Goal: Communication & Community: Answer question/provide support

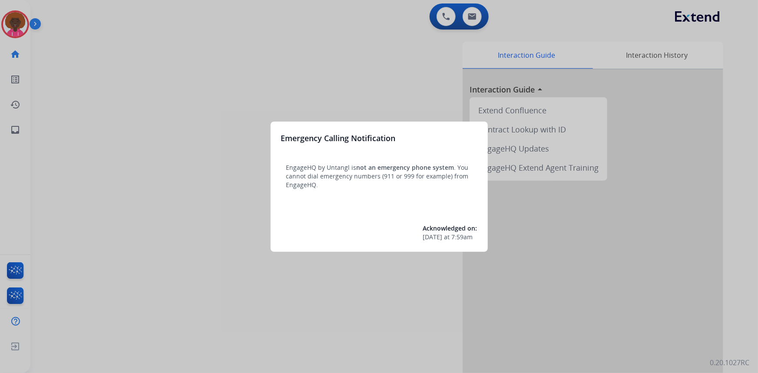
click at [186, 30] on div at bounding box center [379, 186] width 758 height 373
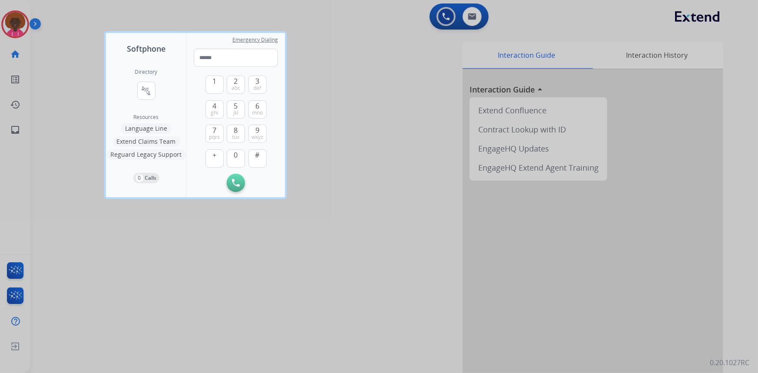
click at [15, 20] on div at bounding box center [379, 186] width 758 height 373
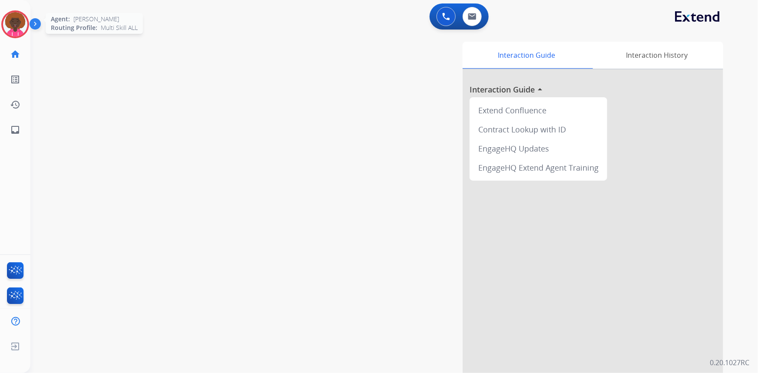
click at [22, 26] on img at bounding box center [15, 24] width 24 height 24
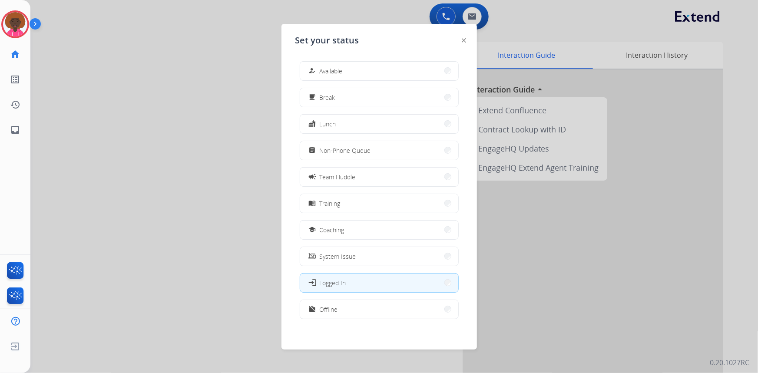
click at [337, 86] on div "how_to_reg Available free_breakfast Break fastfood Lunch assignment Non-Phone Q…" at bounding box center [379, 191] width 168 height 274
click at [337, 76] on button "how_to_reg Available" at bounding box center [379, 71] width 158 height 19
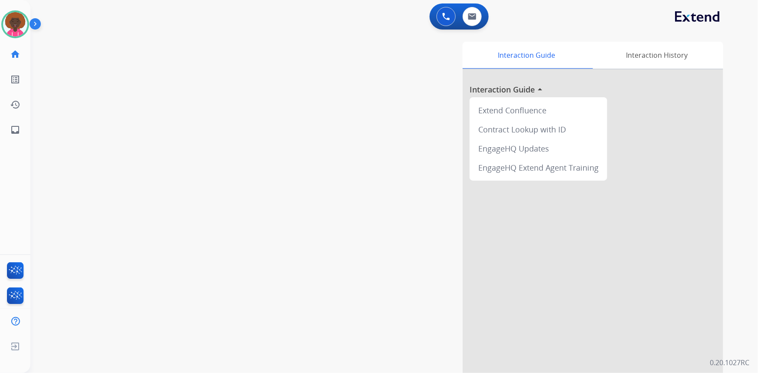
click at [268, 88] on div "swap_horiz Break voice bridge close_fullscreen Connect 3-Way Call merge_type Se…" at bounding box center [383, 212] width 706 height 362
click at [16, 34] on img at bounding box center [15, 24] width 24 height 24
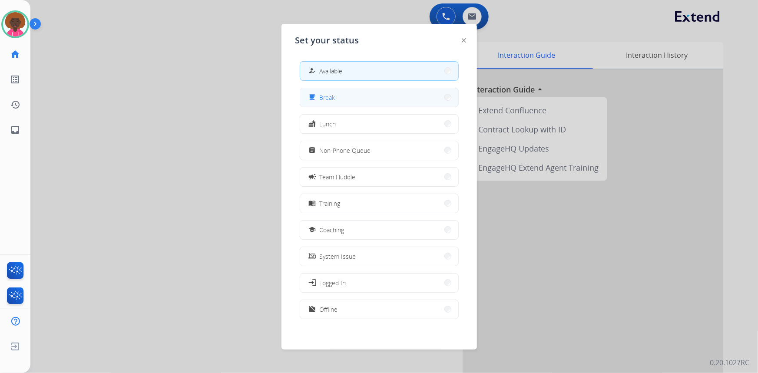
click at [360, 104] on button "free_breakfast Break" at bounding box center [379, 97] width 158 height 19
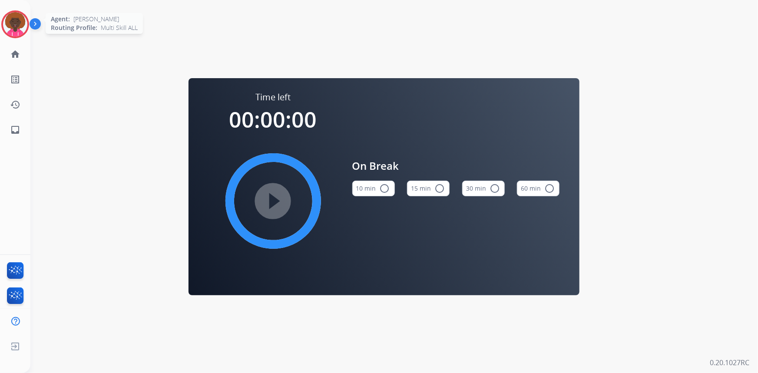
click at [15, 23] on img at bounding box center [15, 24] width 24 height 24
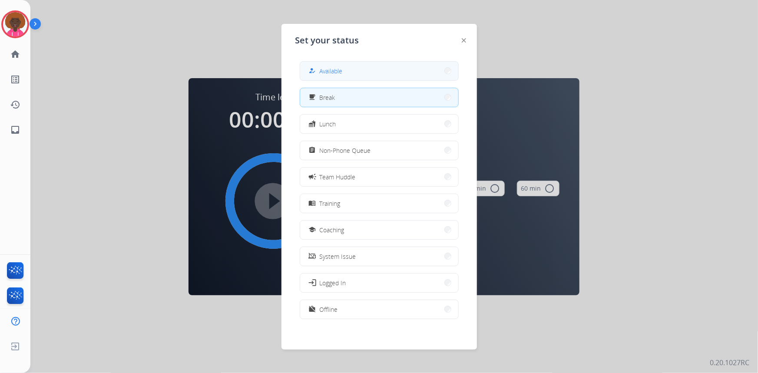
click at [327, 65] on button "how_to_reg Available" at bounding box center [379, 71] width 158 height 19
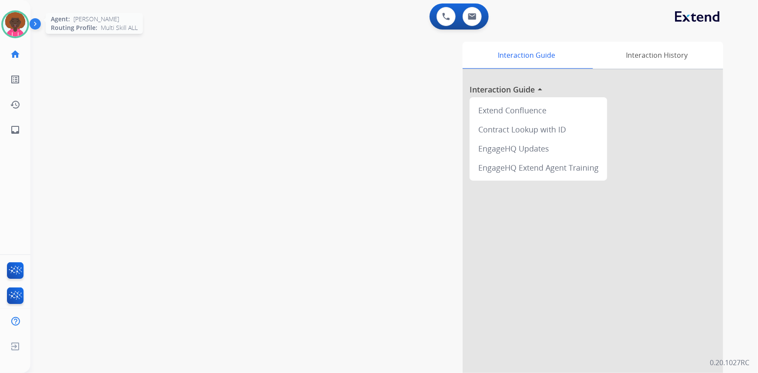
click at [16, 10] on div at bounding box center [15, 24] width 28 height 28
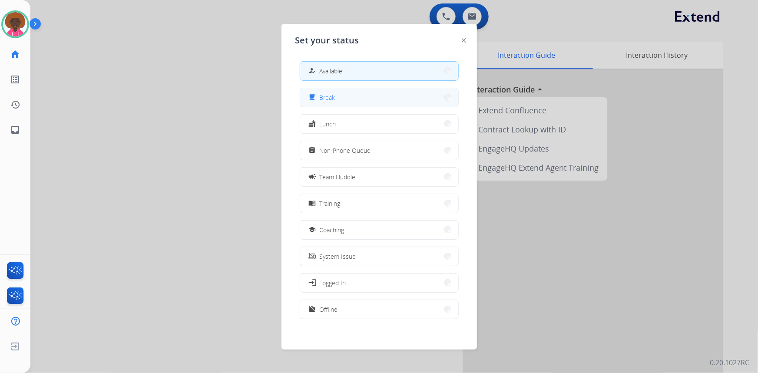
click at [380, 95] on button "free_breakfast Break" at bounding box center [379, 97] width 158 height 19
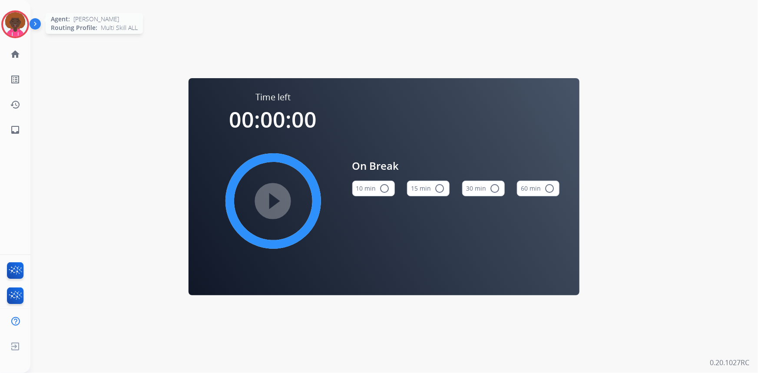
click at [4, 22] on img at bounding box center [15, 24] width 24 height 24
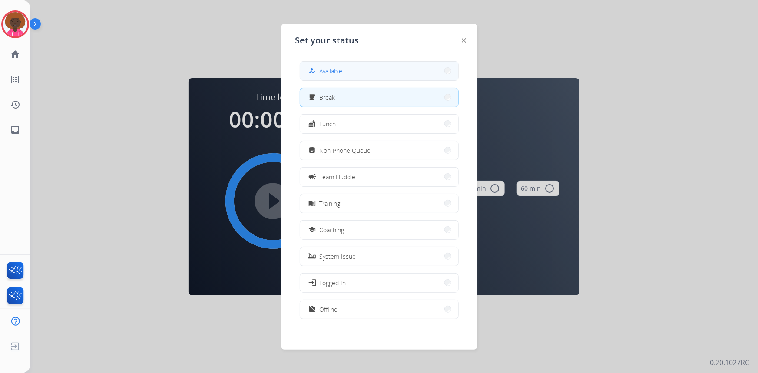
click at [316, 65] on button "how_to_reg Available" at bounding box center [379, 71] width 158 height 19
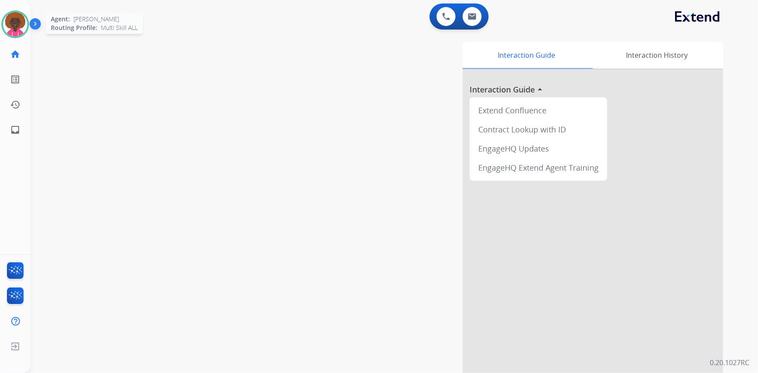
click at [15, 20] on img at bounding box center [15, 24] width 24 height 24
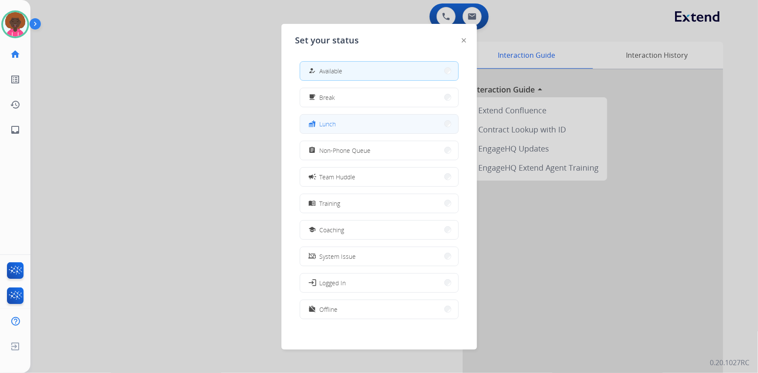
click at [360, 116] on button "fastfood Lunch" at bounding box center [379, 124] width 158 height 19
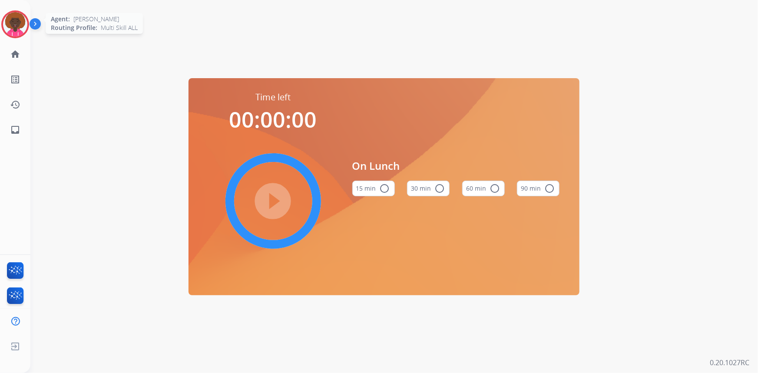
click at [26, 22] on img at bounding box center [15, 24] width 24 height 24
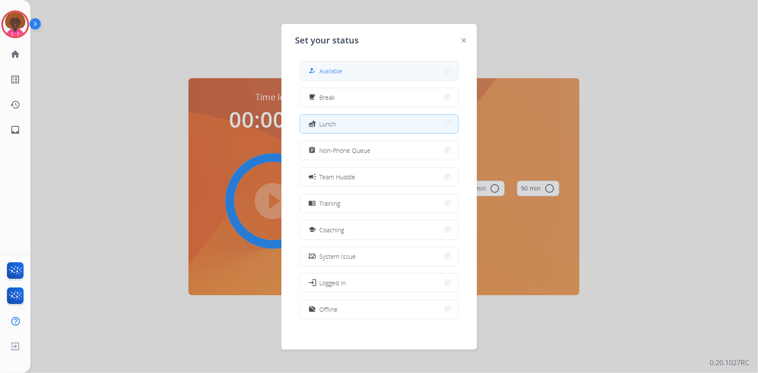
click at [368, 65] on button "how_to_reg Available" at bounding box center [379, 71] width 158 height 19
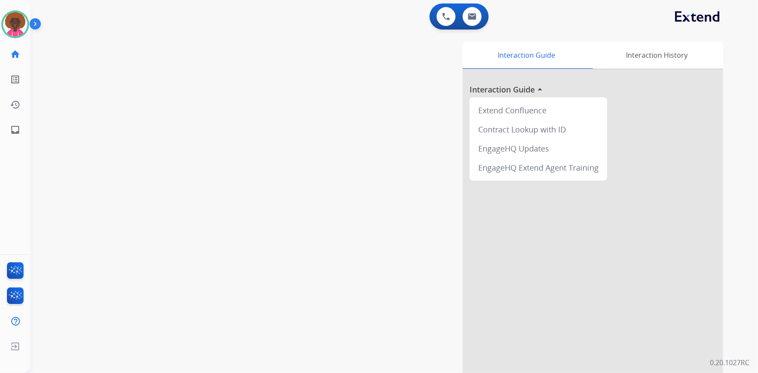
drag, startPoint x: 142, startPoint y: 126, endPoint x: 125, endPoint y: 130, distance: 17.4
click at [142, 127] on div "swap_horiz Break voice bridge close_fullscreen Connect 3-Way Call merge_type Se…" at bounding box center [383, 212] width 706 height 362
drag, startPoint x: 13, startPoint y: 52, endPoint x: 0, endPoint y: 53, distance: 12.7
click at [8, 53] on link "home Home" at bounding box center [15, 54] width 24 height 24
click at [13, 22] on img at bounding box center [15, 24] width 24 height 24
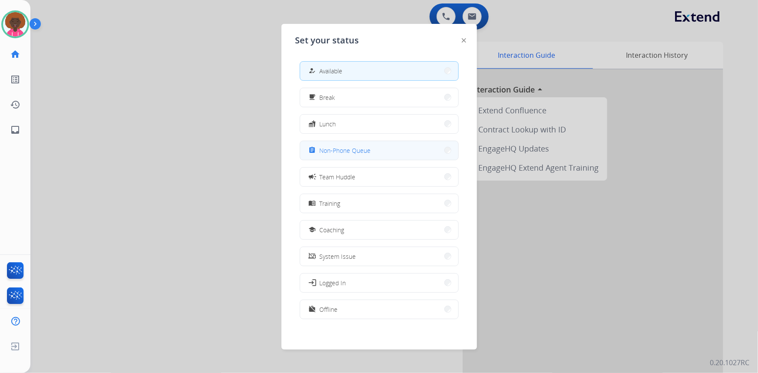
drag, startPoint x: 369, startPoint y: 145, endPoint x: 125, endPoint y: 79, distance: 253.1
click at [369, 145] on div "assignment Non-Phone Queue" at bounding box center [339, 150] width 64 height 10
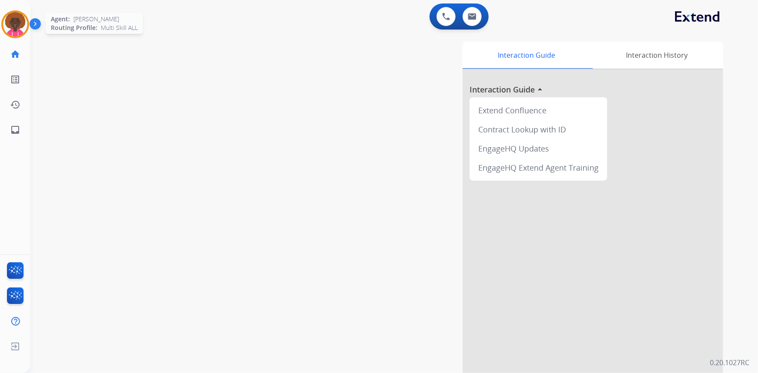
click at [14, 26] on img at bounding box center [15, 24] width 24 height 24
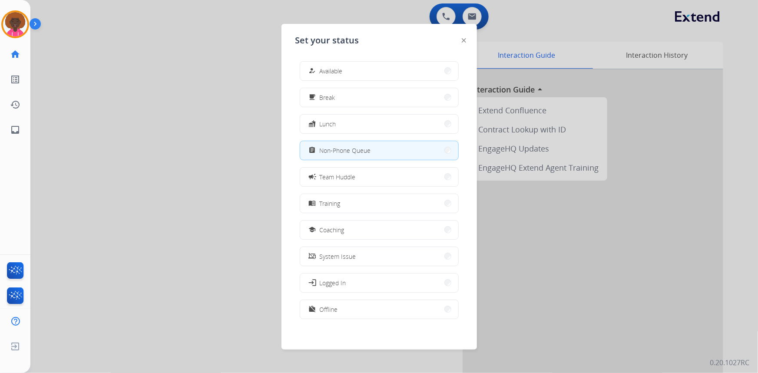
drag, startPoint x: 369, startPoint y: 65, endPoint x: 349, endPoint y: 69, distance: 20.3
click at [366, 68] on button "how_to_reg Available" at bounding box center [379, 71] width 158 height 19
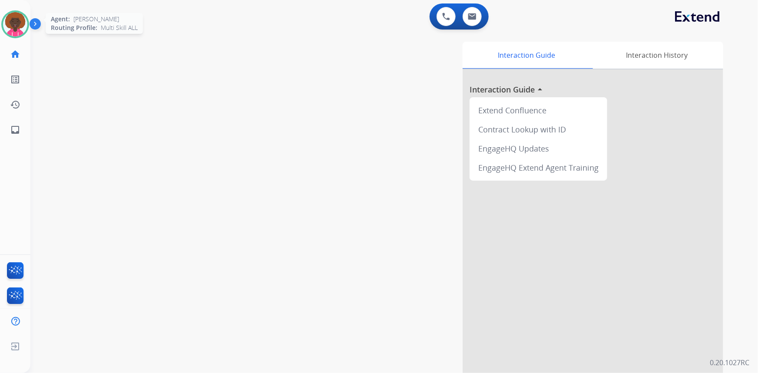
click at [19, 24] on img at bounding box center [15, 24] width 24 height 24
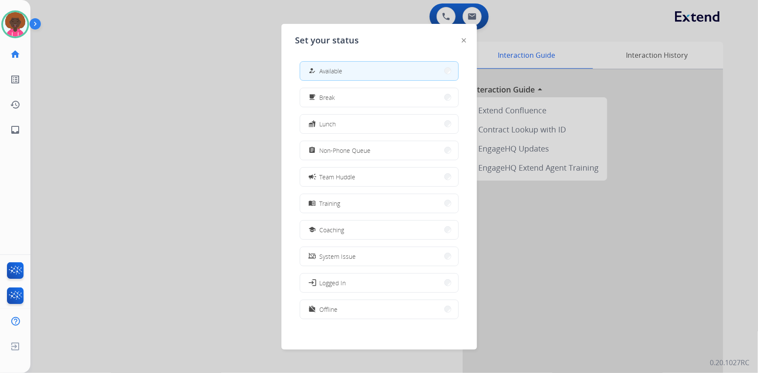
click at [136, 65] on div at bounding box center [379, 186] width 758 height 373
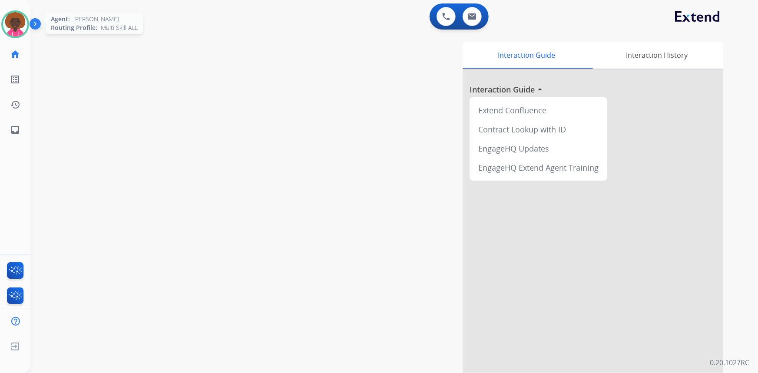
click at [3, 20] on div at bounding box center [15, 24] width 28 height 28
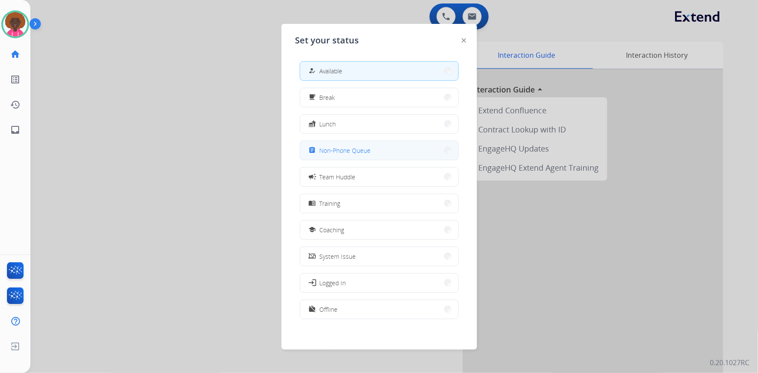
click at [360, 145] on div "assignment Non-Phone Queue" at bounding box center [339, 150] width 64 height 10
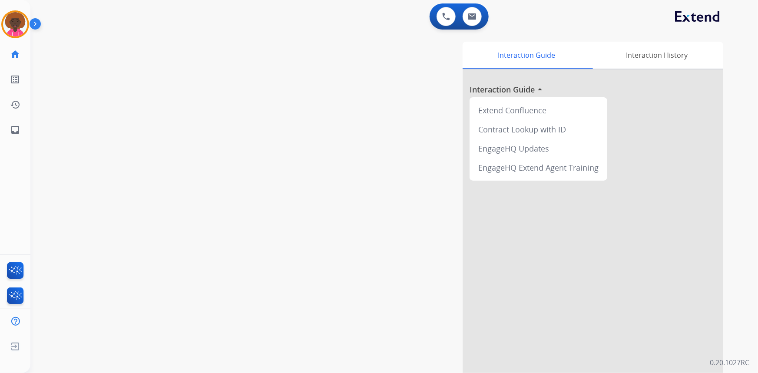
click at [393, 138] on div "Interaction Guide Interaction History Interaction Guide arrow_drop_up Extend Co…" at bounding box center [501, 218] width 444 height 352
drag, startPoint x: 16, startPoint y: 22, endPoint x: 21, endPoint y: 21, distance: 4.4
click at [16, 22] on img at bounding box center [15, 24] width 24 height 24
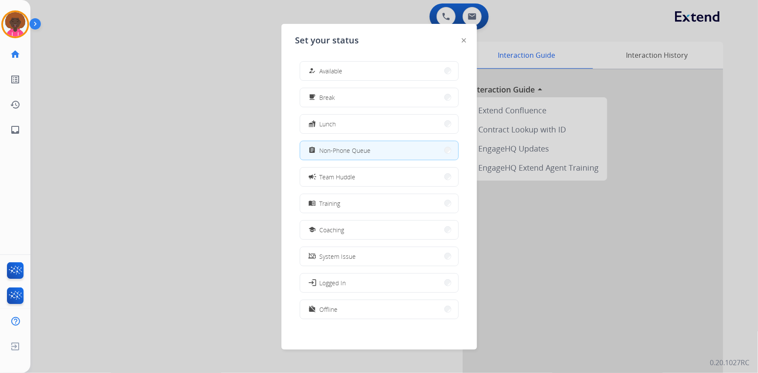
drag, startPoint x: 377, startPoint y: 63, endPoint x: 231, endPoint y: 5, distance: 157.9
click at [377, 63] on button "how_to_reg Available" at bounding box center [379, 71] width 158 height 19
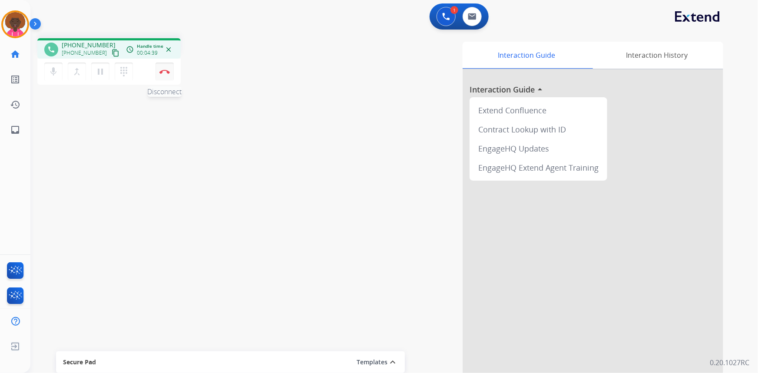
click at [171, 73] on button "Disconnect" at bounding box center [164, 72] width 18 height 18
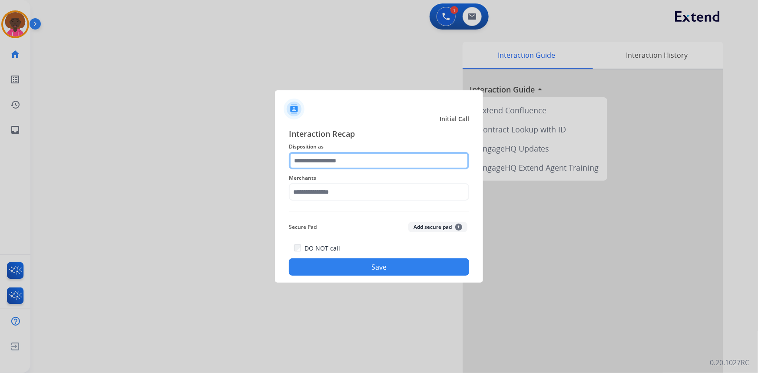
click at [323, 168] on input "text" at bounding box center [379, 160] width 180 height 17
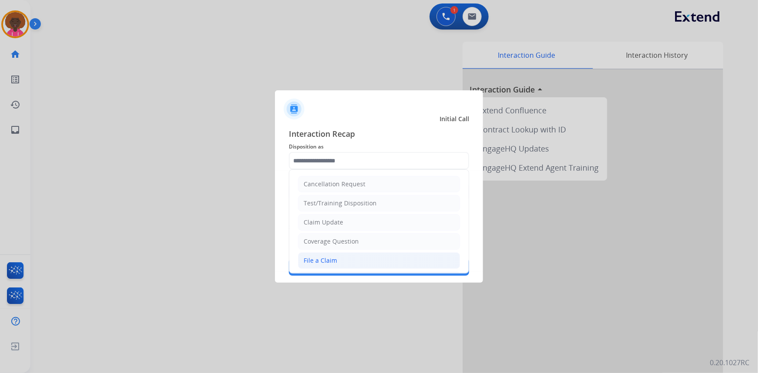
click at [313, 256] on div "File a Claim" at bounding box center [319, 260] width 33 height 9
type input "**********"
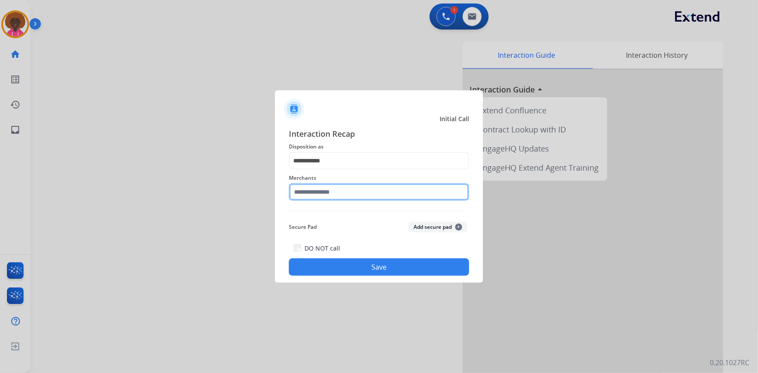
click at [322, 192] on input "text" at bounding box center [379, 191] width 180 height 17
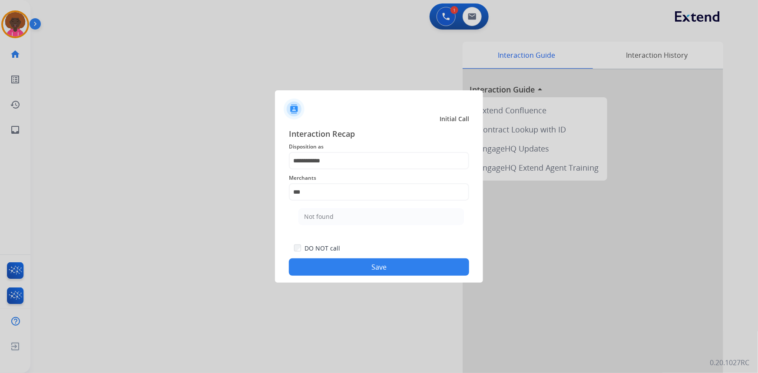
click at [389, 212] on li "Not found" at bounding box center [380, 216] width 165 height 16
type input "*********"
click at [318, 274] on button "Save" at bounding box center [379, 266] width 180 height 17
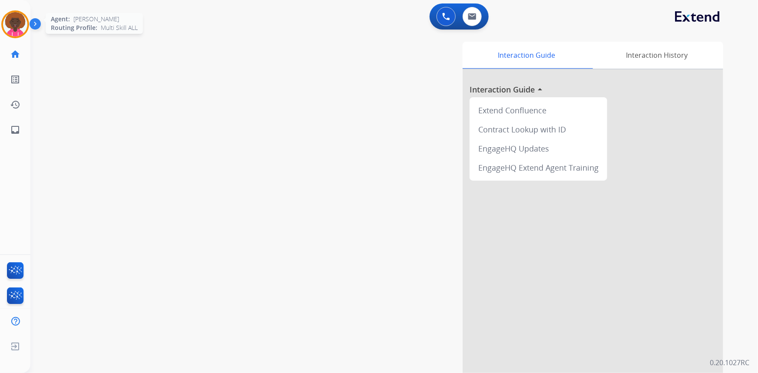
click at [21, 22] on img at bounding box center [15, 24] width 24 height 24
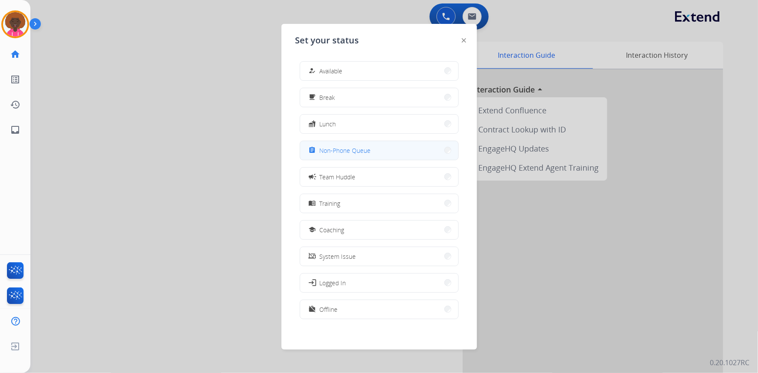
click at [323, 146] on span "Non-Phone Queue" at bounding box center [345, 150] width 51 height 9
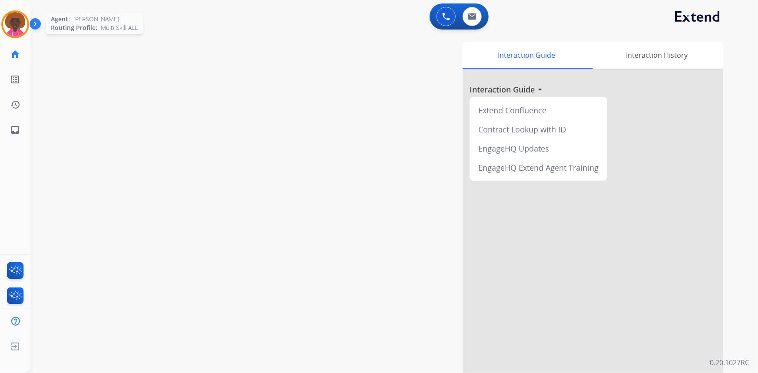
click at [7, 27] on img at bounding box center [15, 24] width 24 height 24
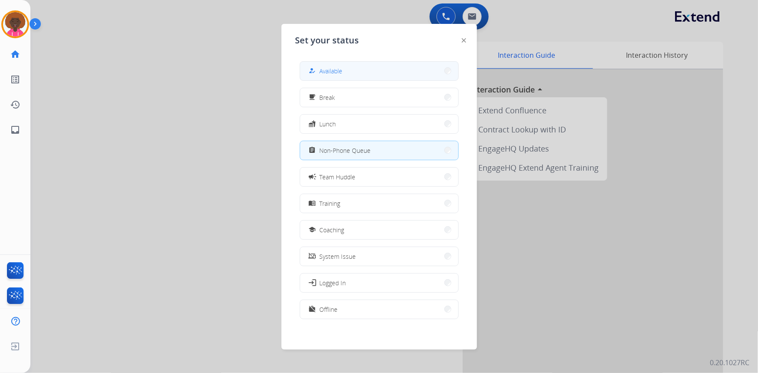
click at [321, 66] on span "Available" at bounding box center [331, 70] width 23 height 9
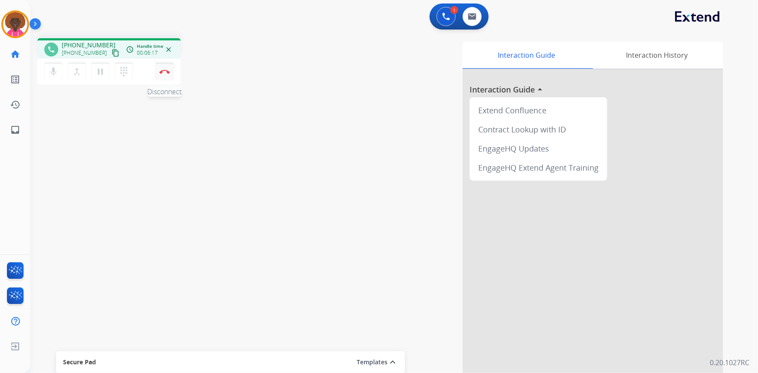
click at [167, 69] on img at bounding box center [164, 71] width 10 height 4
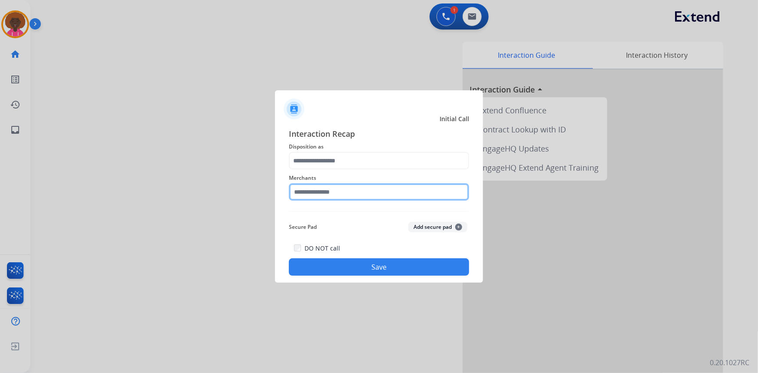
click at [345, 199] on input "text" at bounding box center [379, 191] width 180 height 17
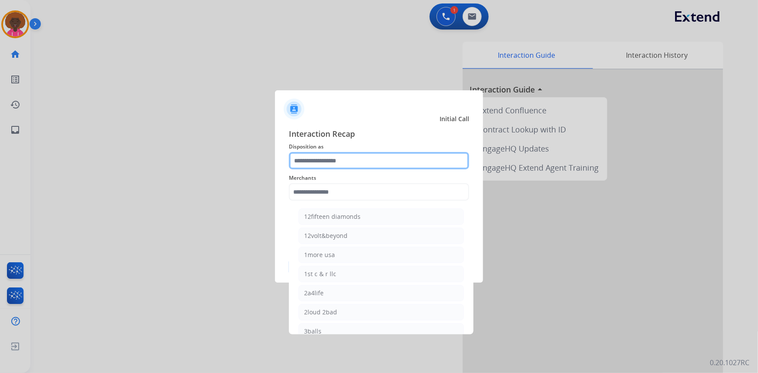
click at [325, 153] on input "text" at bounding box center [379, 160] width 180 height 17
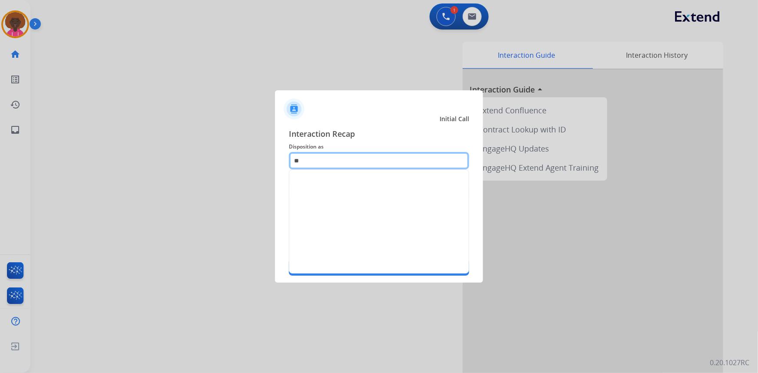
type input "*"
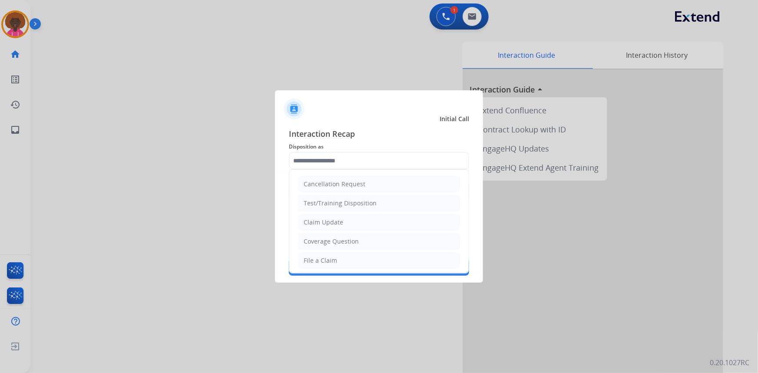
click at [396, 302] on div at bounding box center [379, 186] width 758 height 373
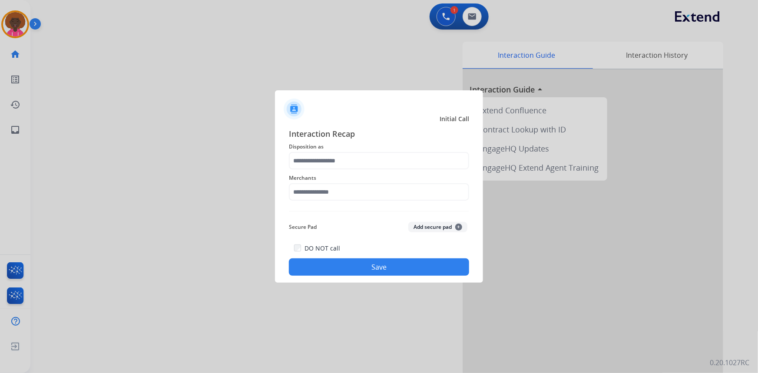
click at [317, 177] on span "Merchants" at bounding box center [379, 178] width 180 height 10
click at [314, 192] on input "text" at bounding box center [379, 191] width 180 height 17
click at [353, 209] on li "Not found" at bounding box center [380, 216] width 165 height 16
type input "*********"
click at [356, 274] on button "Save" at bounding box center [379, 266] width 180 height 17
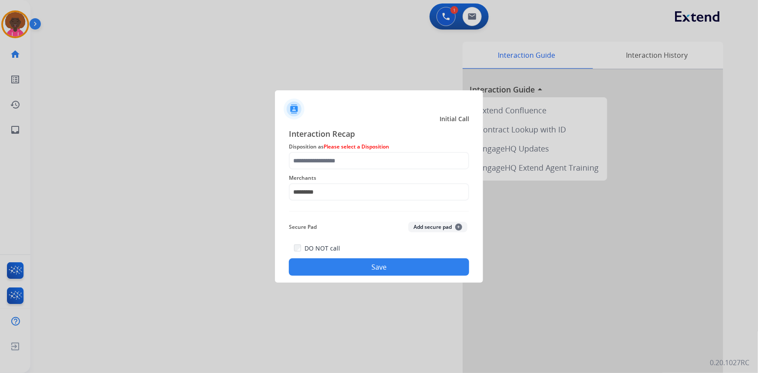
click at [352, 268] on button "Save" at bounding box center [379, 266] width 180 height 17
click at [333, 165] on input "text" at bounding box center [379, 160] width 180 height 17
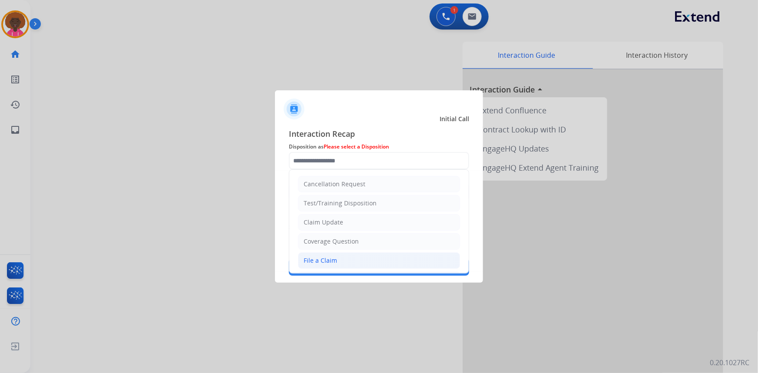
click at [333, 260] on div "File a Claim" at bounding box center [319, 260] width 33 height 9
type input "**********"
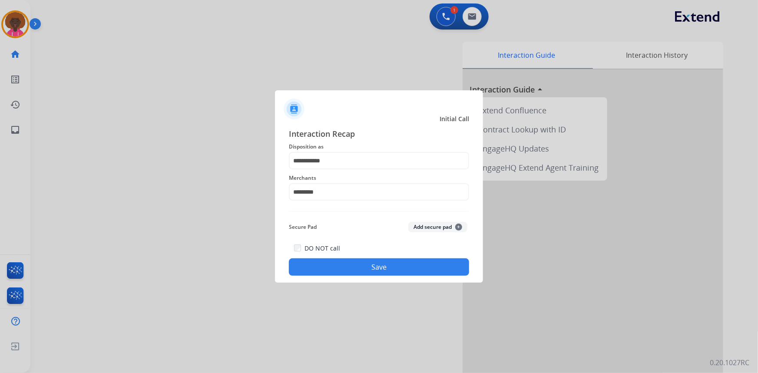
click at [378, 278] on div "**********" at bounding box center [379, 202] width 208 height 162
click at [380, 269] on button "Save" at bounding box center [379, 266] width 180 height 17
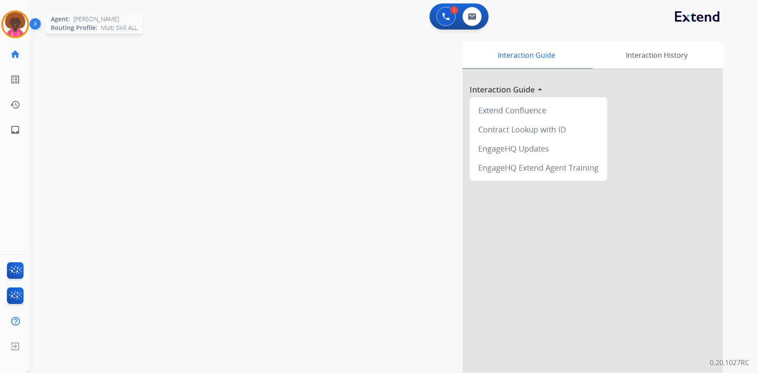
click at [16, 26] on img at bounding box center [15, 24] width 24 height 24
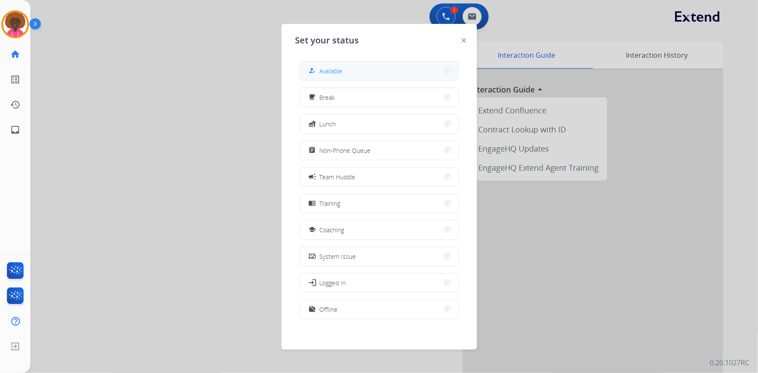
click at [385, 64] on button "how_to_reg Available" at bounding box center [379, 71] width 158 height 19
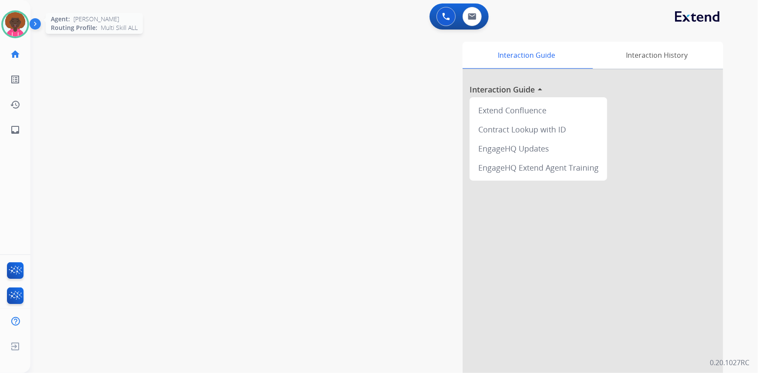
click at [23, 27] on img at bounding box center [15, 24] width 24 height 24
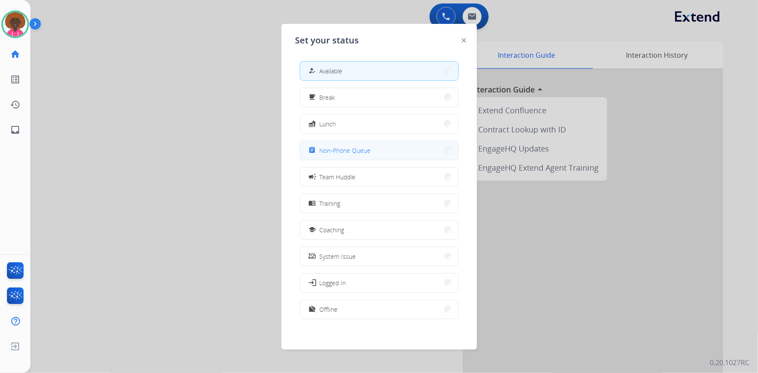
click at [366, 151] on span "Non-Phone Queue" at bounding box center [345, 150] width 51 height 9
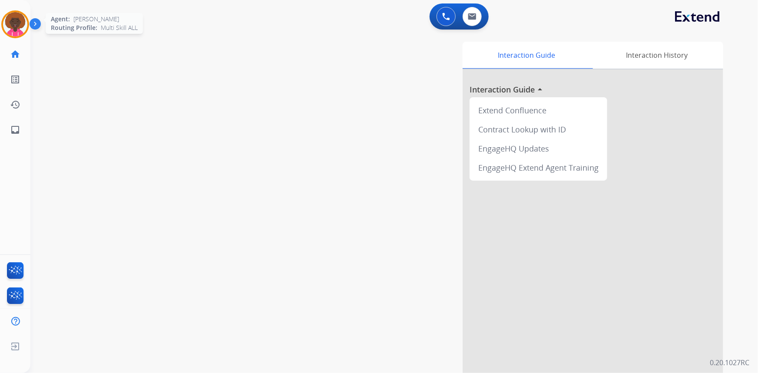
click at [4, 20] on img at bounding box center [15, 24] width 24 height 24
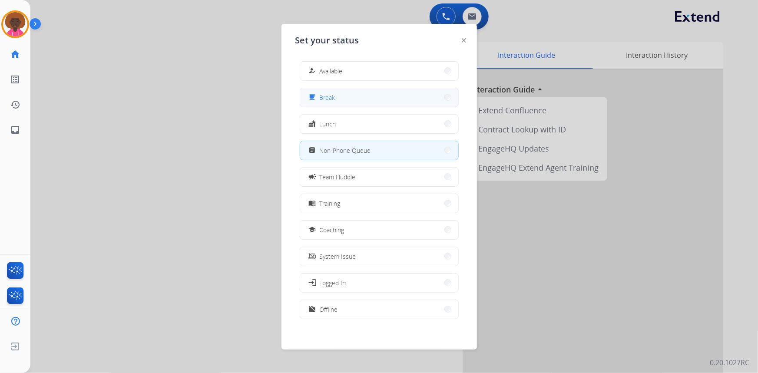
click at [353, 96] on button "free_breakfast Break" at bounding box center [379, 97] width 158 height 19
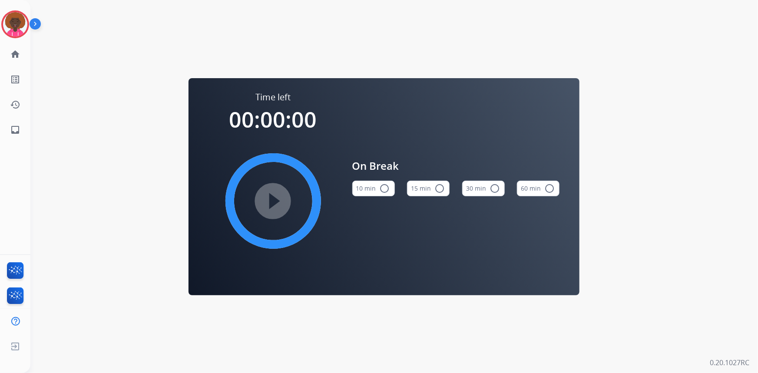
click at [444, 190] on button "15 min radio_button_unchecked" at bounding box center [428, 189] width 43 height 16
click at [278, 196] on mat-icon "play_circle_filled" at bounding box center [273, 201] width 10 height 10
drag, startPoint x: 22, startPoint y: 24, endPoint x: 31, endPoint y: 30, distance: 11.2
click at [22, 24] on img at bounding box center [15, 24] width 24 height 24
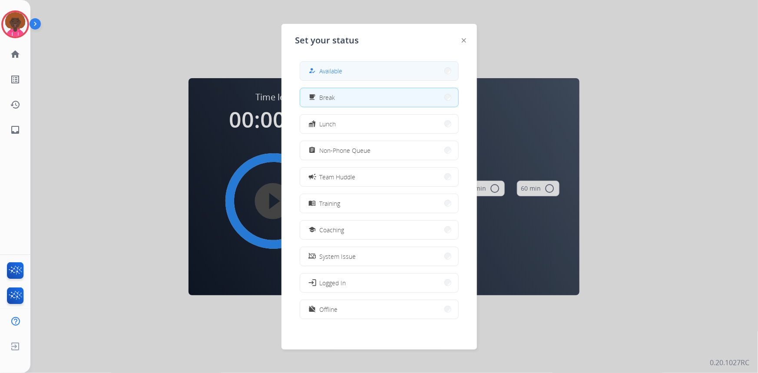
click at [363, 74] on button "how_to_reg Available" at bounding box center [379, 71] width 158 height 19
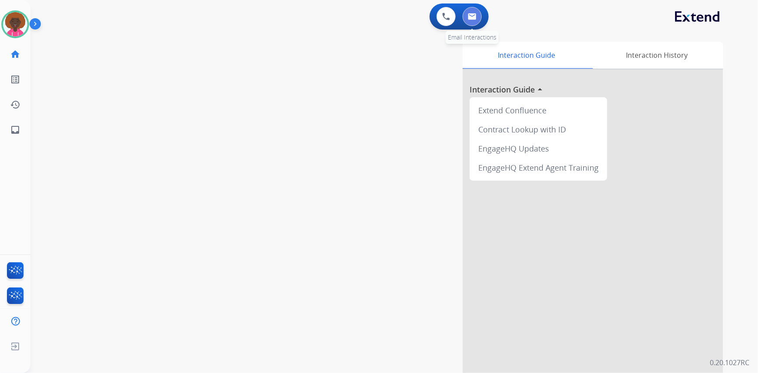
click at [478, 20] on button at bounding box center [471, 16] width 19 height 19
select select "**********"
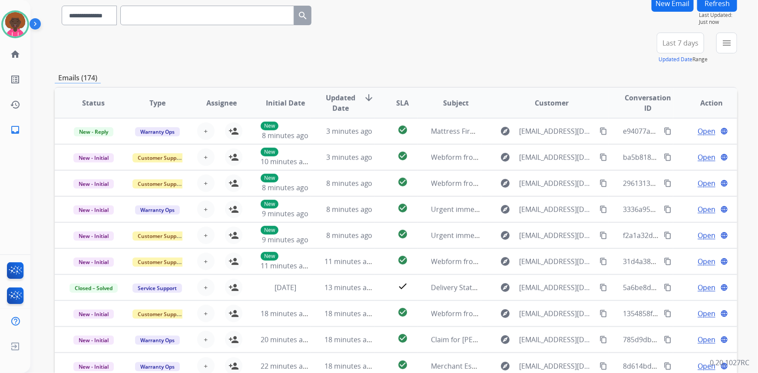
scroll to position [121, 0]
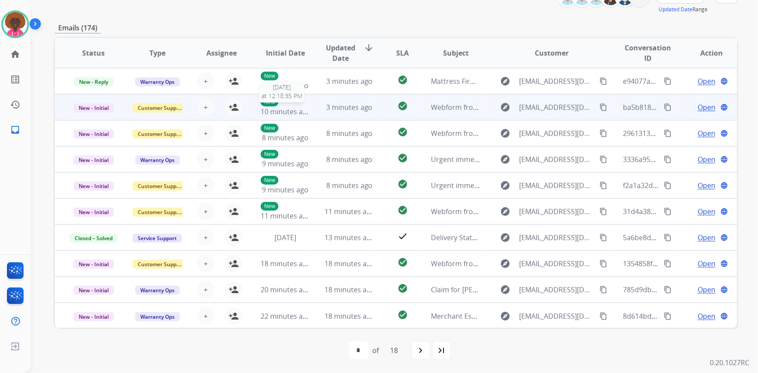
click at [289, 104] on div "New 10 minutes ago" at bounding box center [285, 107] width 49 height 19
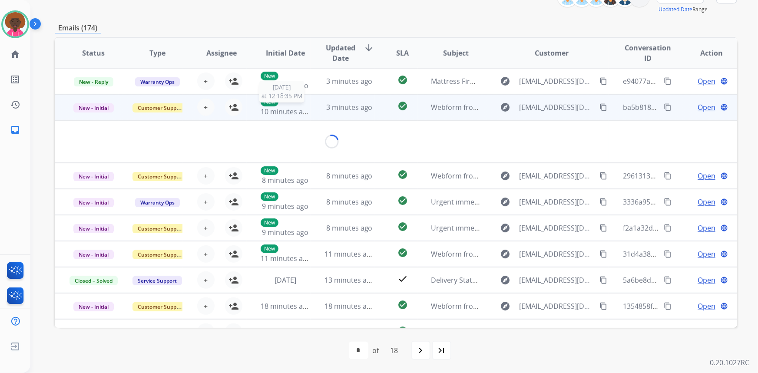
scroll to position [26, 0]
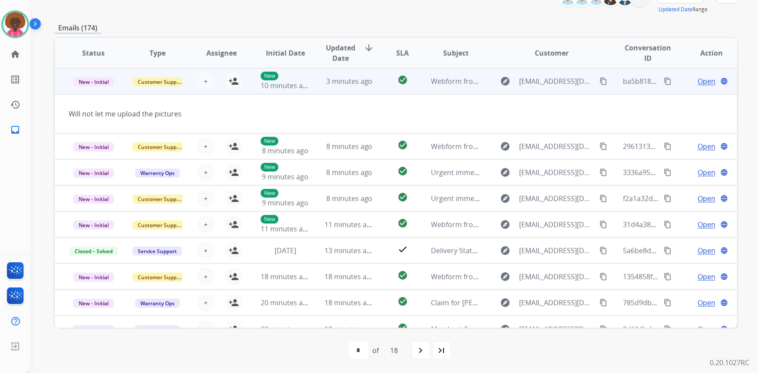
click at [697, 81] on span "Open" at bounding box center [706, 81] width 18 height 10
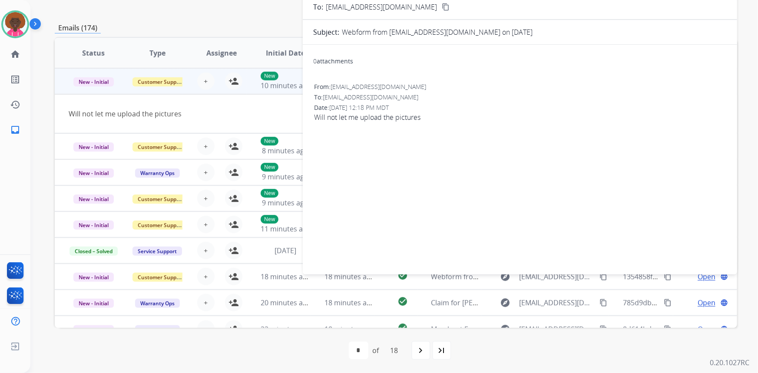
click at [238, 99] on td "Will not let me upload the pictures" at bounding box center [332, 113] width 554 height 39
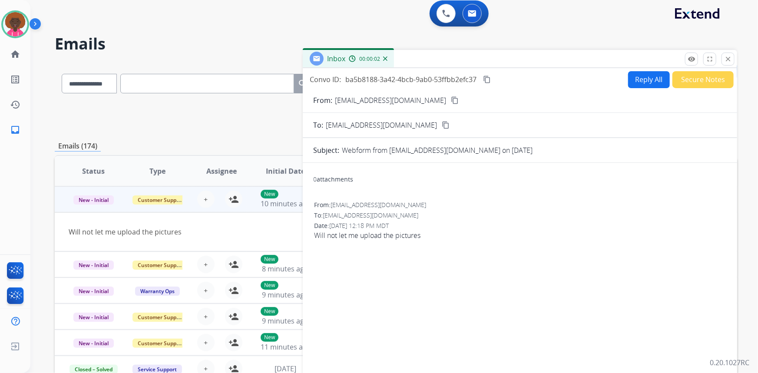
scroll to position [0, 0]
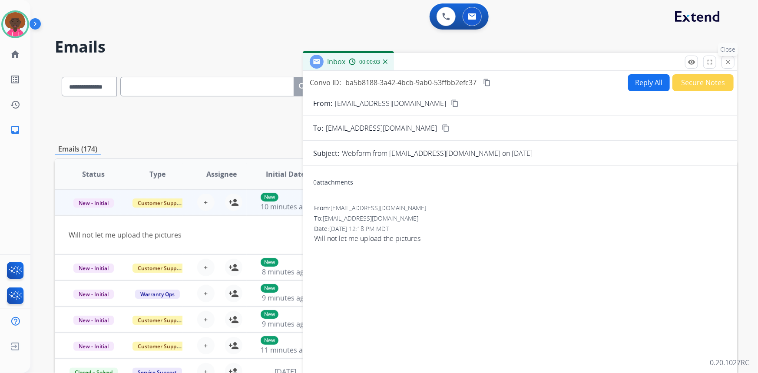
click at [728, 59] on mat-icon "close" at bounding box center [728, 62] width 8 height 8
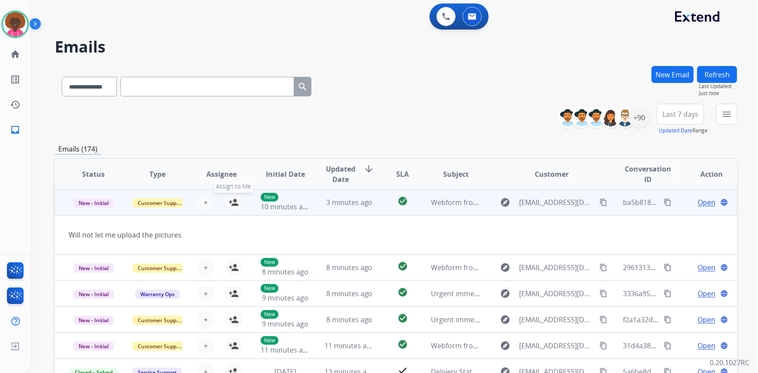
click at [230, 203] on mat-icon "person_add" at bounding box center [233, 202] width 10 height 10
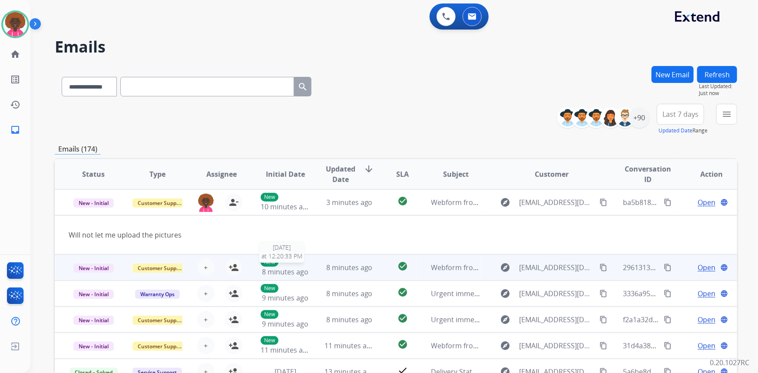
click at [300, 269] on span "8 minutes ago" at bounding box center [285, 272] width 46 height 10
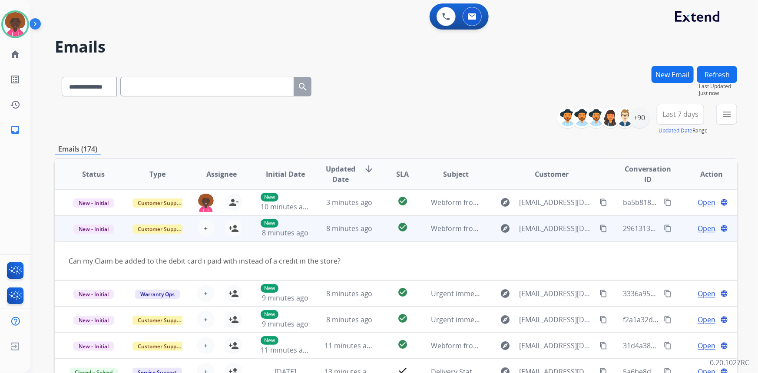
scroll to position [40, 0]
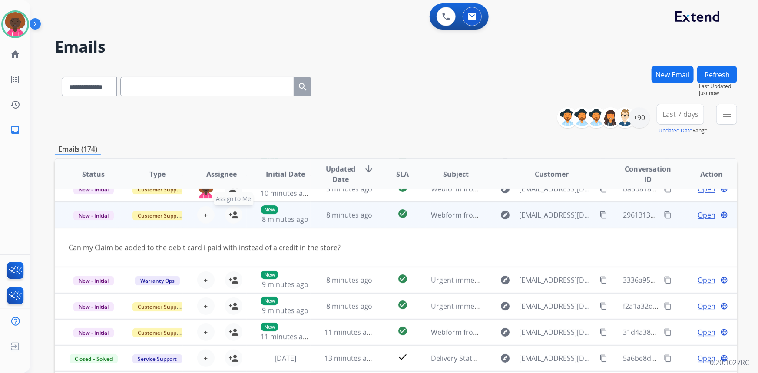
click at [225, 212] on button "person_add Assign to Me" at bounding box center [233, 214] width 17 height 17
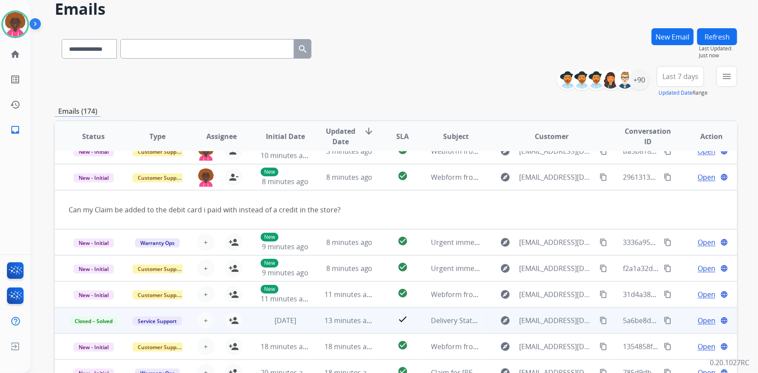
scroll to position [79, 0]
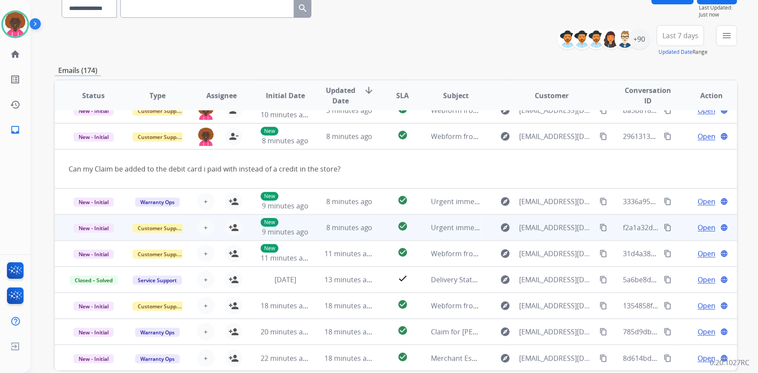
click at [214, 229] on div "+ Select agent person_add Assign to Me" at bounding box center [215, 227] width 56 height 17
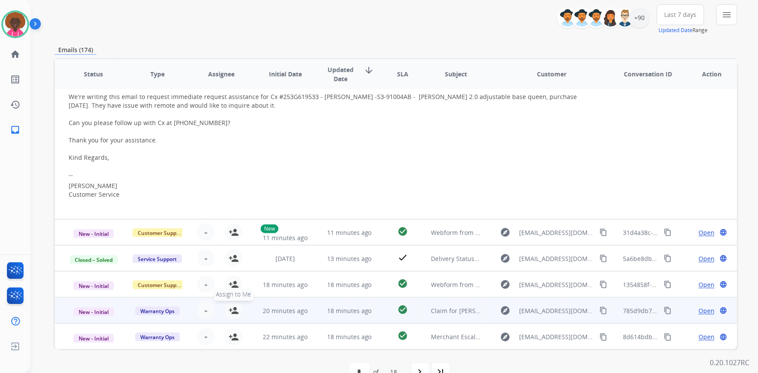
scroll to position [117, 0]
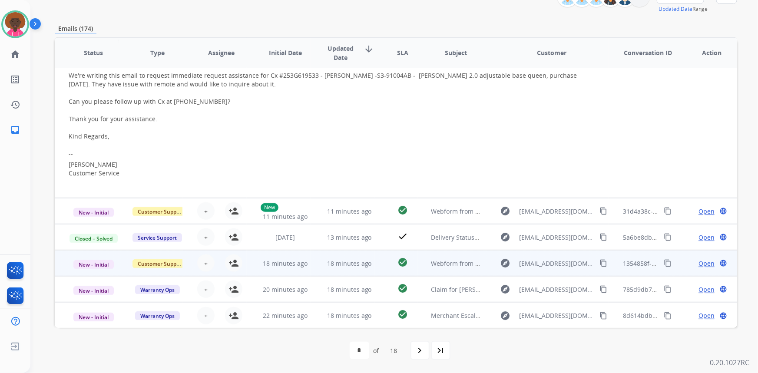
click at [187, 263] on div "+ Select agent person_add Assign to Me" at bounding box center [215, 262] width 56 height 17
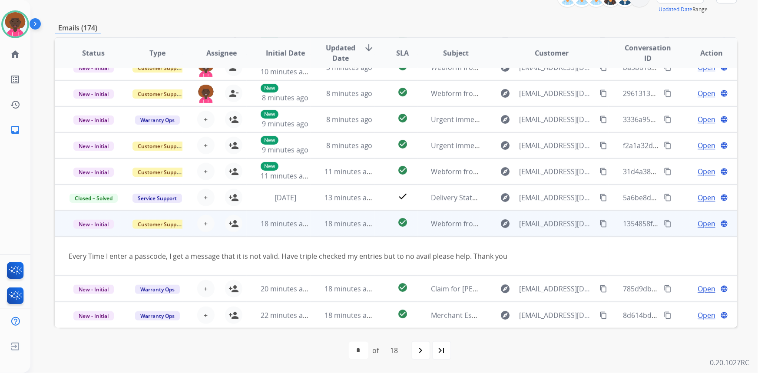
scroll to position [40, 0]
click at [205, 222] on span "+" at bounding box center [206, 224] width 4 height 10
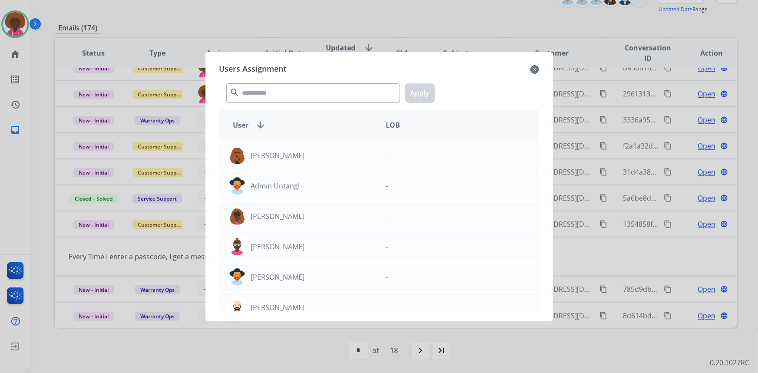
click at [529, 61] on div "Users Assignment close search Apply User arrow_downward LOB [PERSON_NAME] - Adm…" at bounding box center [378, 186] width 333 height 255
click at [536, 69] on mat-icon "close" at bounding box center [534, 69] width 9 height 10
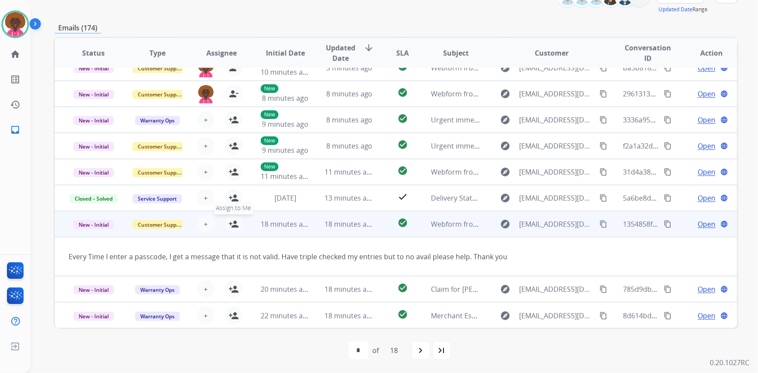
click at [231, 218] on button "person_add Assign to Me" at bounding box center [233, 223] width 17 height 17
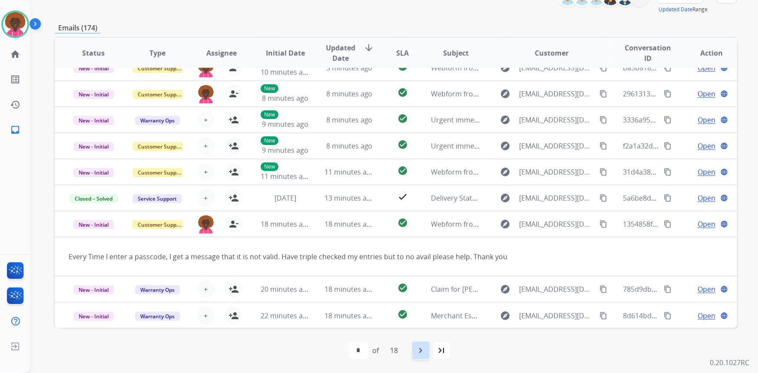
click at [421, 349] on mat-icon "navigate_next" at bounding box center [421, 350] width 10 height 10
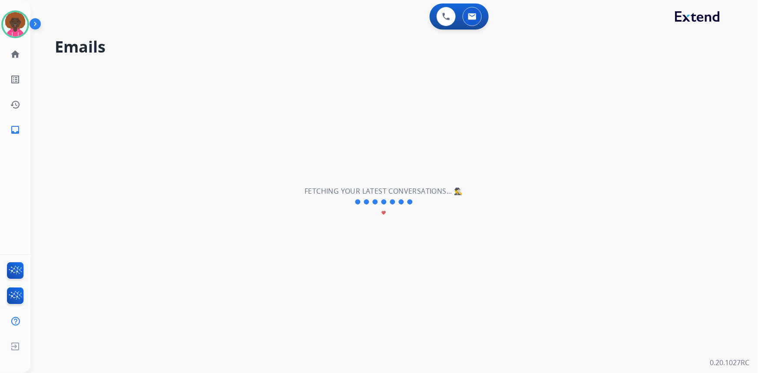
scroll to position [29, 0]
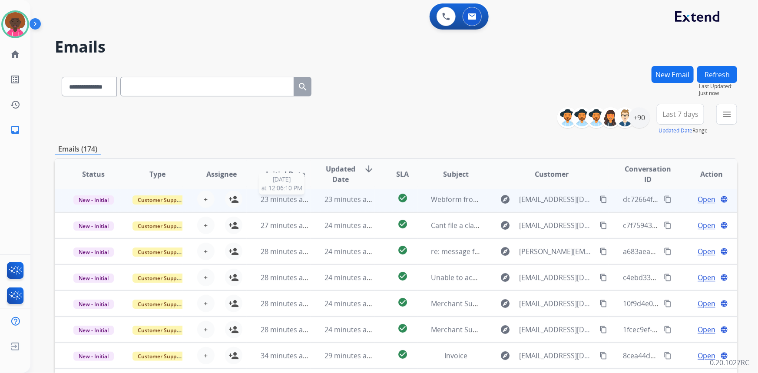
click at [301, 199] on span "23 minutes ago" at bounding box center [286, 200] width 50 height 10
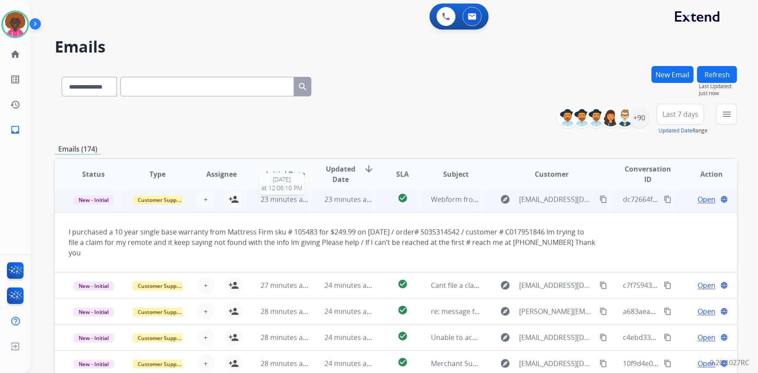
scroll to position [26, 0]
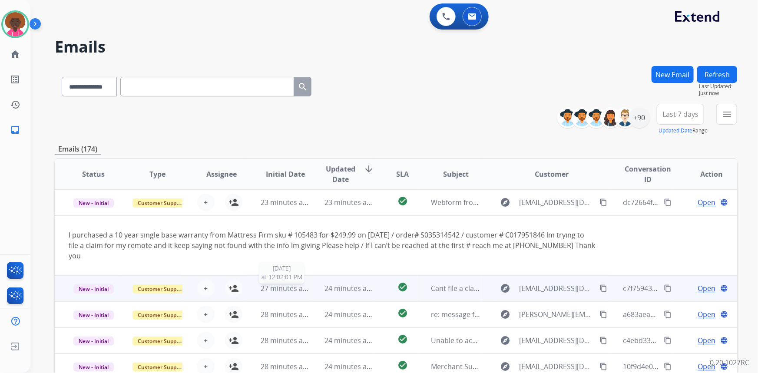
click at [283, 287] on span "27 minutes ago" at bounding box center [286, 289] width 50 height 10
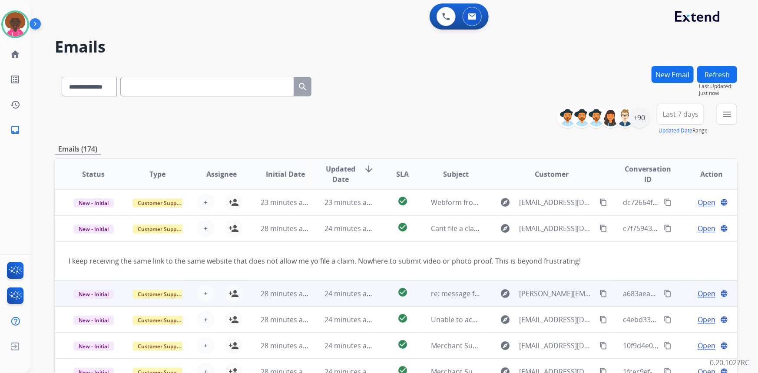
scroll to position [40, 0]
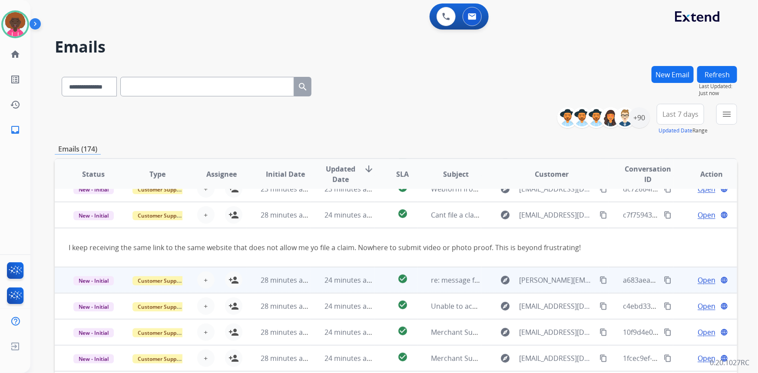
click at [290, 289] on td "28 minutes ago" at bounding box center [279, 280] width 64 height 26
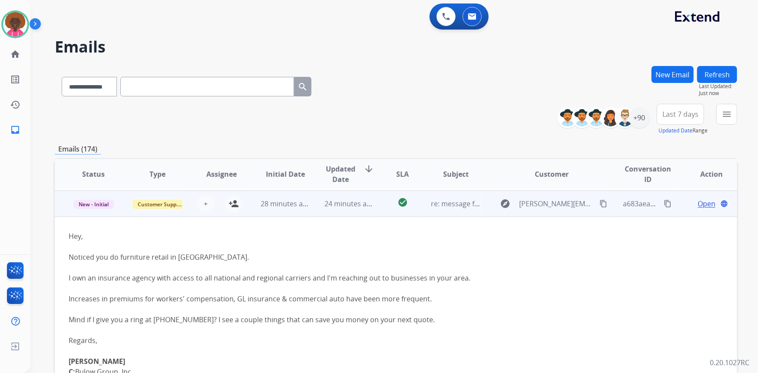
scroll to position [78, 0]
click at [295, 205] on span "28 minutes ago" at bounding box center [286, 203] width 50 height 10
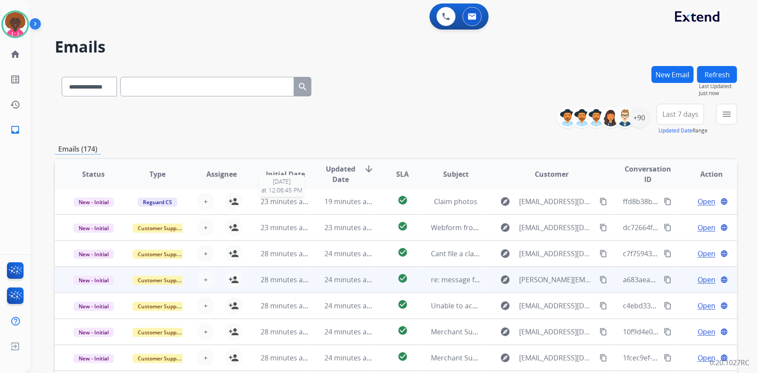
scroll to position [0, 0]
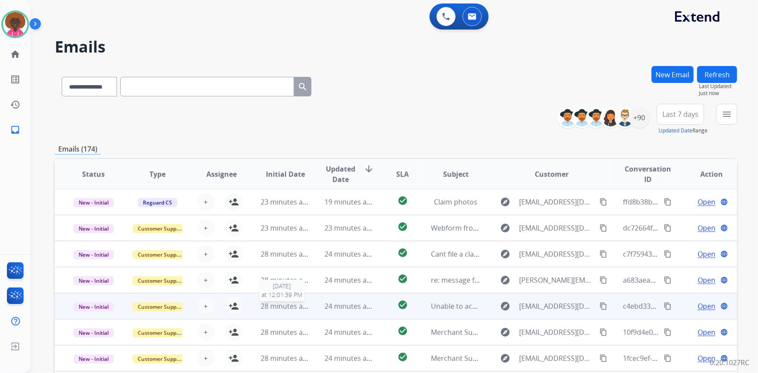
click at [274, 308] on span "28 minutes ago" at bounding box center [286, 306] width 50 height 10
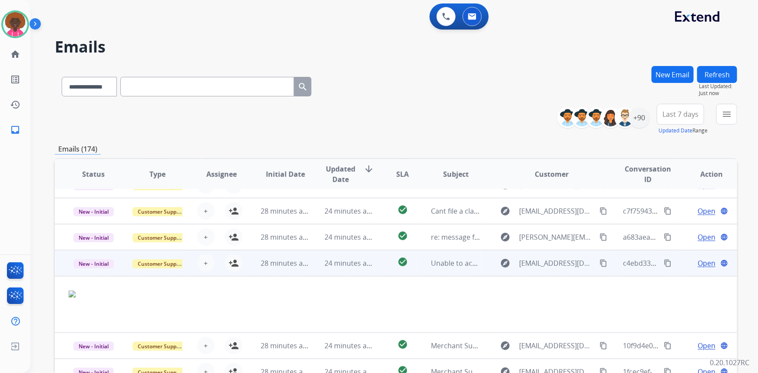
scroll to position [57, 0]
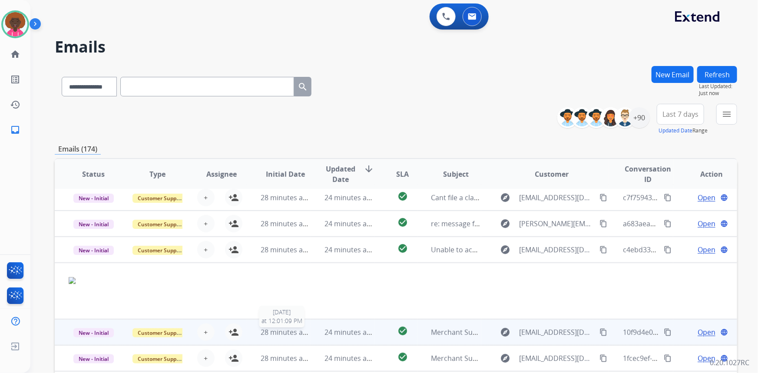
click at [273, 327] on span "28 minutes ago" at bounding box center [286, 332] width 50 height 10
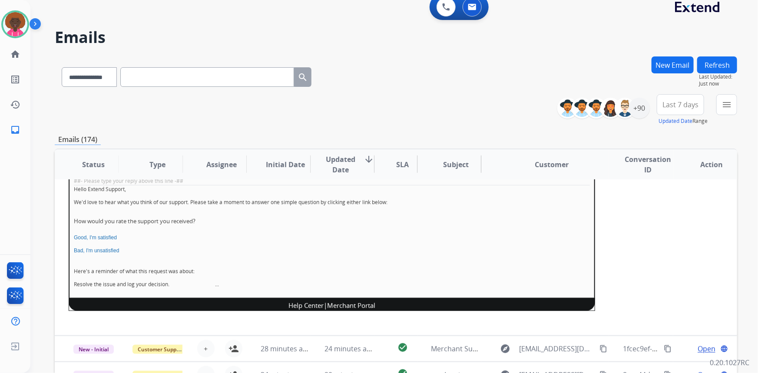
scroll to position [118, 0]
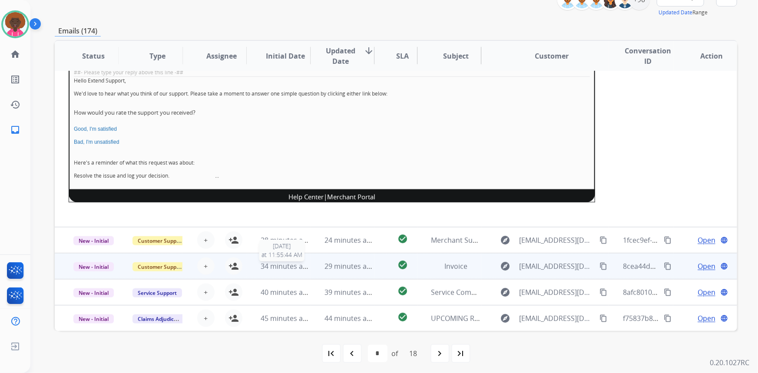
click at [271, 268] on span "34 minutes ago" at bounding box center [286, 266] width 50 height 10
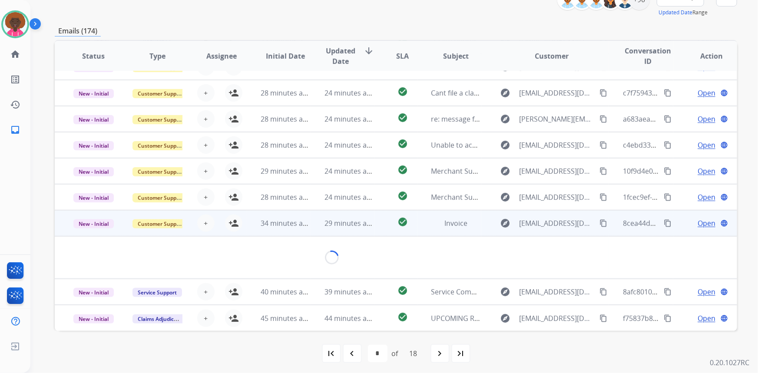
scroll to position [36, 0]
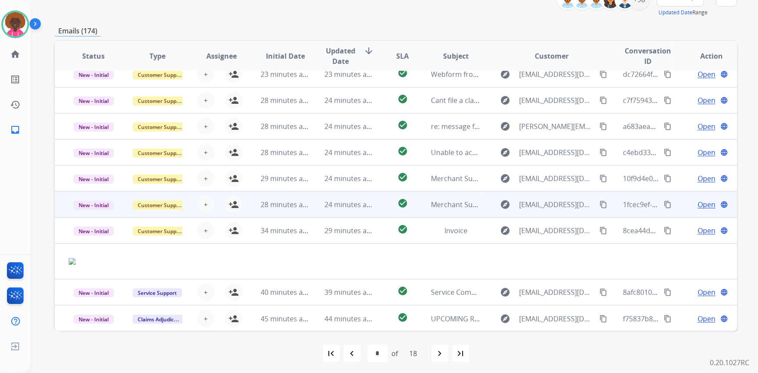
click at [261, 216] on td "28 minutes ago" at bounding box center [279, 204] width 64 height 26
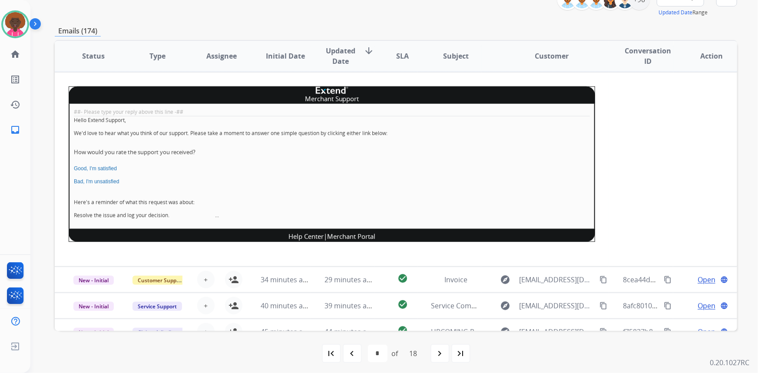
scroll to position [195, 0]
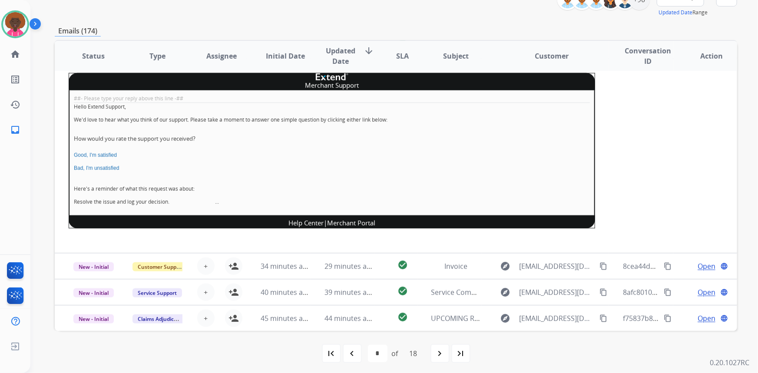
click at [444, 349] on mat-icon "navigate_next" at bounding box center [440, 353] width 10 height 10
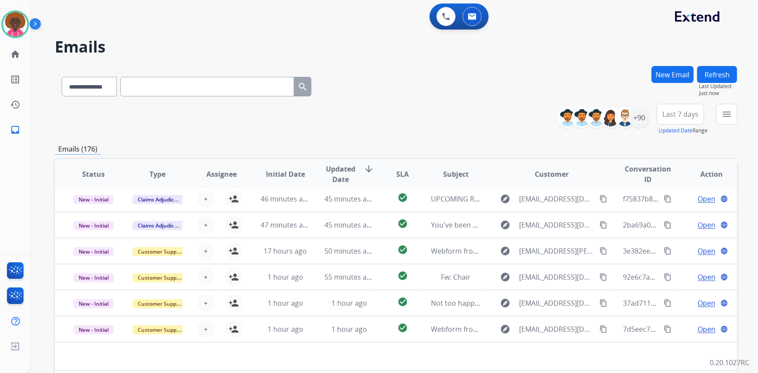
scroll to position [29, 0]
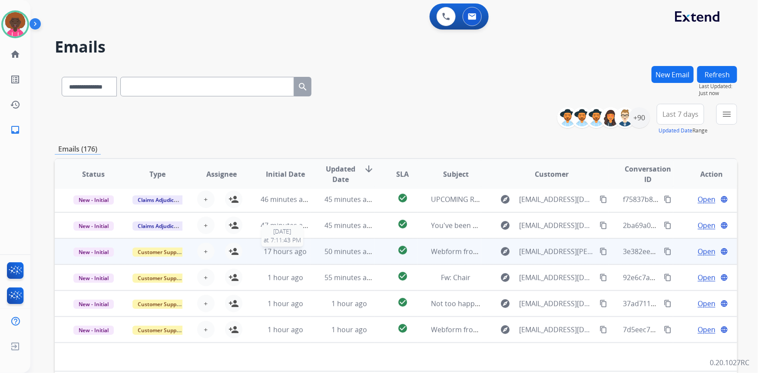
click at [276, 251] on span "17 hours ago" at bounding box center [285, 252] width 43 height 10
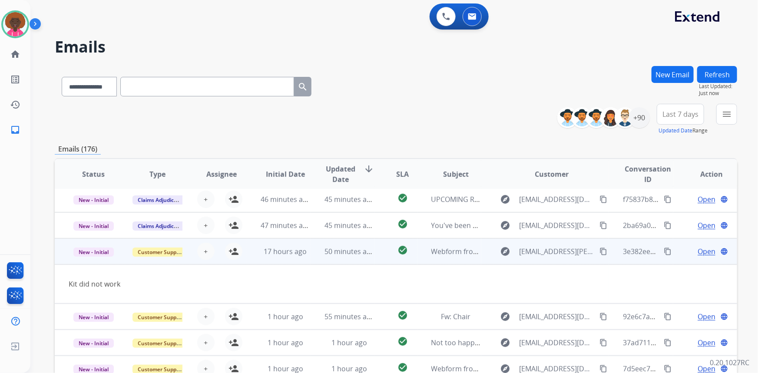
scroll to position [40, 0]
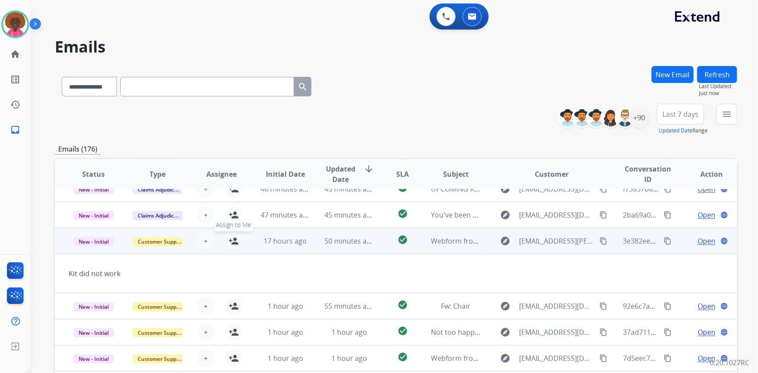
click at [236, 240] on mat-icon "person_add" at bounding box center [233, 241] width 10 height 10
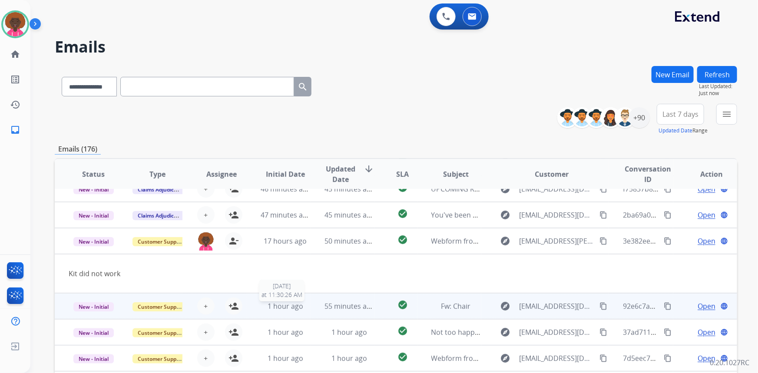
click at [300, 311] on td "1 hour ago [DATE] 11:30:26 AM" at bounding box center [279, 306] width 64 height 26
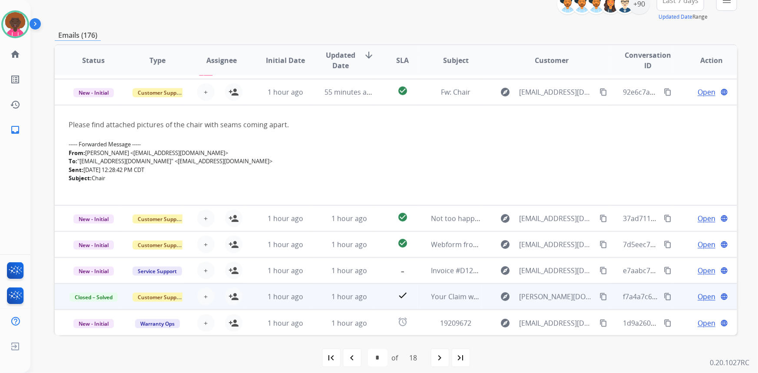
scroll to position [121, 0]
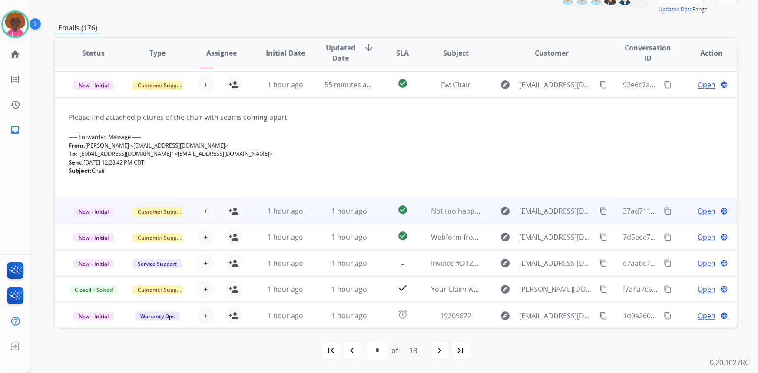
click at [277, 222] on td "1 hour ago" at bounding box center [279, 211] width 64 height 26
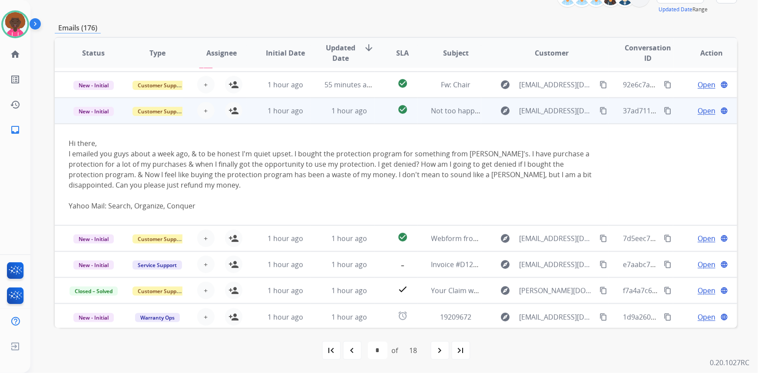
scroll to position [102, 0]
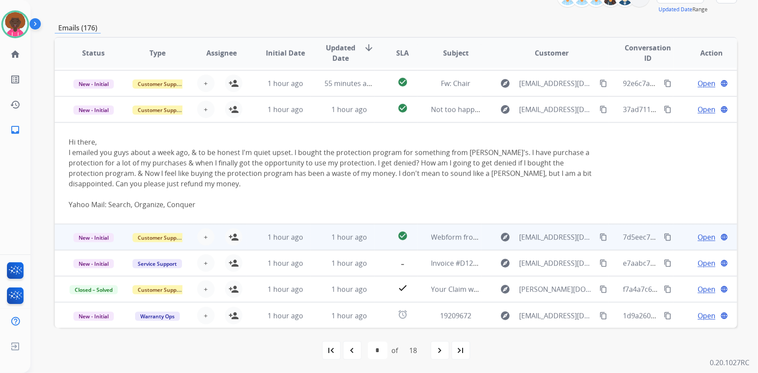
click at [273, 228] on td "1 hour ago" at bounding box center [279, 237] width 64 height 26
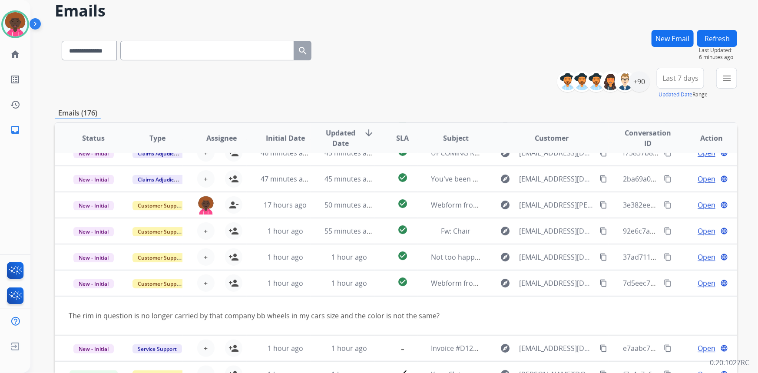
scroll to position [0, 0]
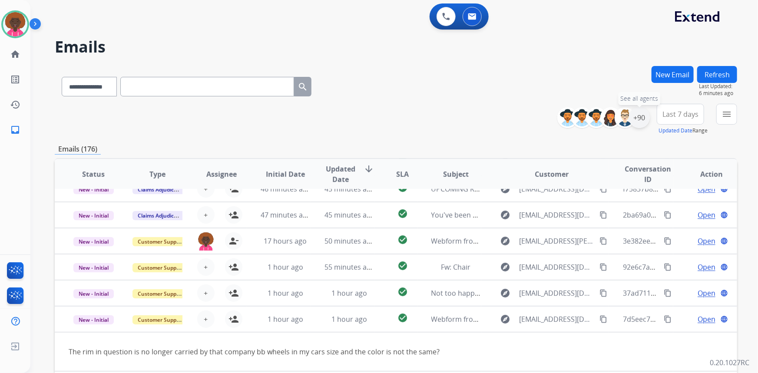
click at [637, 121] on div "+90" at bounding box center [639, 117] width 21 height 21
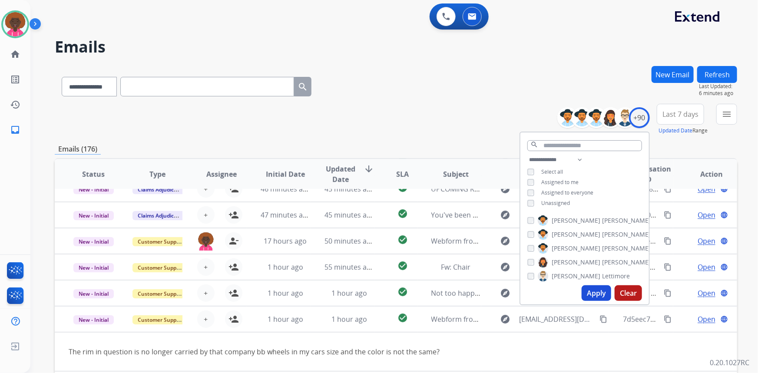
click at [532, 197] on div "**********" at bounding box center [584, 183] width 129 height 56
click at [590, 289] on button "Apply" at bounding box center [596, 293] width 30 height 16
select select "*"
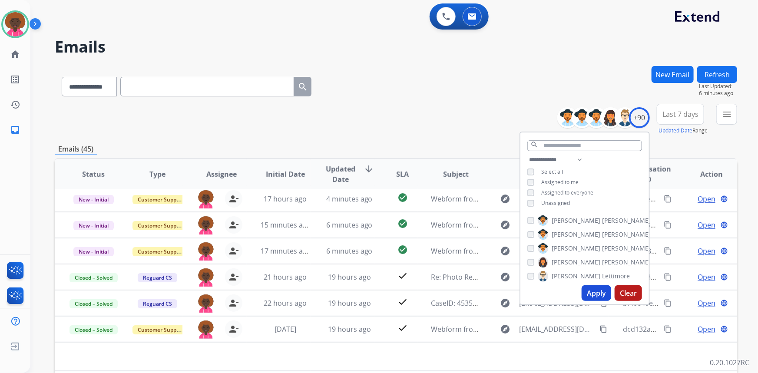
scroll to position [29, 0]
click at [644, 120] on div "+90" at bounding box center [639, 117] width 21 height 21
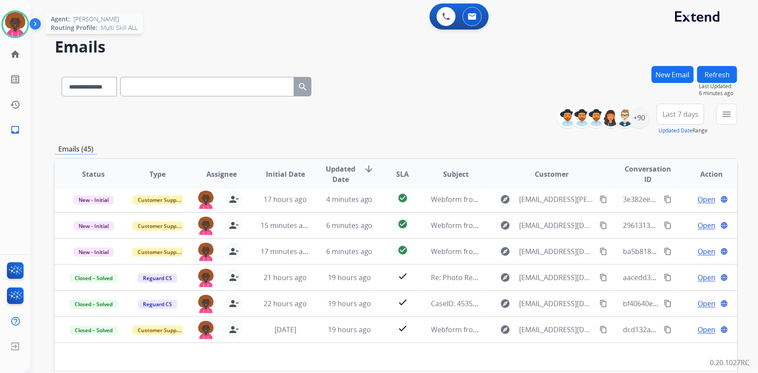
click at [10, 30] on img at bounding box center [15, 24] width 24 height 24
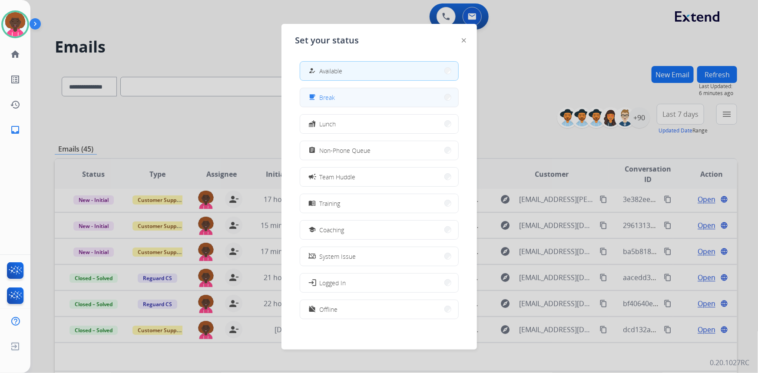
click at [376, 96] on button "free_breakfast Break" at bounding box center [379, 97] width 158 height 19
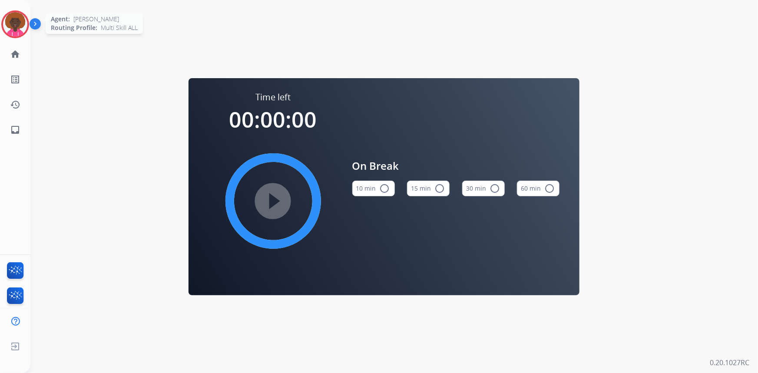
click at [27, 17] on div at bounding box center [15, 24] width 28 height 28
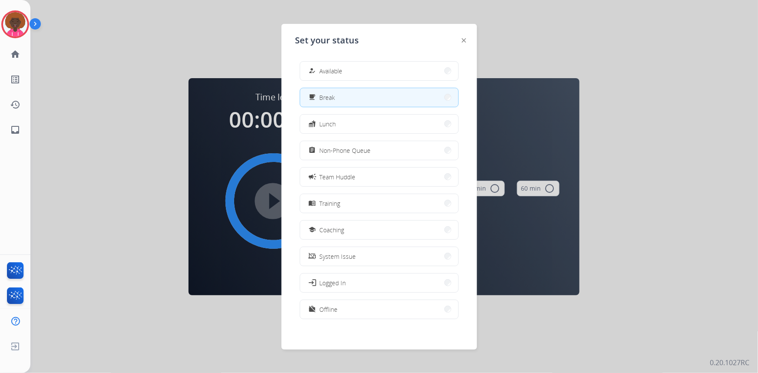
click at [306, 58] on div "how_to_reg Available free_breakfast Break fastfood Lunch assignment Non-Phone Q…" at bounding box center [379, 191] width 168 height 274
click at [307, 61] on div "how_to_reg Available" at bounding box center [379, 71] width 159 height 20
click at [306, 66] on button "how_to_reg Available" at bounding box center [379, 71] width 158 height 19
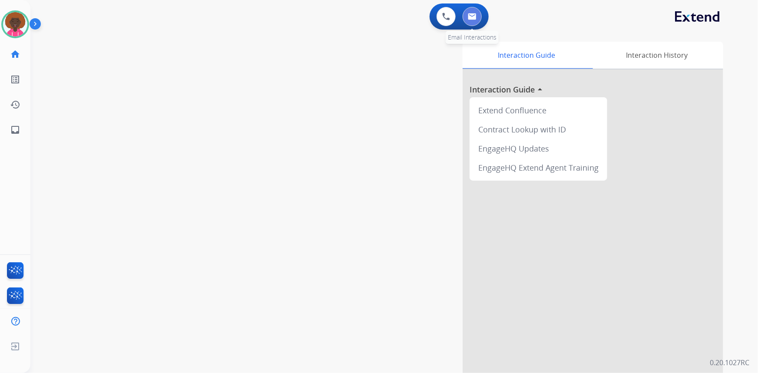
click at [478, 13] on button at bounding box center [471, 16] width 19 height 19
select select "**********"
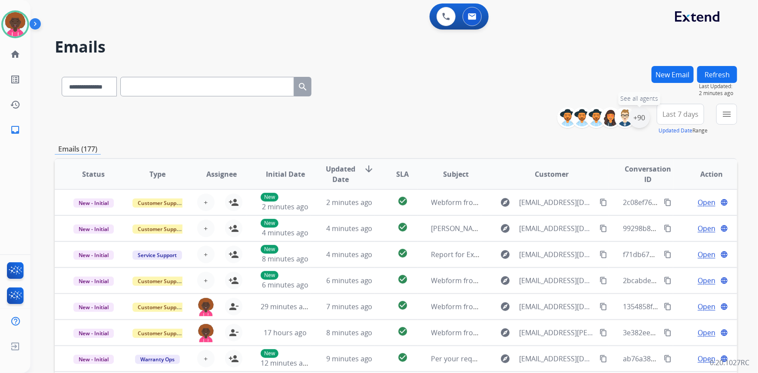
click at [636, 124] on div "+90" at bounding box center [639, 117] width 21 height 21
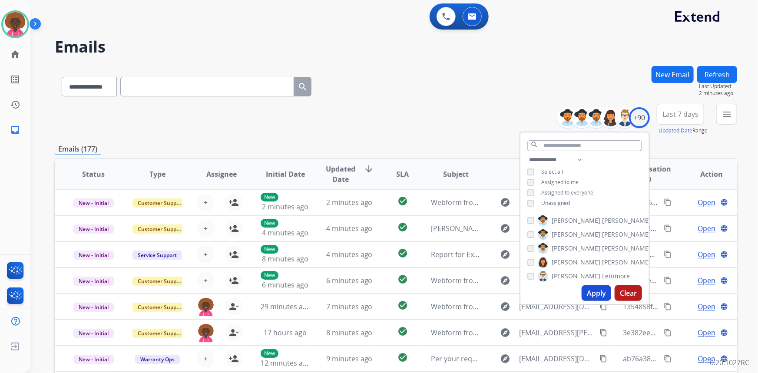
click at [596, 291] on button "Apply" at bounding box center [596, 293] width 30 height 16
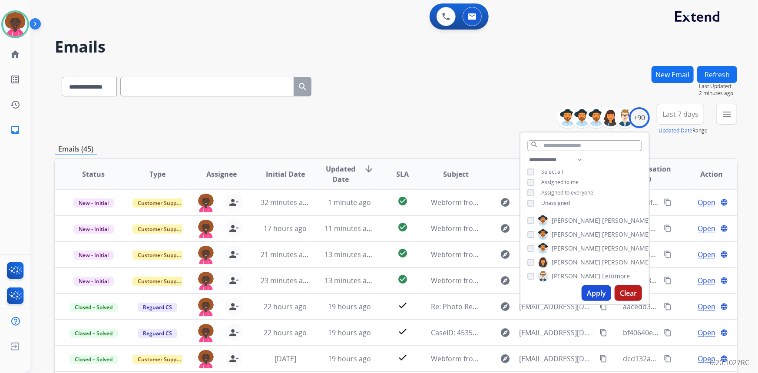
scroll to position [0, 0]
click at [420, 89] on div "**********" at bounding box center [396, 85] width 682 height 38
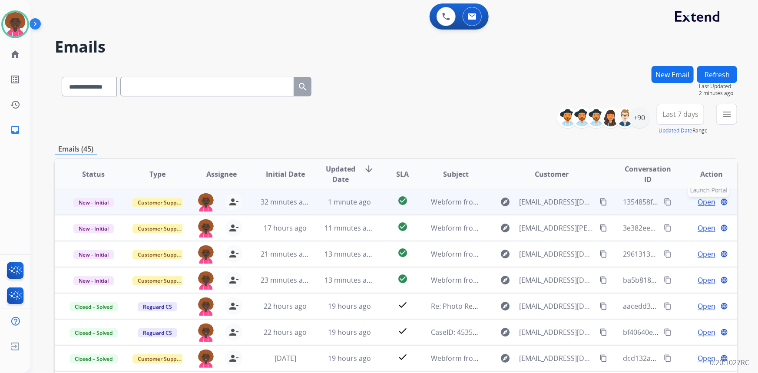
click at [719, 201] on button "language Launch Portal" at bounding box center [724, 202] width 10 height 10
click at [703, 205] on span "Open" at bounding box center [706, 202] width 18 height 10
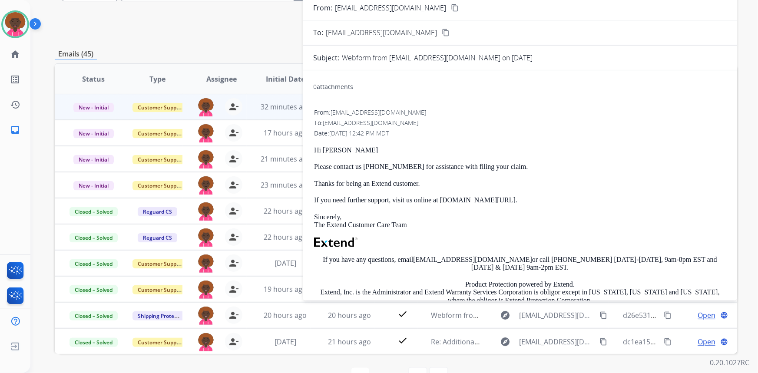
scroll to position [0, 0]
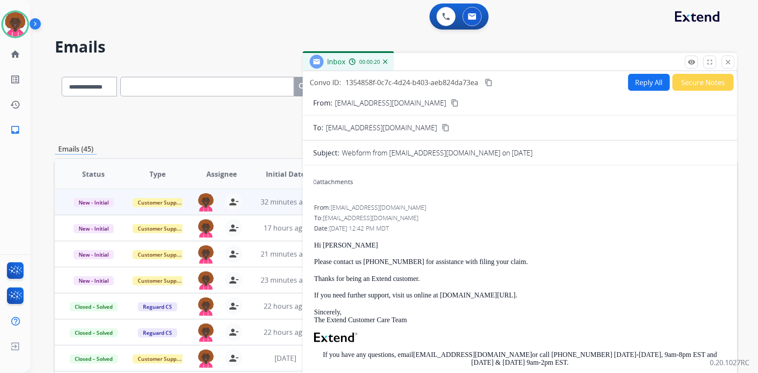
click at [698, 83] on button "Secure Notes" at bounding box center [702, 82] width 61 height 17
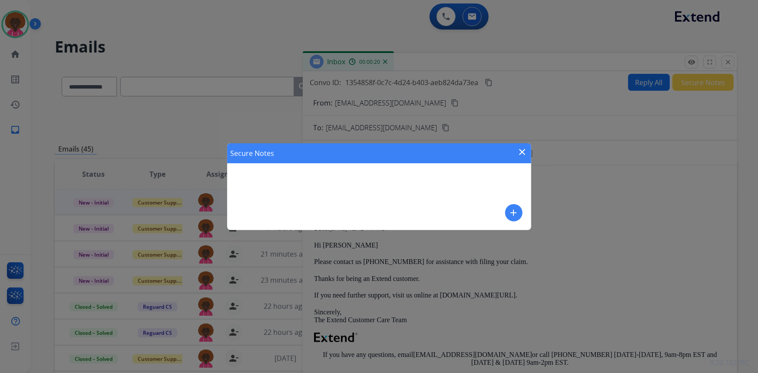
click at [385, 195] on div "Secure Notes close add" at bounding box center [379, 186] width 304 height 87
click at [522, 211] on div "Secure Notes close add" at bounding box center [379, 186] width 304 height 87
click at [507, 205] on div "add" at bounding box center [513, 212] width 17 height 17
click at [507, 214] on button "add" at bounding box center [513, 212] width 17 height 17
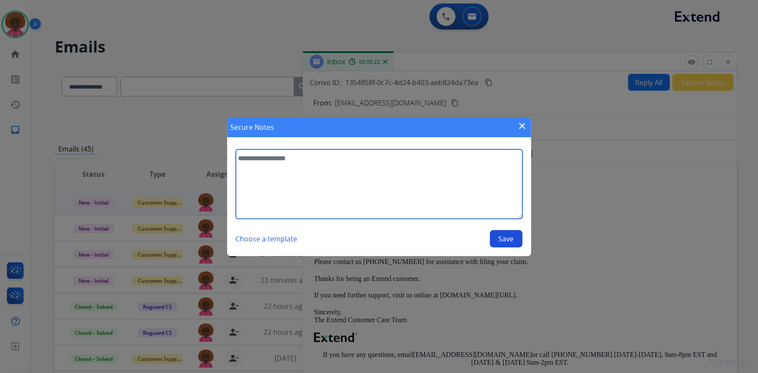
click at [441, 195] on textarea at bounding box center [379, 183] width 287 height 69
type textarea "**********"
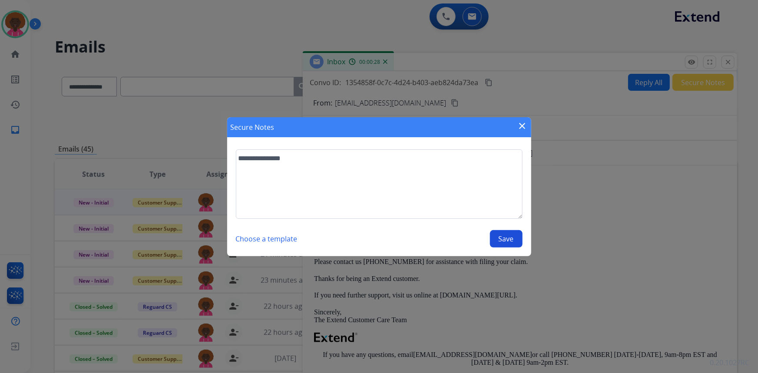
click at [500, 243] on button "Save" at bounding box center [506, 238] width 33 height 17
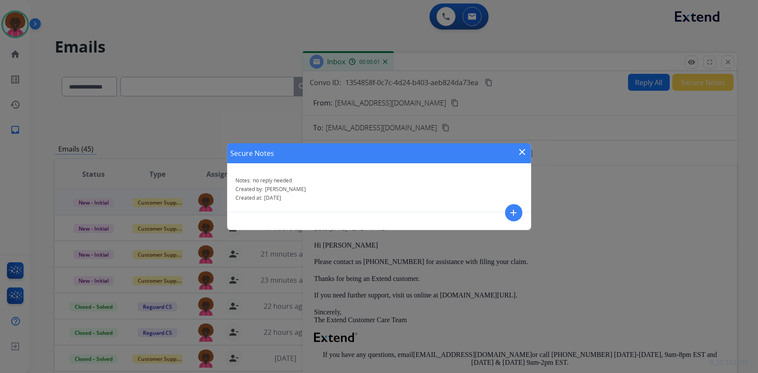
click at [524, 147] on mat-icon "close" at bounding box center [522, 152] width 10 height 10
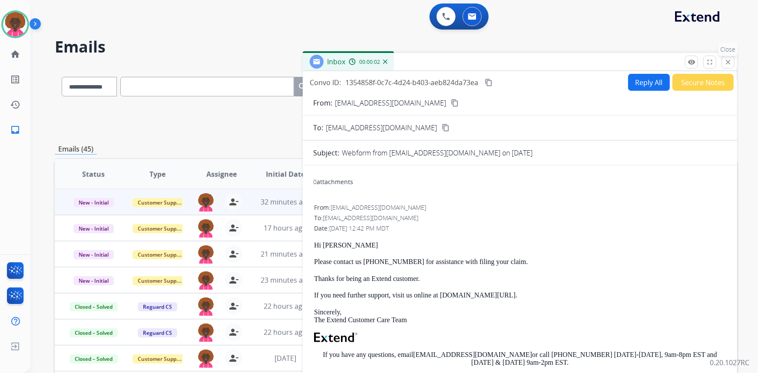
click at [730, 60] on mat-icon "close" at bounding box center [728, 62] width 8 height 8
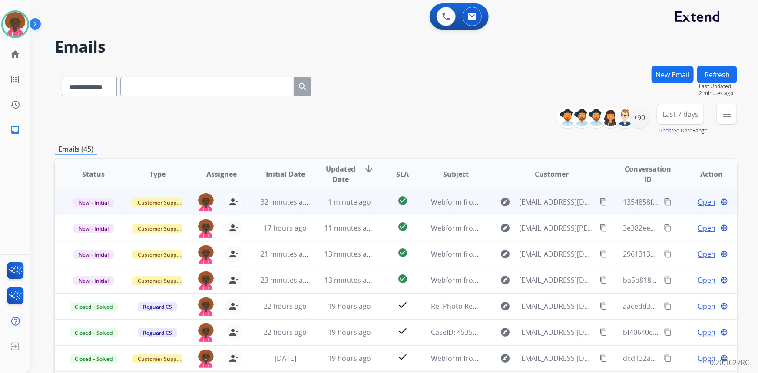
click at [708, 199] on span "Open" at bounding box center [706, 202] width 18 height 10
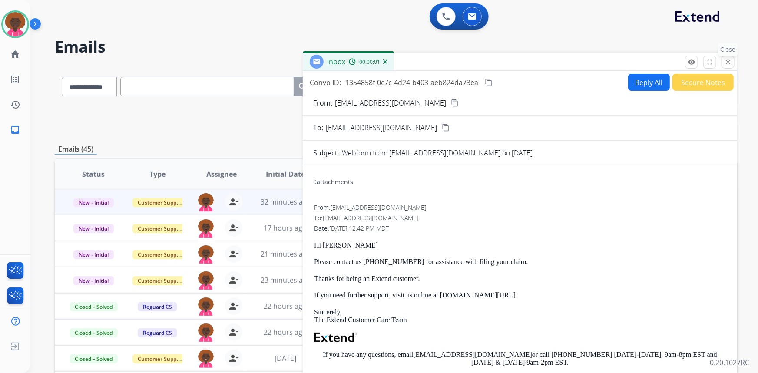
click at [723, 60] on button "close Close" at bounding box center [727, 62] width 13 height 13
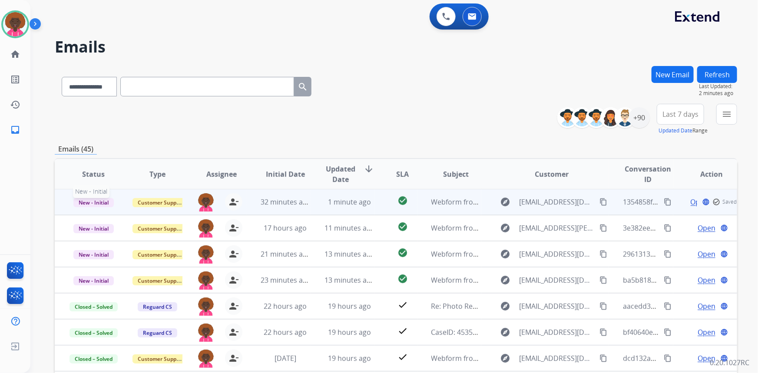
click at [92, 199] on span "New - Initial" at bounding box center [93, 202] width 40 height 9
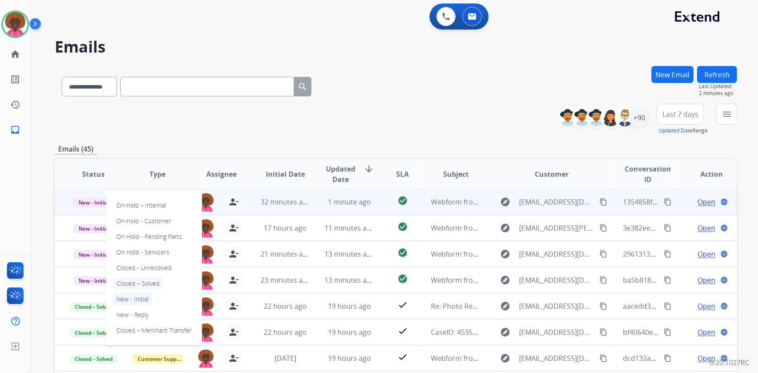
click at [148, 278] on p "Closed – Solved" at bounding box center [138, 283] width 50 height 12
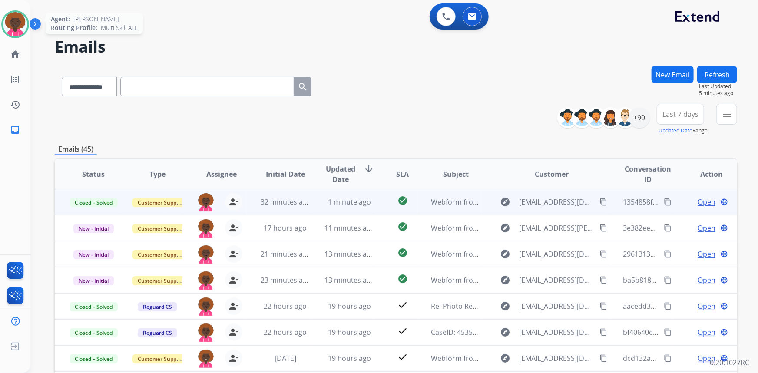
click at [26, 29] on img at bounding box center [15, 24] width 24 height 24
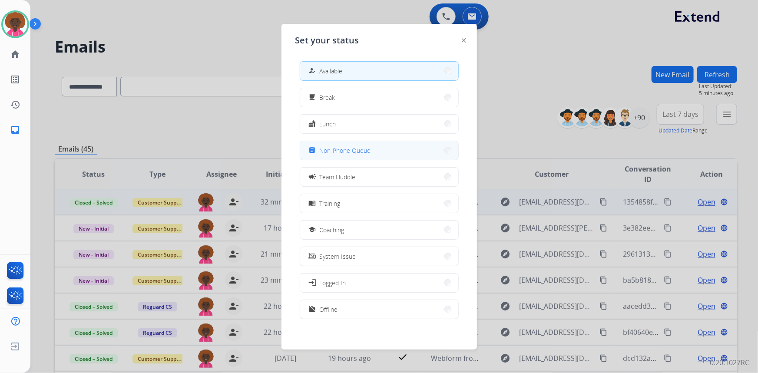
click at [369, 152] on span "Non-Phone Queue" at bounding box center [345, 150] width 51 height 9
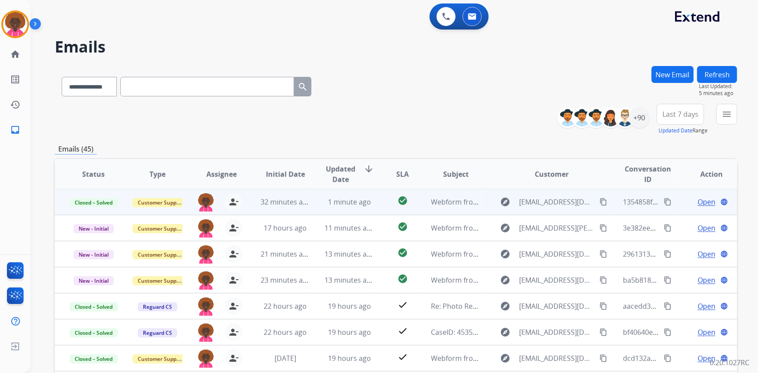
click at [477, 97] on div "**********" at bounding box center [396, 85] width 682 height 38
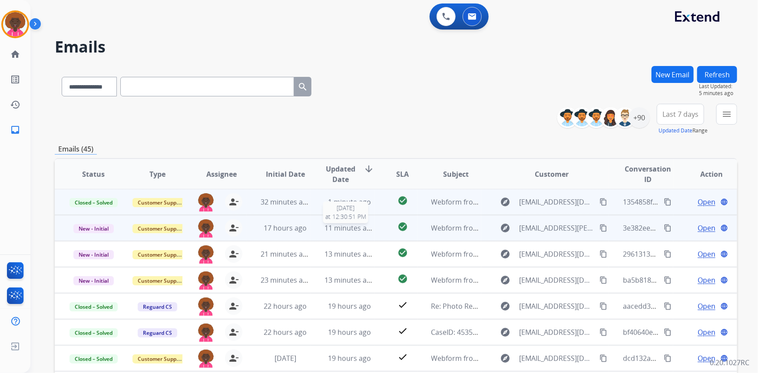
click at [348, 224] on span "11 minutes ago" at bounding box center [349, 228] width 50 height 10
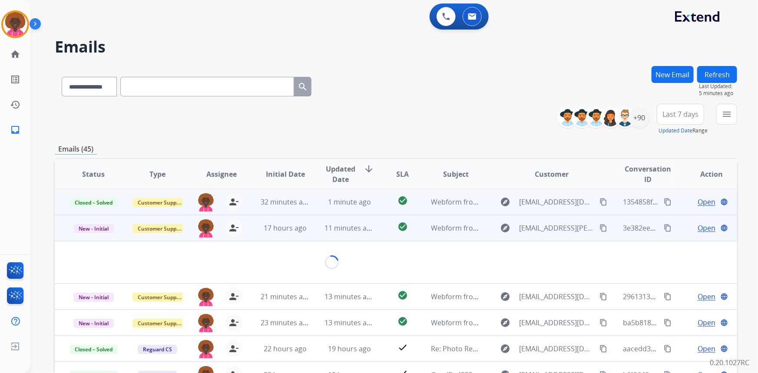
scroll to position [26, 0]
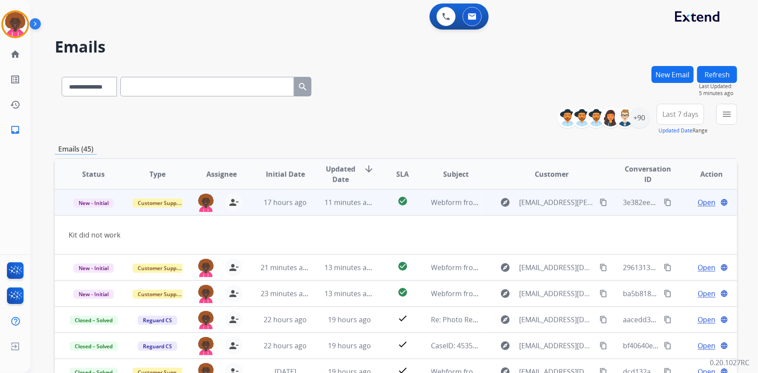
click at [697, 202] on span "Open" at bounding box center [706, 202] width 18 height 10
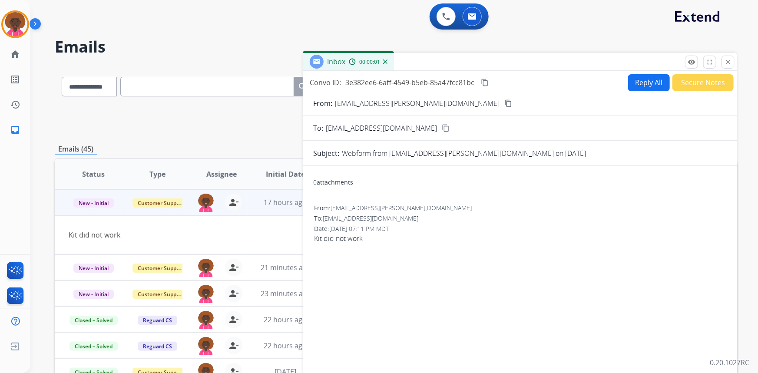
drag, startPoint x: 638, startPoint y: 76, endPoint x: 626, endPoint y: 77, distance: 12.2
click at [628, 77] on button "Reply All" at bounding box center [649, 82] width 42 height 17
select select "**********"
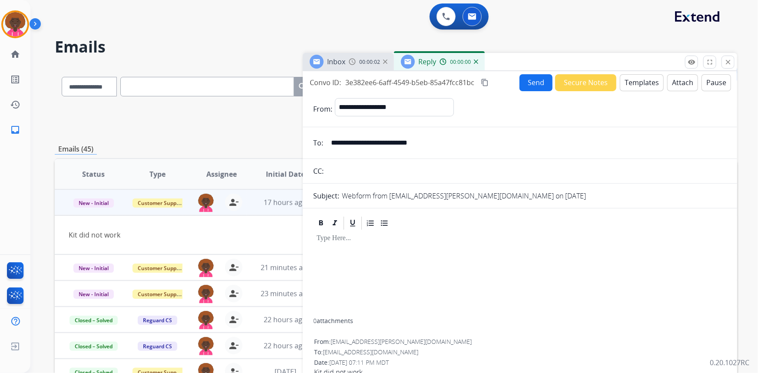
click at [627, 83] on button "Templates" at bounding box center [642, 82] width 44 height 17
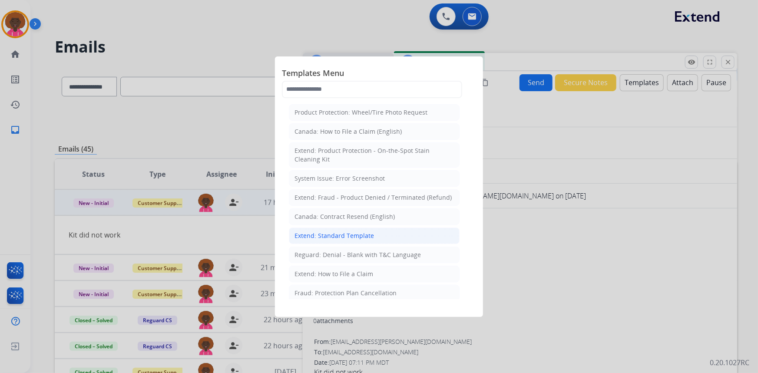
click at [312, 236] on div "Extend: Standard Template" at bounding box center [333, 235] width 79 height 9
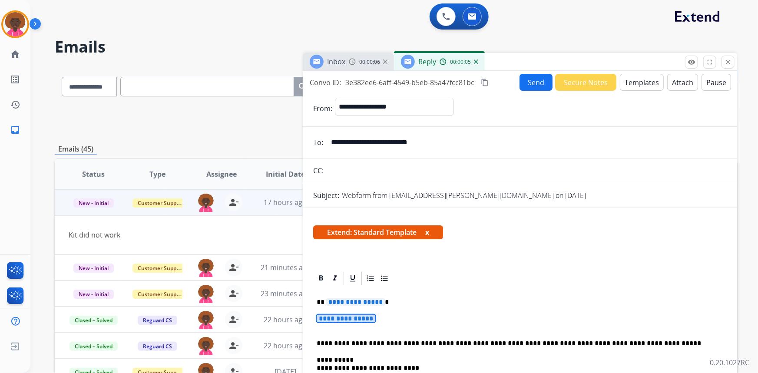
click at [357, 315] on span "**********" at bounding box center [346, 318] width 59 height 7
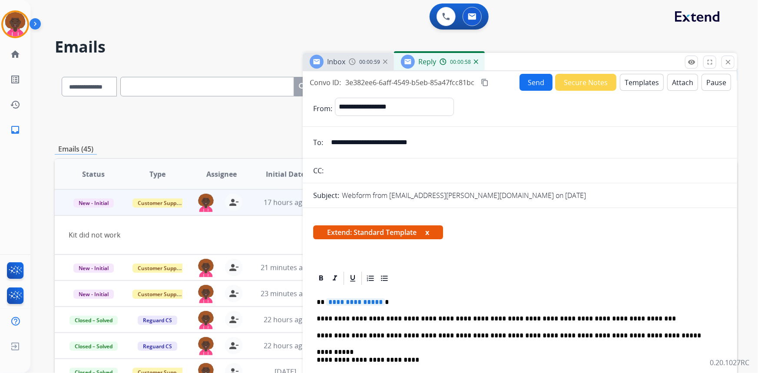
click at [433, 317] on p "**********" at bounding box center [517, 319] width 400 height 8
click at [440, 319] on p "**********" at bounding box center [517, 319] width 400 height 8
click at [602, 322] on p "**********" at bounding box center [517, 319] width 400 height 8
click at [364, 298] on span "**********" at bounding box center [355, 301] width 59 height 7
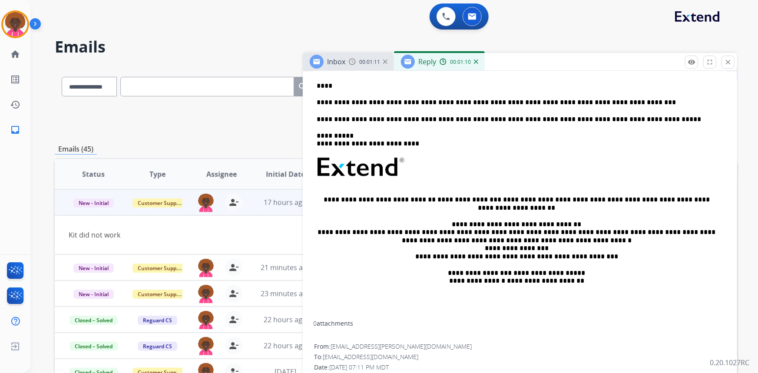
scroll to position [0, 0]
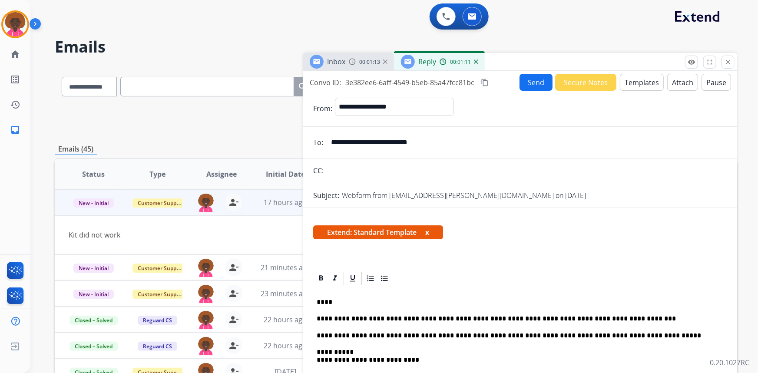
click at [520, 82] on button "Send" at bounding box center [535, 82] width 33 height 17
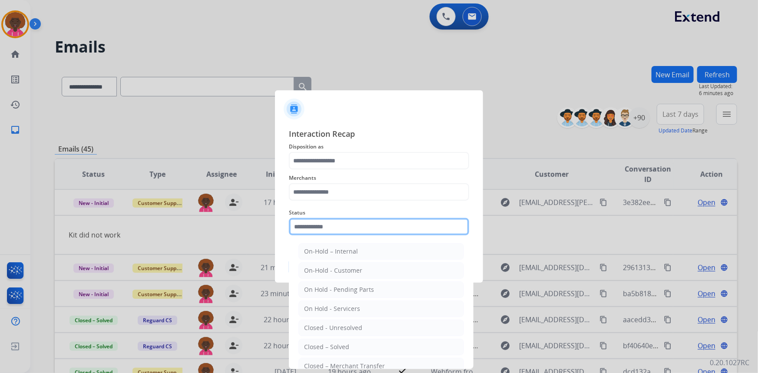
click at [340, 224] on input "text" at bounding box center [379, 226] width 180 height 17
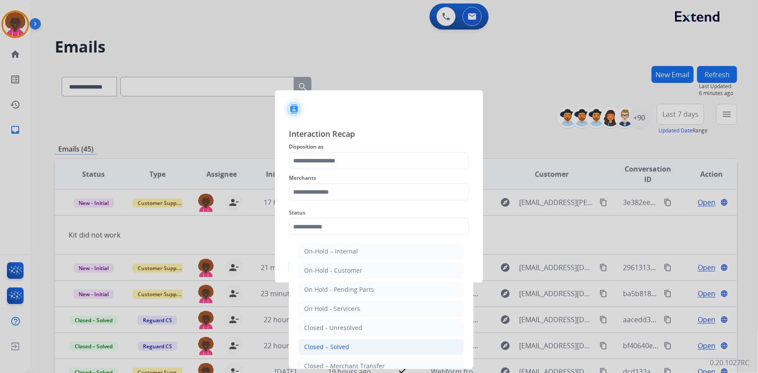
click at [319, 343] on div "Closed – Solved" at bounding box center [326, 347] width 45 height 9
type input "**********"
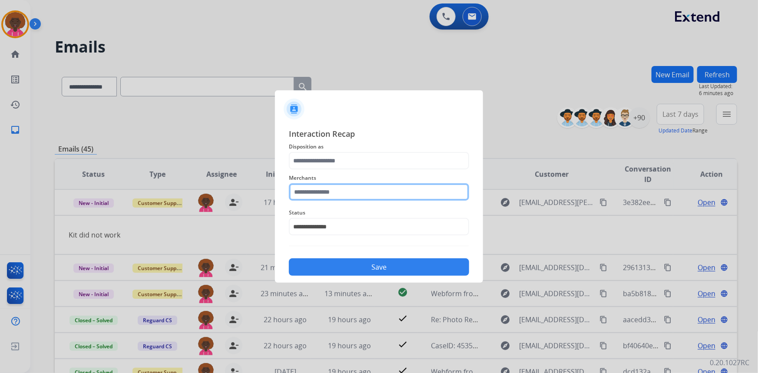
click at [327, 186] on input "text" at bounding box center [379, 191] width 180 height 17
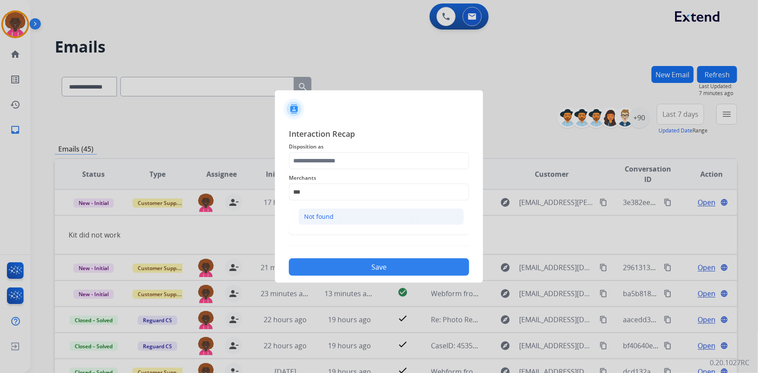
click at [354, 219] on li "Not found" at bounding box center [380, 216] width 165 height 16
type input "*********"
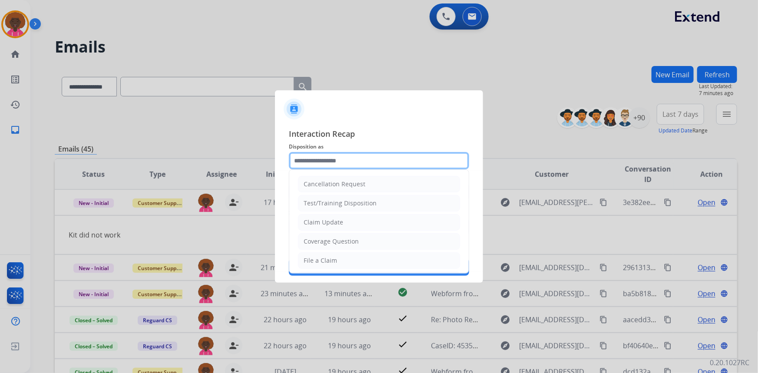
click at [329, 159] on input "text" at bounding box center [379, 160] width 180 height 17
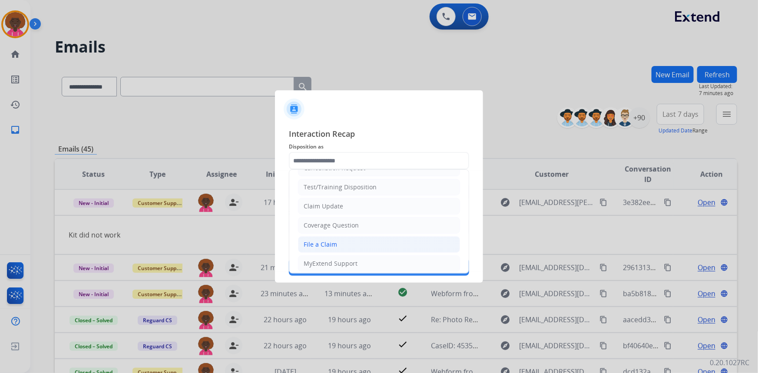
click at [332, 242] on div "File a Claim" at bounding box center [319, 244] width 33 height 9
type input "**********"
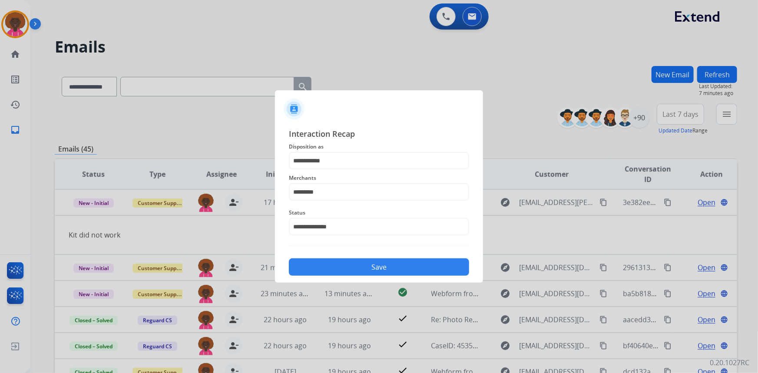
click at [388, 263] on button "Save" at bounding box center [379, 266] width 180 height 17
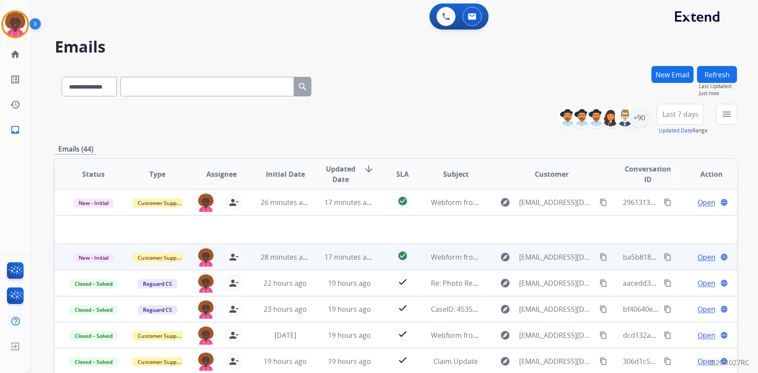
click at [702, 254] on span "Open" at bounding box center [706, 257] width 18 height 10
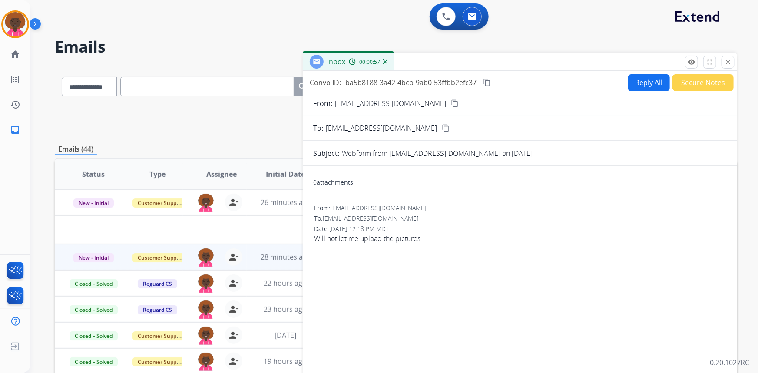
click at [375, 269] on div "0 attachments From: [EMAIL_ADDRESS][DOMAIN_NAME] To: [EMAIL_ADDRESS][DOMAIN_NAM…" at bounding box center [520, 279] width 434 height 212
click at [396, 239] on span "Will not let me upload the pictures" at bounding box center [520, 238] width 412 height 10
click at [417, 241] on span "Will not let me upload the pictures" at bounding box center [520, 238] width 412 height 10
click at [646, 81] on button "Reply All" at bounding box center [649, 82] width 42 height 17
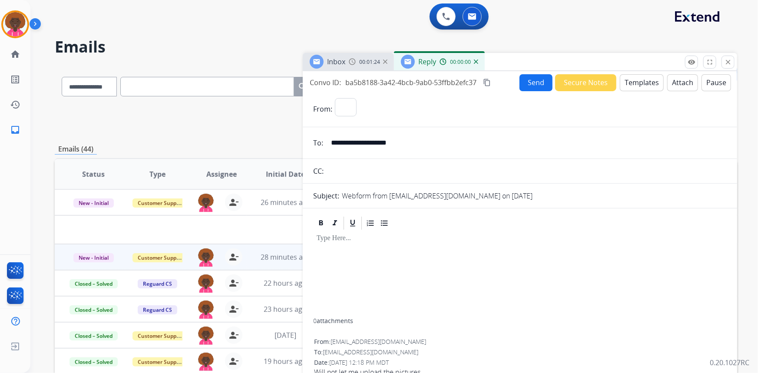
select select "**********"
click at [638, 78] on button "Templates" at bounding box center [642, 82] width 44 height 17
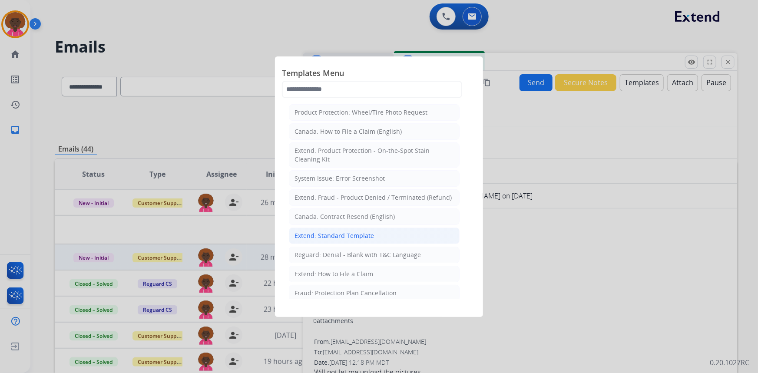
click at [330, 229] on li "Extend: Standard Template" at bounding box center [374, 236] width 171 height 16
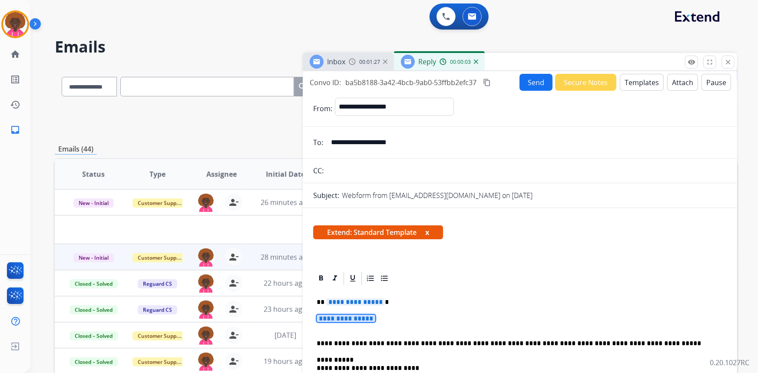
click at [346, 322] on span "**********" at bounding box center [346, 318] width 59 height 7
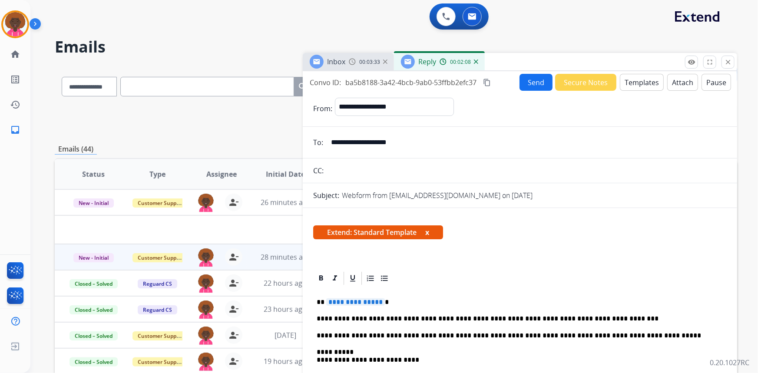
click at [429, 317] on p "**********" at bounding box center [517, 319] width 400 height 8
drag, startPoint x: 588, startPoint y: 310, endPoint x: 600, endPoint y: 317, distance: 14.2
click at [602, 317] on p "**********" at bounding box center [517, 319] width 400 height 8
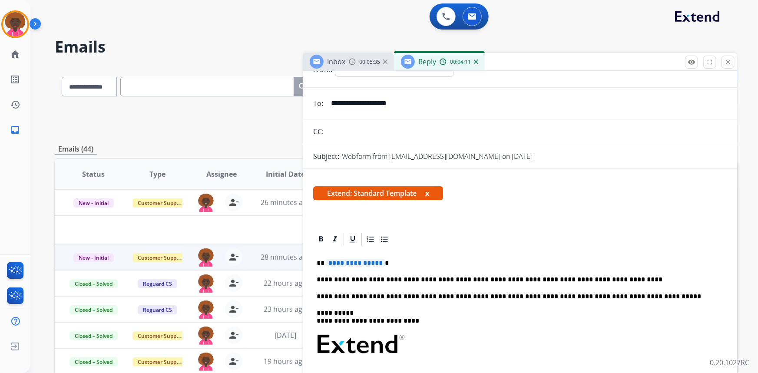
scroll to position [118, 0]
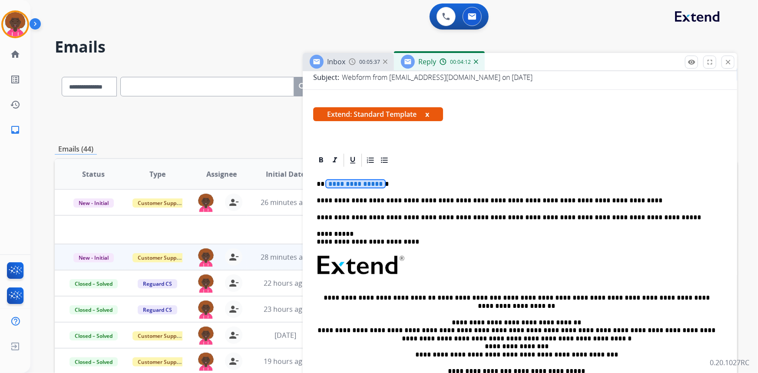
drag, startPoint x: 363, startPoint y: 181, endPoint x: 368, endPoint y: 181, distance: 4.8
click at [363, 181] on span "**********" at bounding box center [355, 183] width 59 height 7
click at [378, 184] on span "**********" at bounding box center [355, 183] width 59 height 7
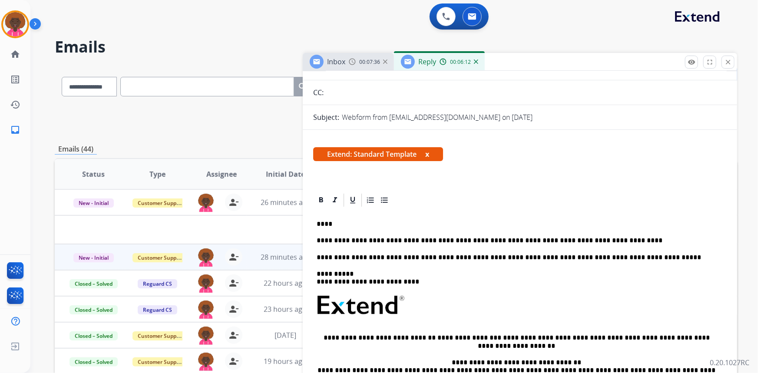
scroll to position [0, 0]
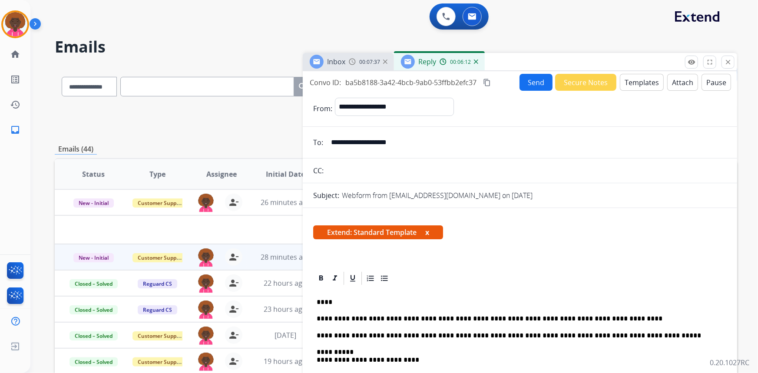
click at [534, 80] on button "Send" at bounding box center [535, 82] width 33 height 17
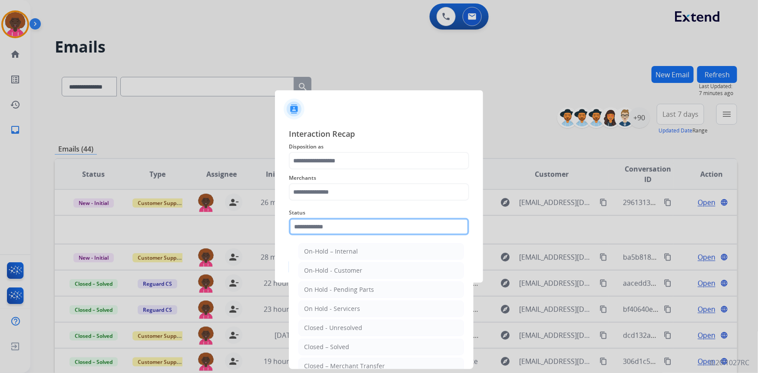
click at [322, 224] on input "text" at bounding box center [379, 226] width 180 height 17
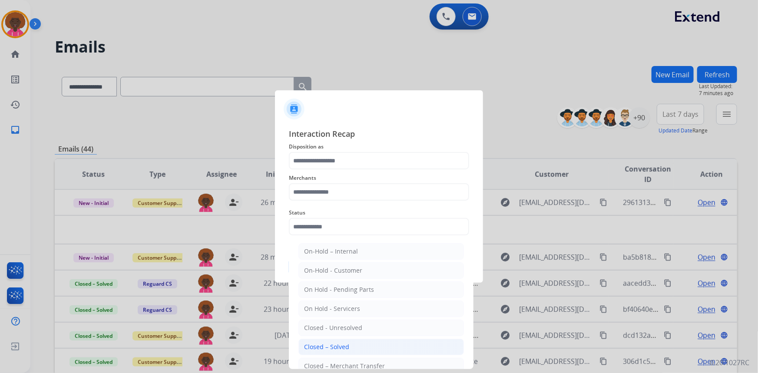
click at [346, 350] on div "Closed – Solved" at bounding box center [326, 347] width 45 height 9
type input "**********"
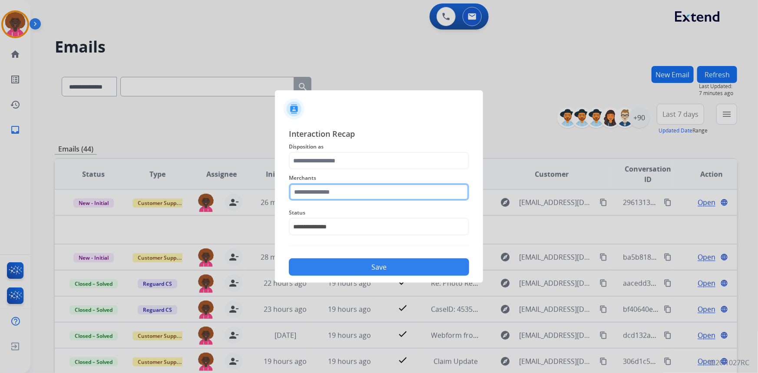
click at [345, 186] on input "text" at bounding box center [379, 191] width 180 height 17
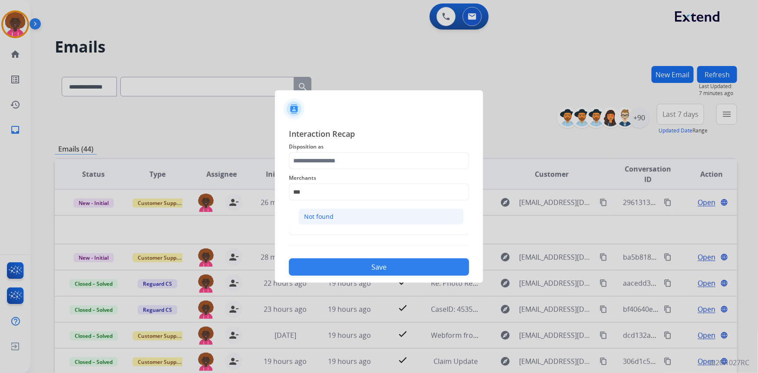
click at [352, 217] on li "Not found" at bounding box center [380, 216] width 165 height 16
type input "*********"
click at [352, 149] on span "Disposition as" at bounding box center [379, 147] width 180 height 10
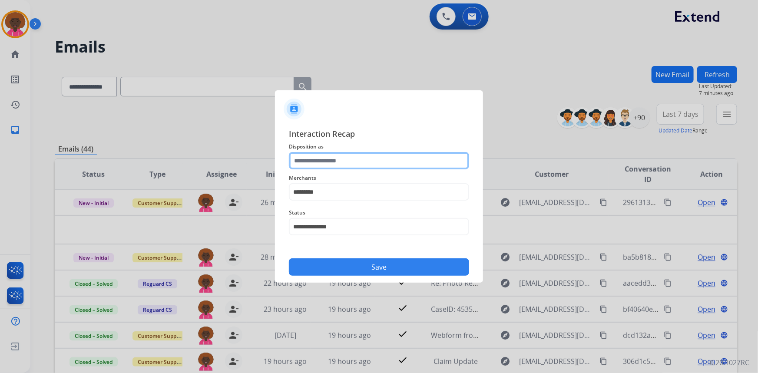
click at [352, 156] on input "text" at bounding box center [379, 160] width 180 height 17
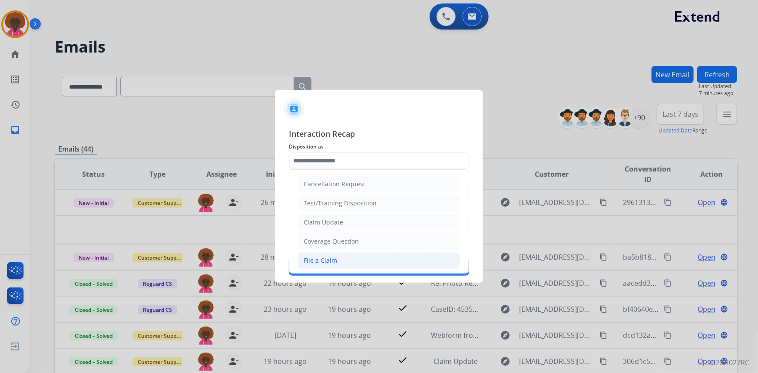
click at [303, 261] on li "File a Claim" at bounding box center [379, 260] width 162 height 16
type input "**********"
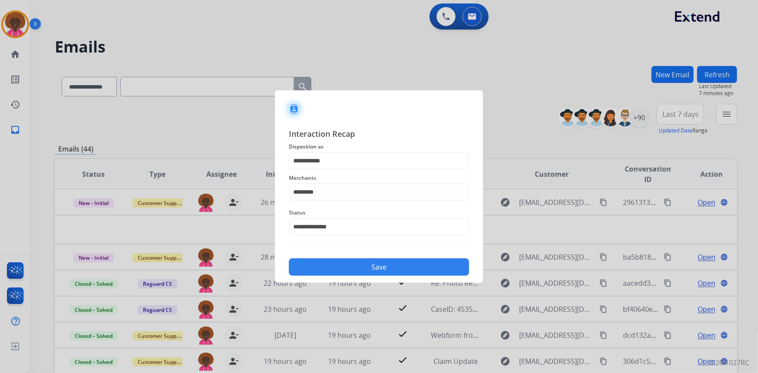
click at [330, 256] on div "Save" at bounding box center [379, 264] width 180 height 23
click at [346, 269] on button "Save" at bounding box center [379, 266] width 180 height 17
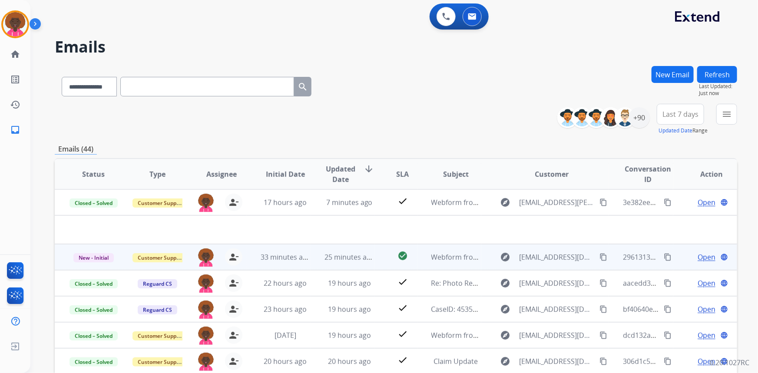
click at [317, 256] on td "25 minutes ago" at bounding box center [342, 257] width 64 height 26
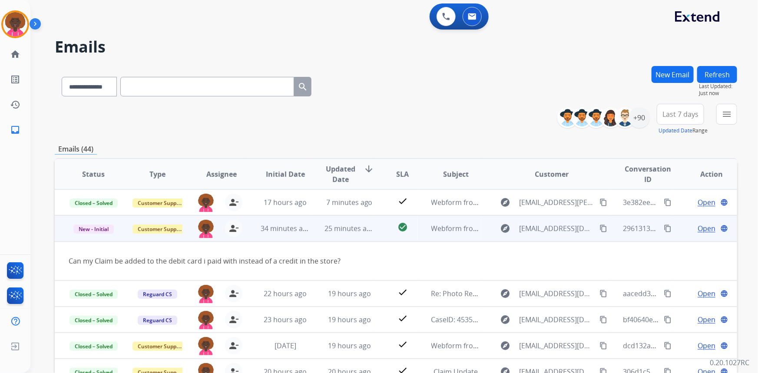
scroll to position [40, 0]
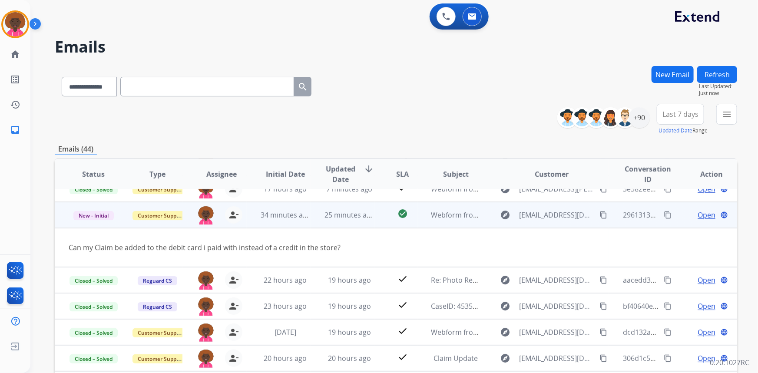
click at [704, 212] on span "Open" at bounding box center [706, 215] width 18 height 10
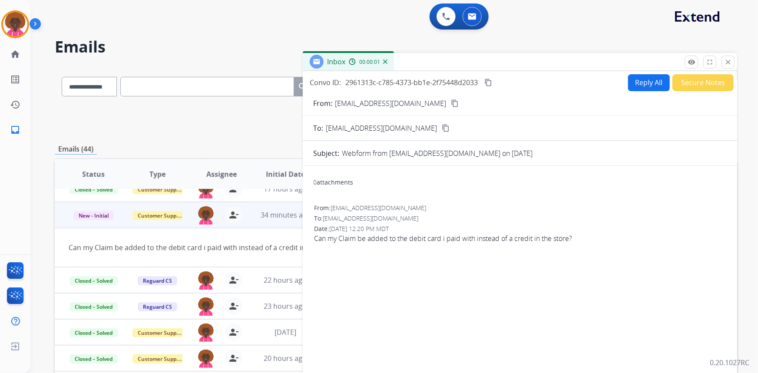
click at [634, 81] on button "Reply All" at bounding box center [649, 82] width 42 height 17
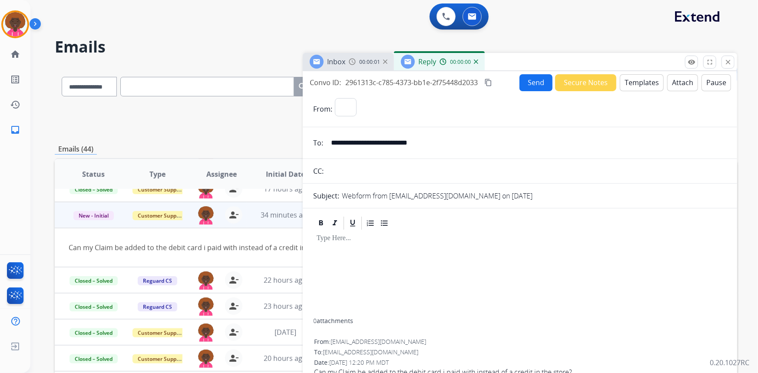
select select "**********"
click at [641, 80] on button "Templates" at bounding box center [642, 82] width 44 height 17
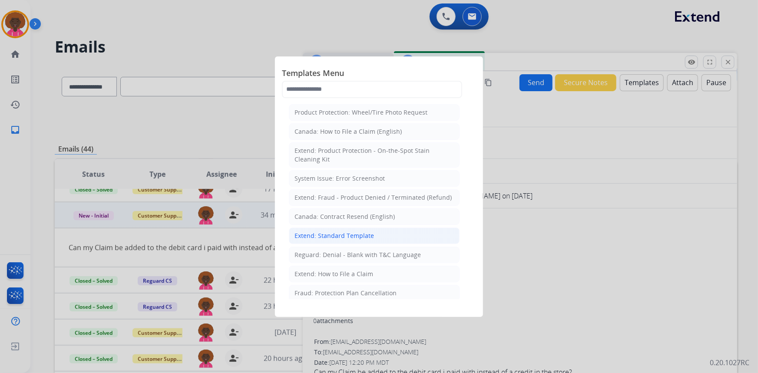
click at [319, 234] on div "Extend: Standard Template" at bounding box center [333, 235] width 79 height 9
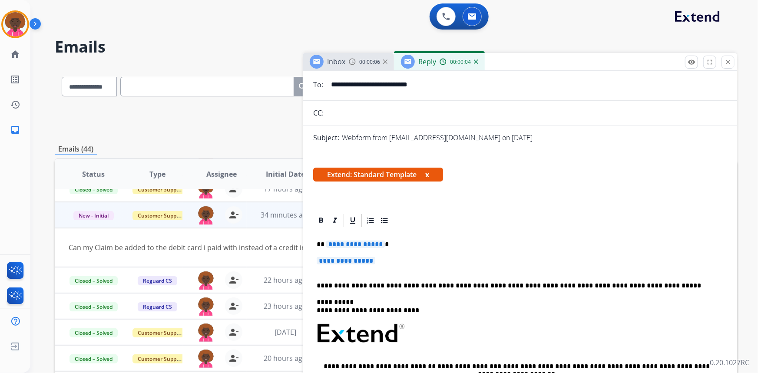
scroll to position [79, 0]
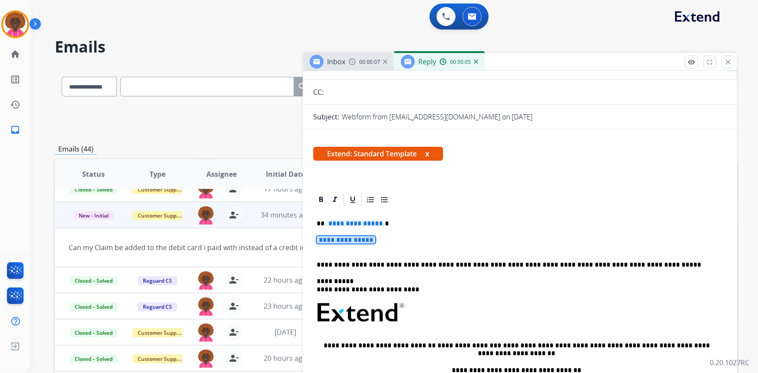
click at [338, 236] on span "**********" at bounding box center [346, 239] width 59 height 7
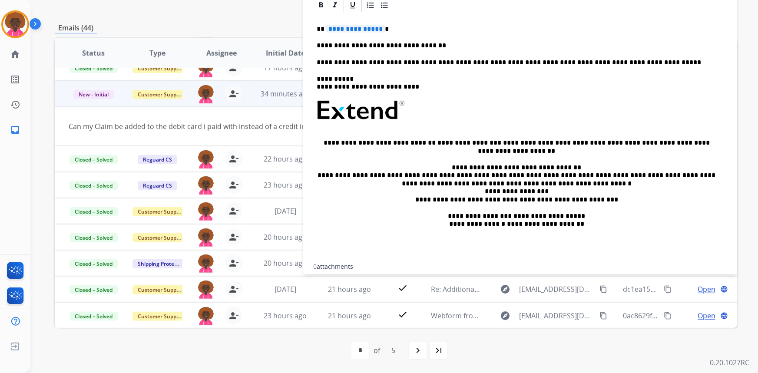
scroll to position [98, 0]
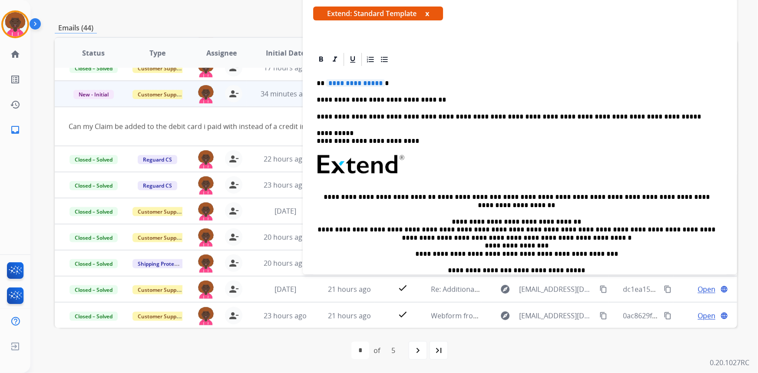
click at [457, 99] on p "**********" at bounding box center [517, 100] width 400 height 8
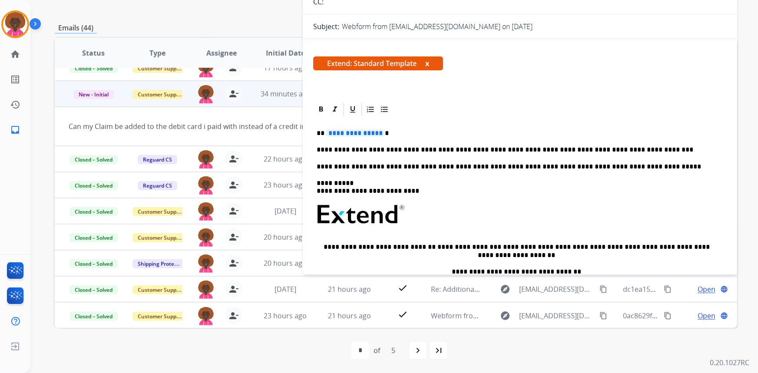
scroll to position [19, 0]
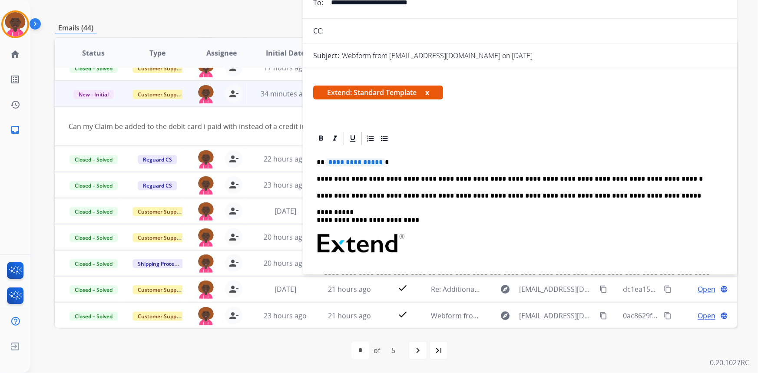
click at [631, 184] on div "**********" at bounding box center [519, 270] width 413 height 248
click at [635, 169] on div "**********" at bounding box center [519, 270] width 413 height 248
click at [350, 161] on span "**********" at bounding box center [355, 161] width 59 height 7
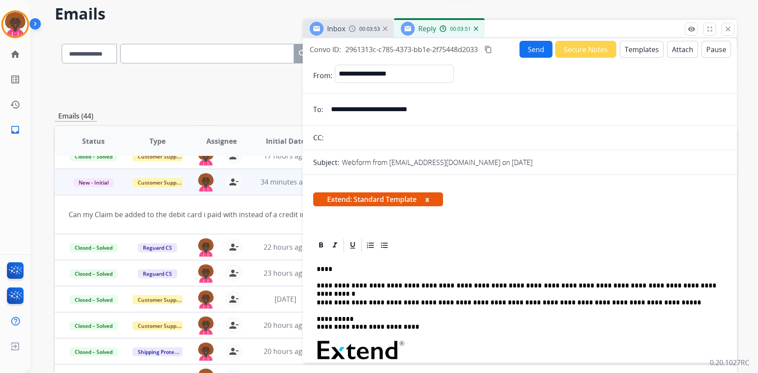
scroll to position [0, 0]
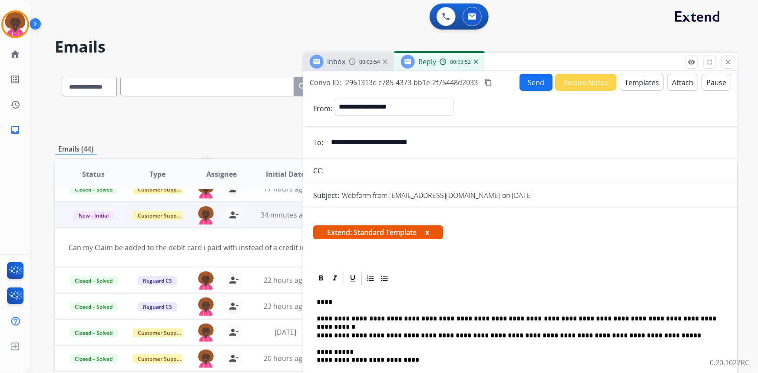
click at [526, 78] on button "Send" at bounding box center [535, 82] width 33 height 17
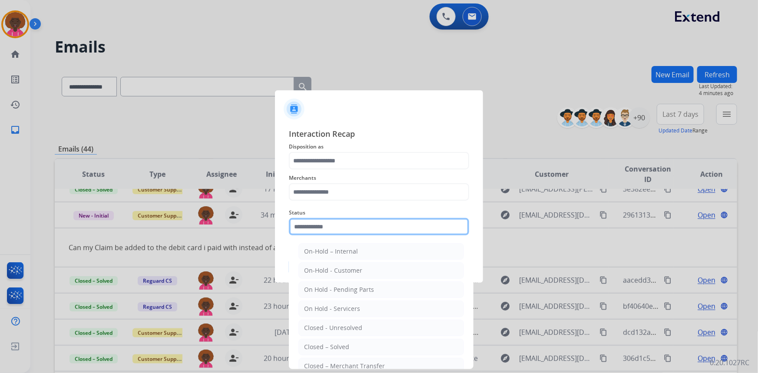
click at [370, 223] on input "text" at bounding box center [379, 226] width 180 height 17
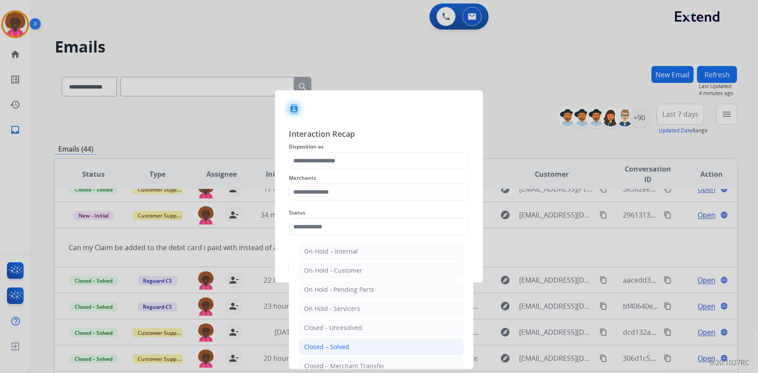
drag, startPoint x: 327, startPoint y: 342, endPoint x: 326, endPoint y: 327, distance: 15.3
click at [327, 341] on li "Closed – Solved" at bounding box center [380, 347] width 165 height 16
type input "**********"
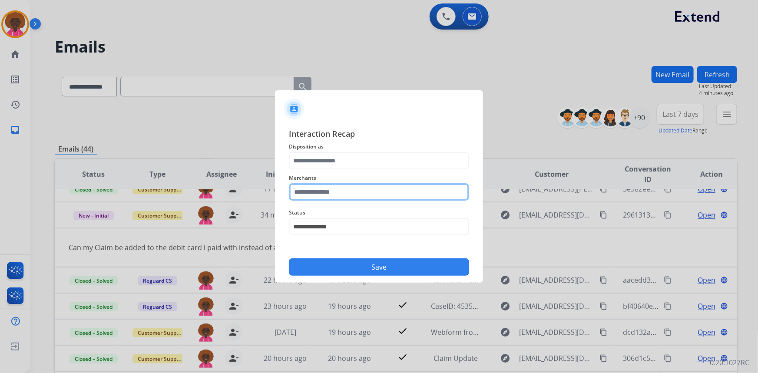
click at [311, 196] on input "text" at bounding box center [379, 191] width 180 height 17
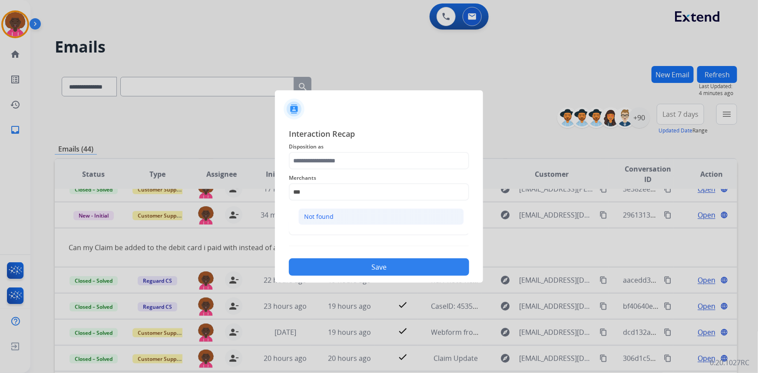
click at [330, 217] on div "Not found" at bounding box center [319, 216] width 30 height 9
type input "*********"
click at [330, 152] on span "Disposition as" at bounding box center [379, 147] width 180 height 10
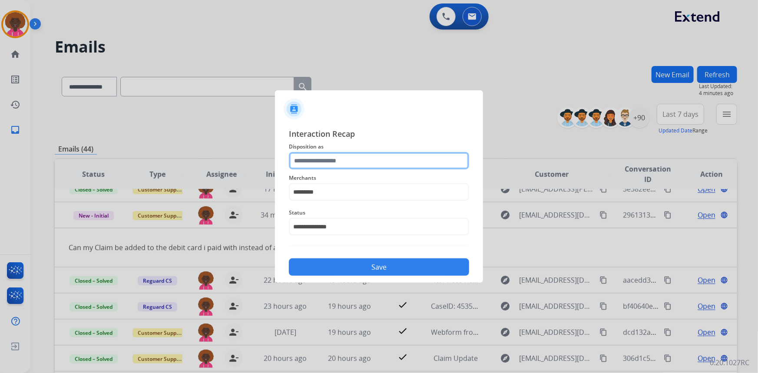
click at [330, 161] on input "text" at bounding box center [379, 160] width 180 height 17
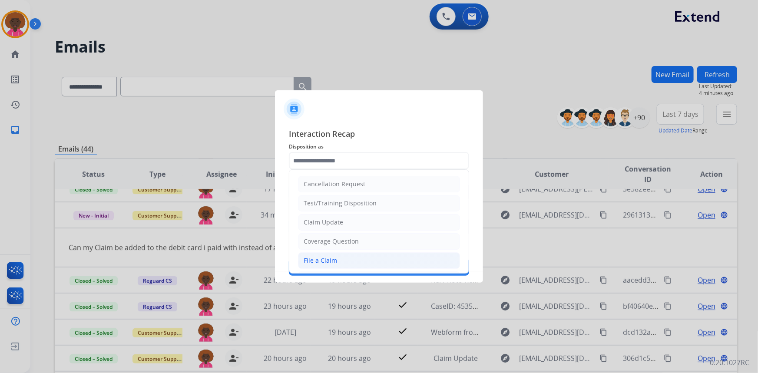
click at [329, 267] on li "File a Claim" at bounding box center [379, 260] width 162 height 16
type input "**********"
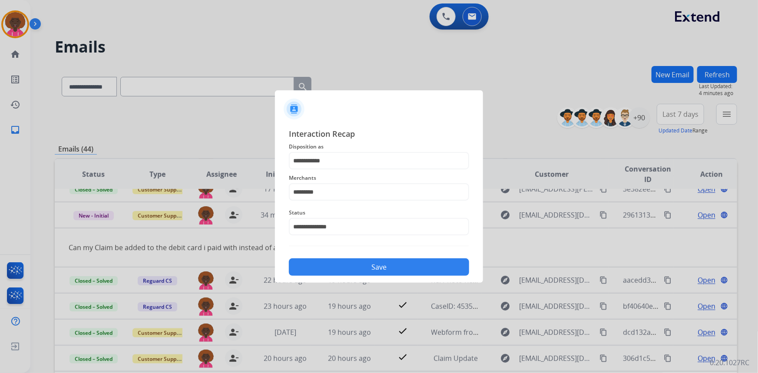
click at [354, 266] on button "Save" at bounding box center [379, 266] width 180 height 17
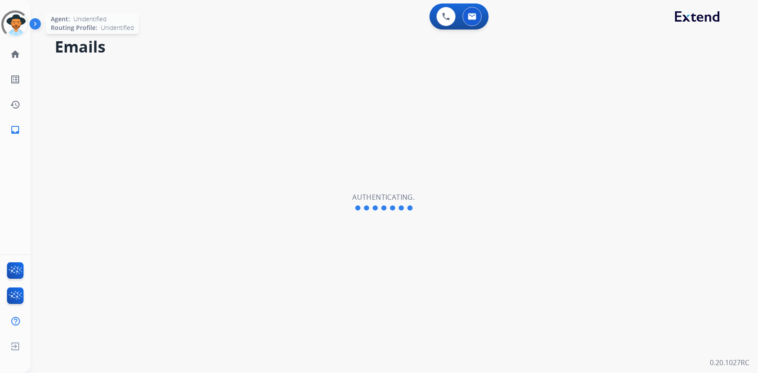
click at [17, 32] on div at bounding box center [15, 24] width 39 height 39
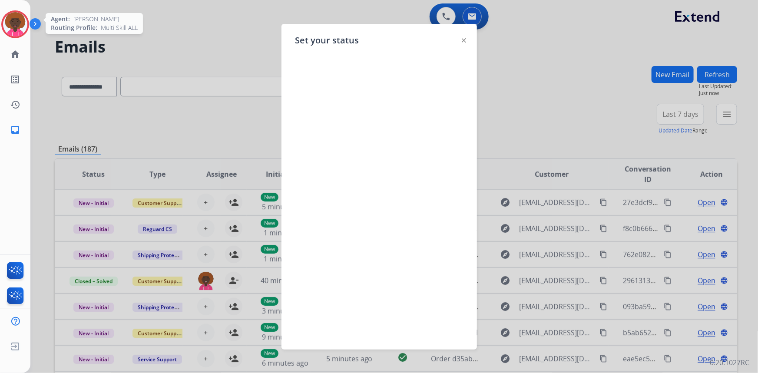
click at [464, 43] on div at bounding box center [464, 40] width 4 height 10
click at [467, 40] on div "Set your status" at bounding box center [378, 187] width 195 height 326
click at [465, 40] on div "Set your status" at bounding box center [378, 187] width 195 height 326
click at [465, 40] on img at bounding box center [464, 40] width 4 height 4
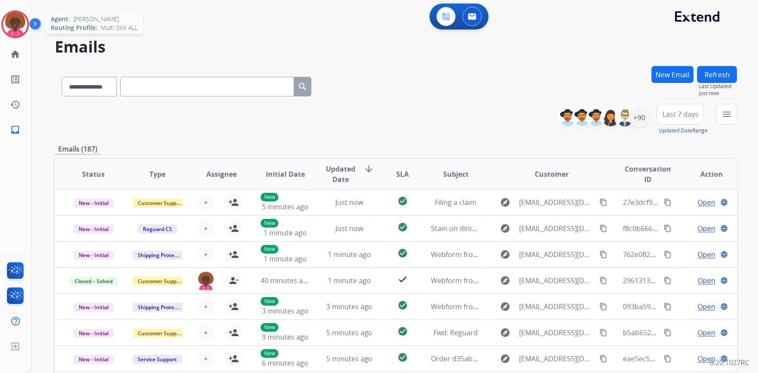
click at [8, 25] on img at bounding box center [15, 24] width 24 height 24
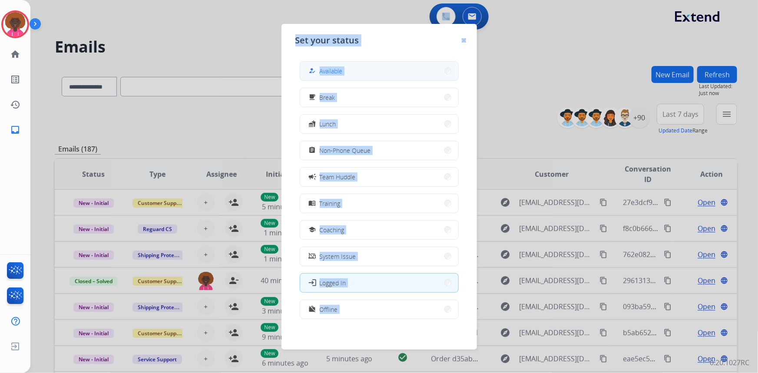
click at [363, 69] on button "how_to_reg Available" at bounding box center [379, 71] width 158 height 19
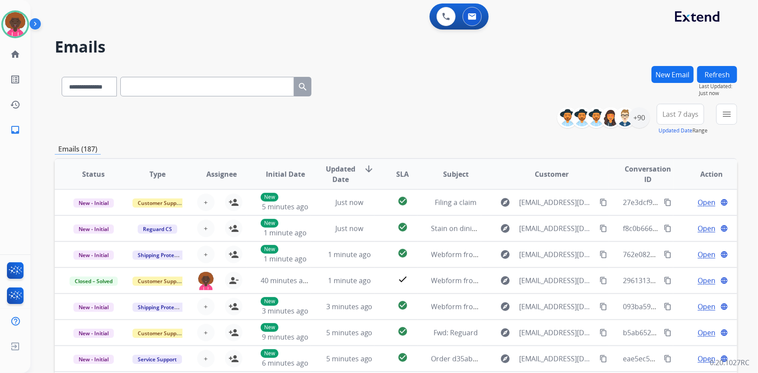
click at [487, 65] on div "**********" at bounding box center [383, 217] width 706 height 373
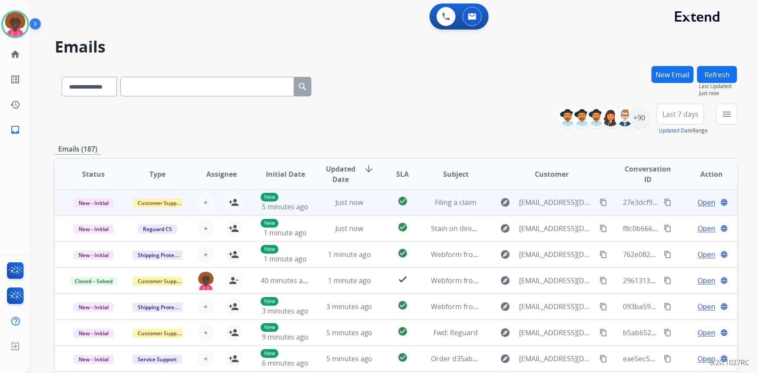
scroll to position [0, 0]
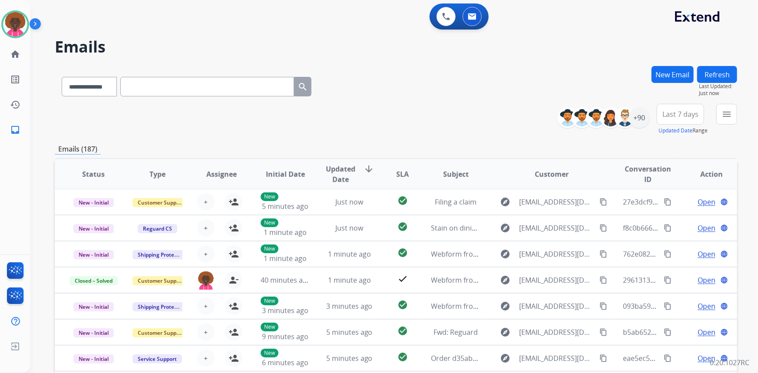
click at [366, 96] on div "**********" at bounding box center [396, 85] width 682 height 38
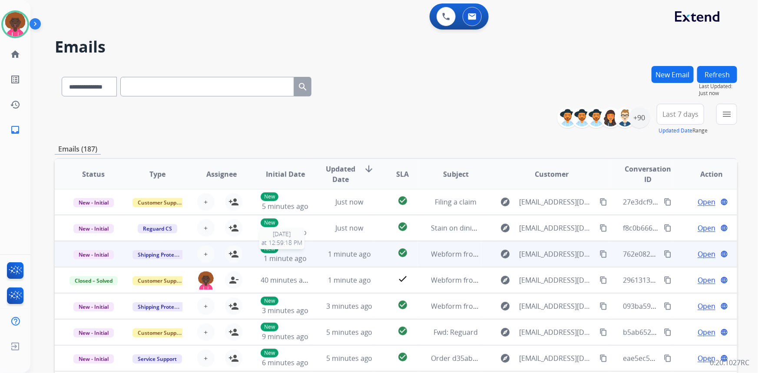
click at [300, 259] on span "1 minute ago" at bounding box center [285, 259] width 43 height 10
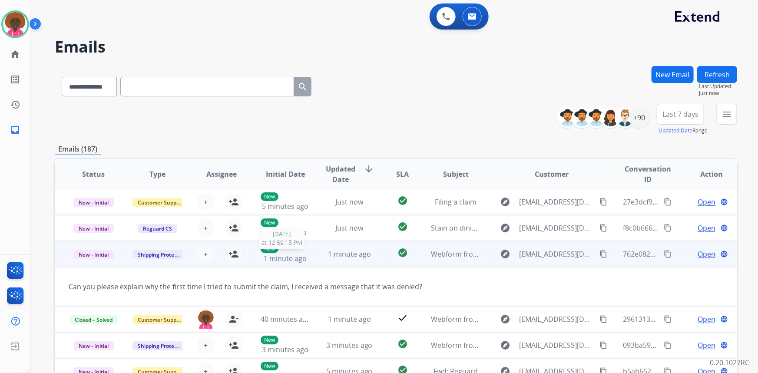
scroll to position [40, 0]
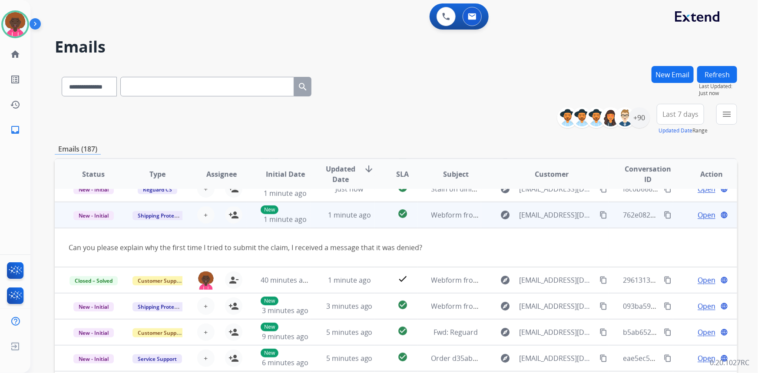
click at [241, 215] on div "+ Select agent person_add Assign to Me" at bounding box center [214, 215] width 63 height 24
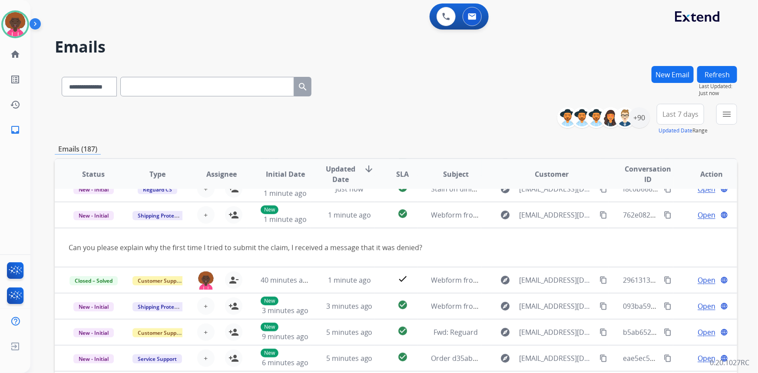
scroll to position [0, 0]
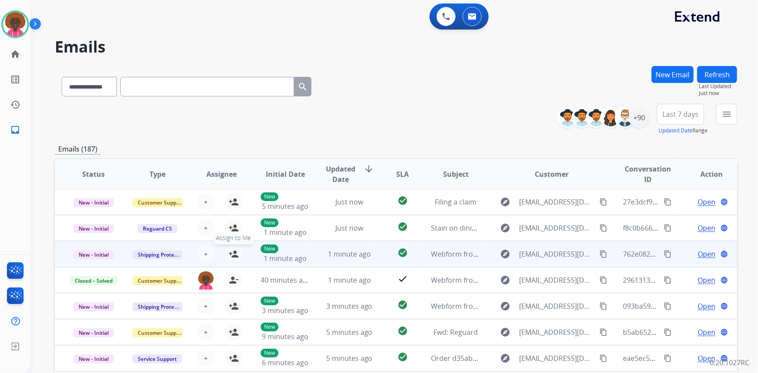
click at [231, 250] on mat-icon "person_add" at bounding box center [233, 254] width 10 height 10
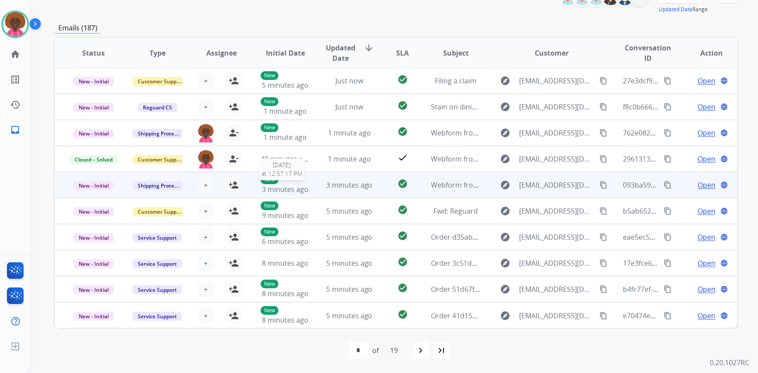
click at [276, 178] on p "New" at bounding box center [270, 179] width 18 height 9
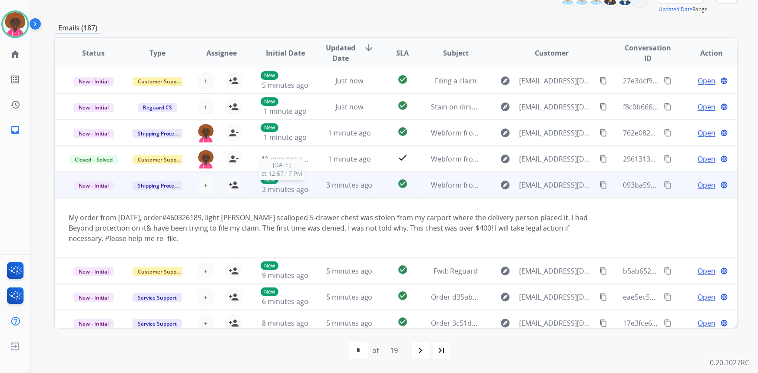
scroll to position [61, 0]
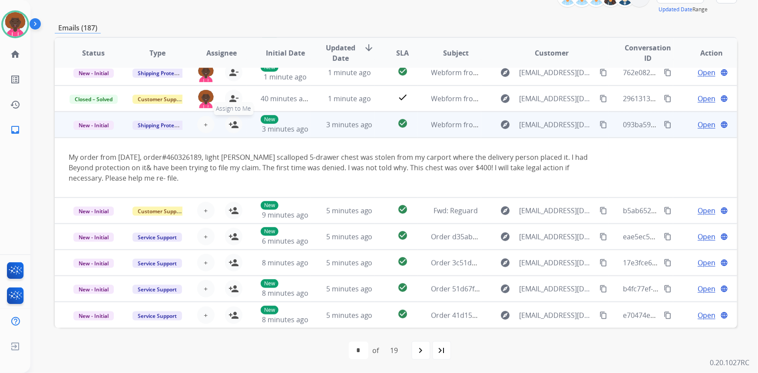
click at [229, 126] on mat-icon "person_add" at bounding box center [233, 124] width 10 height 10
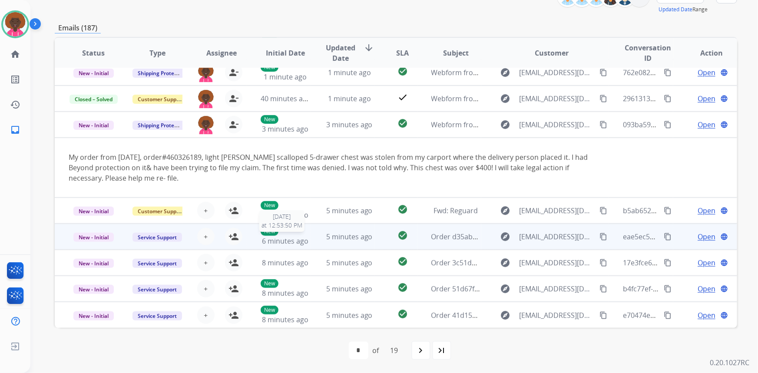
click at [305, 238] on span "6 minutes ago" at bounding box center [285, 241] width 46 height 10
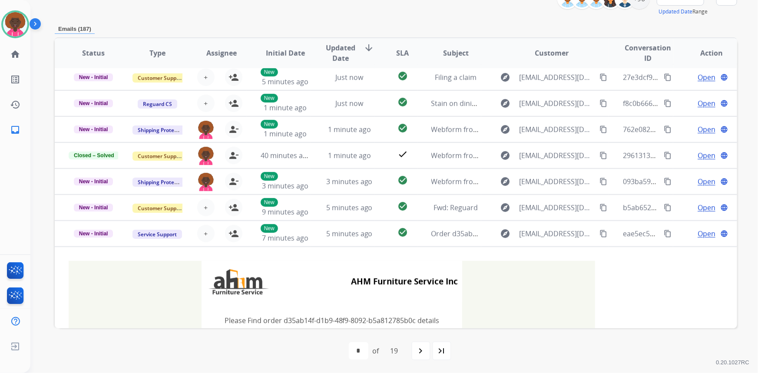
scroll to position [0, 0]
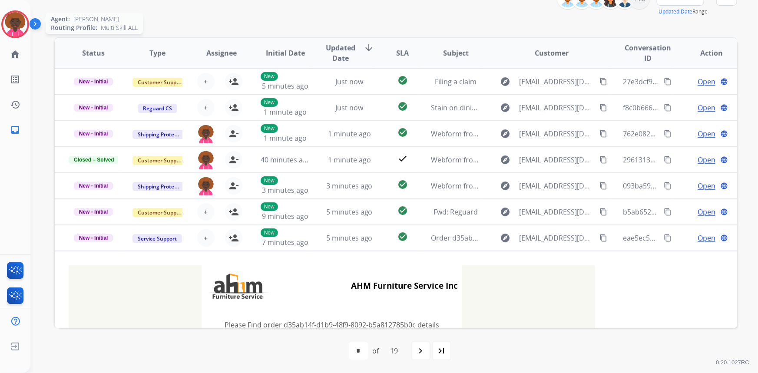
click at [17, 29] on img at bounding box center [15, 24] width 24 height 24
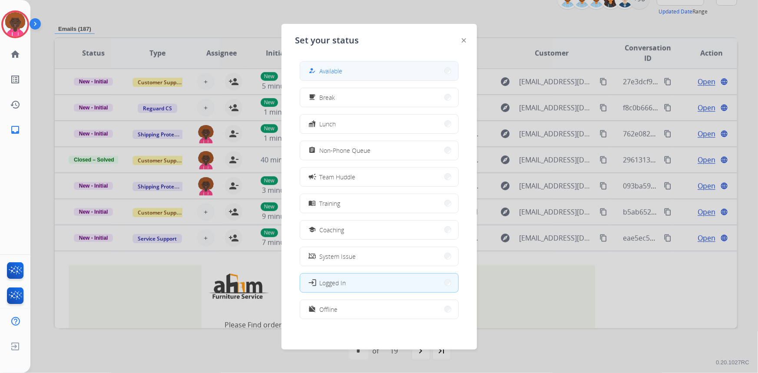
click at [373, 68] on button "how_to_reg Available" at bounding box center [379, 71] width 158 height 19
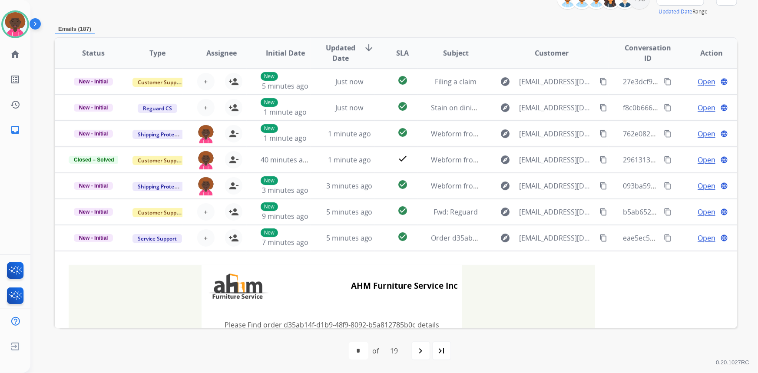
click at [274, 17] on div "**********" at bounding box center [396, 160] width 682 height 426
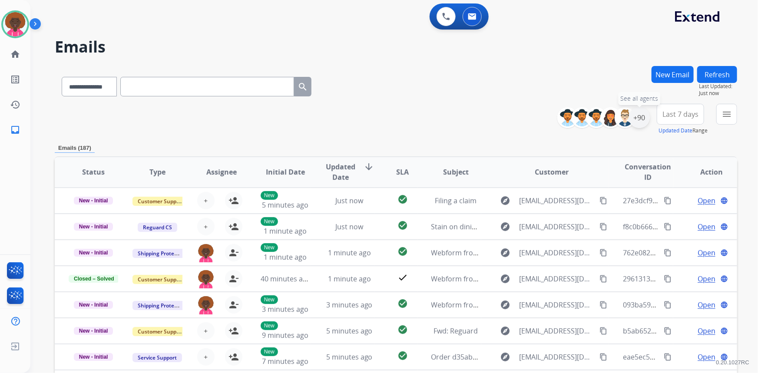
click at [635, 116] on div "+90" at bounding box center [639, 117] width 21 height 21
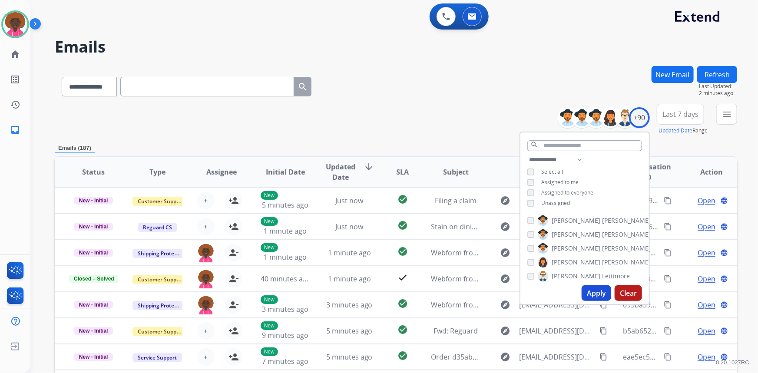
click at [354, 99] on div "**********" at bounding box center [396, 85] width 682 height 38
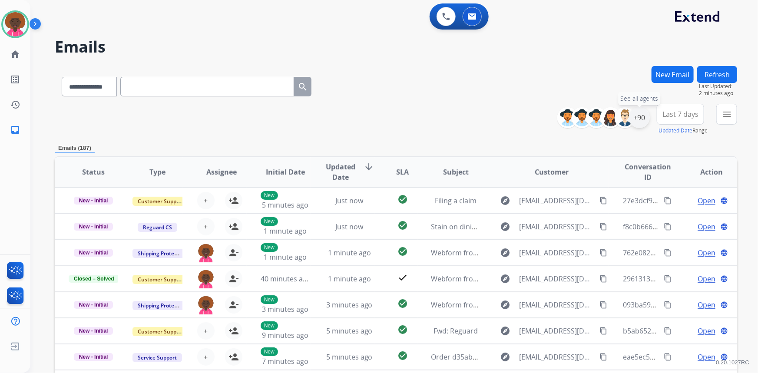
click at [638, 119] on div "+90" at bounding box center [639, 117] width 21 height 21
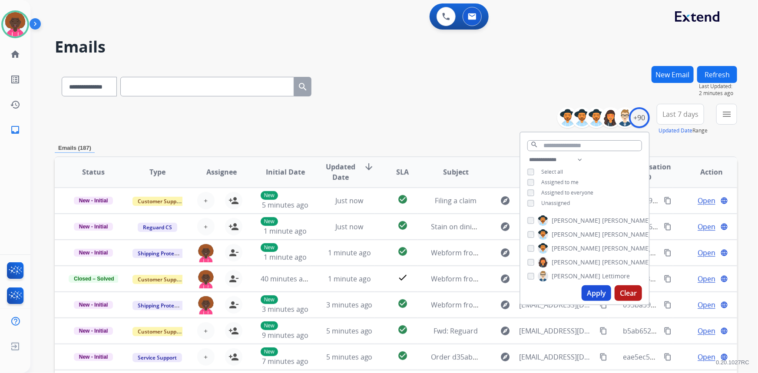
click at [594, 294] on button "Apply" at bounding box center [596, 293] width 30 height 16
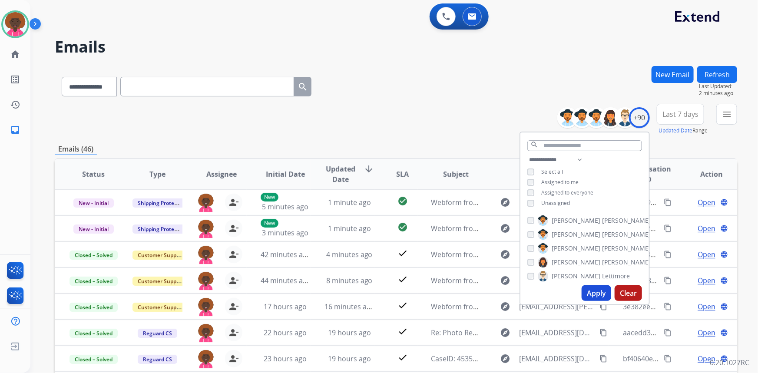
click at [472, 112] on div "**********" at bounding box center [396, 119] width 682 height 31
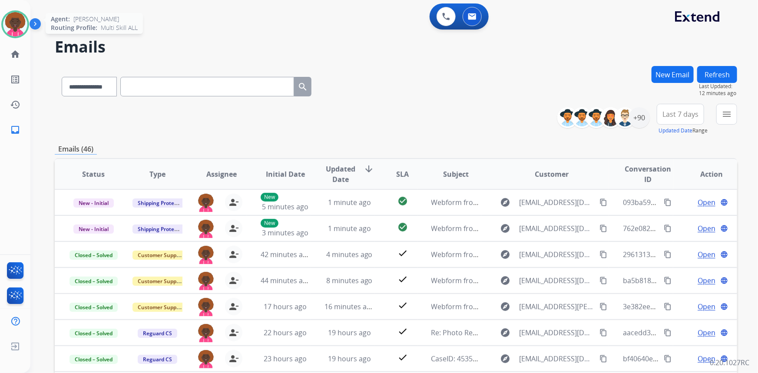
click at [14, 20] on img at bounding box center [15, 24] width 24 height 24
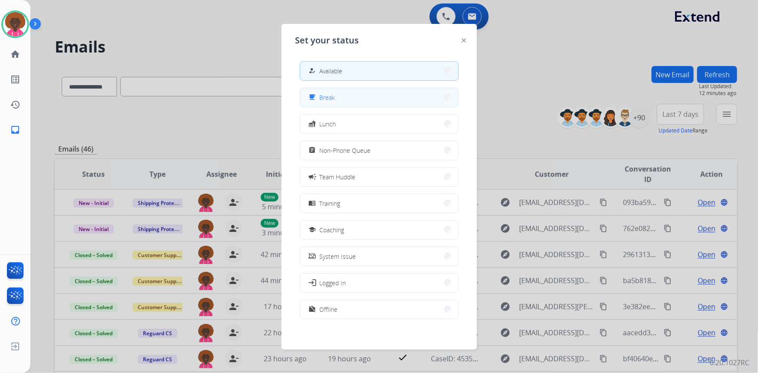
click at [344, 99] on button "free_breakfast Break" at bounding box center [379, 97] width 158 height 19
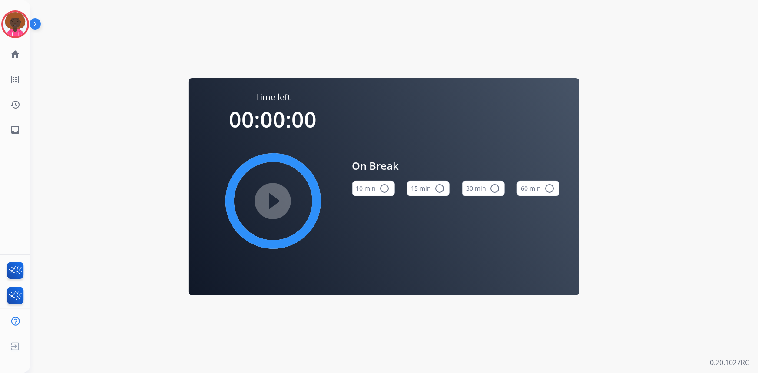
click at [721, 288] on div "Time left 00:00:00 play_circle_filled On Break 10 min radio_button_unchecked 15…" at bounding box center [383, 186] width 706 height 373
click at [20, 27] on img at bounding box center [15, 24] width 24 height 24
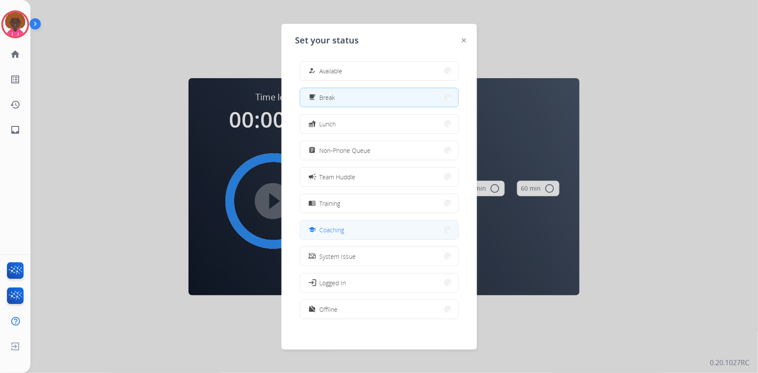
click at [345, 239] on div "school Coaching" at bounding box center [379, 230] width 159 height 20
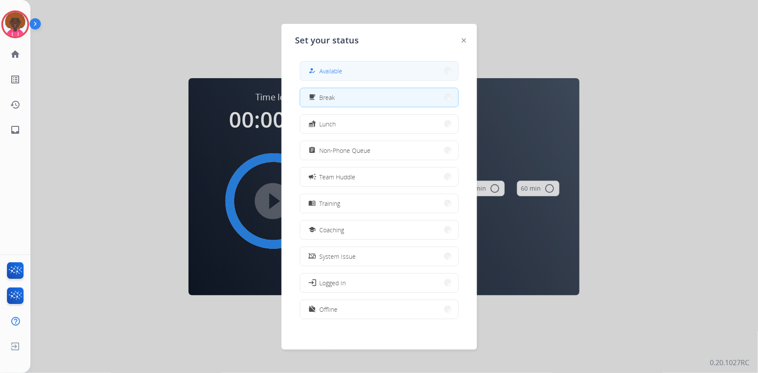
click at [372, 76] on button "how_to_reg Available" at bounding box center [379, 71] width 158 height 19
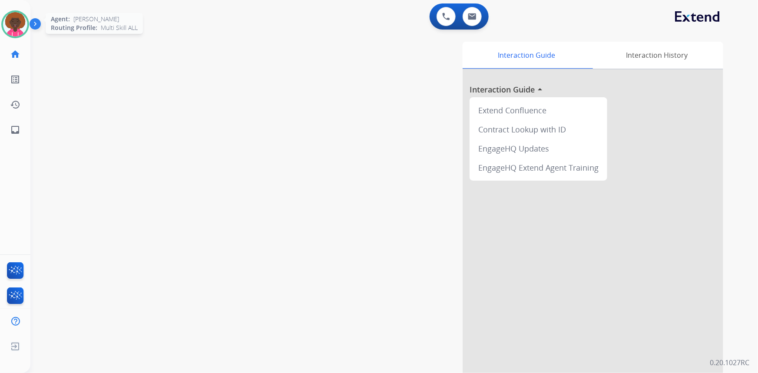
click at [15, 36] on div at bounding box center [15, 24] width 28 height 28
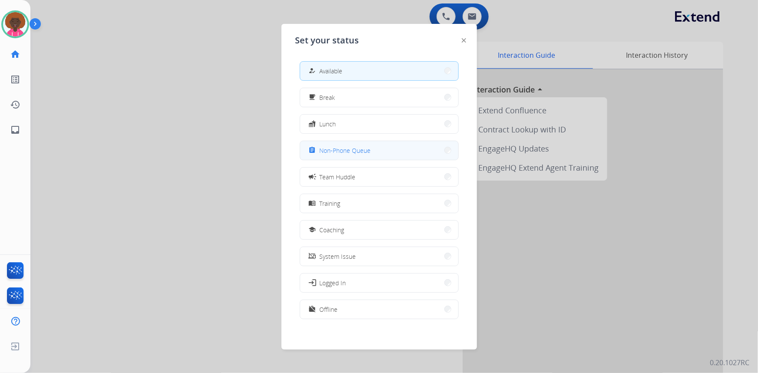
click at [399, 155] on button "assignment Non-Phone Queue" at bounding box center [379, 150] width 158 height 19
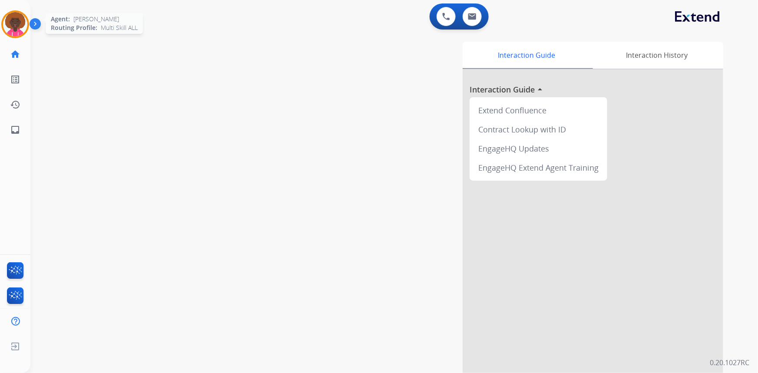
click at [13, 22] on img at bounding box center [15, 24] width 24 height 24
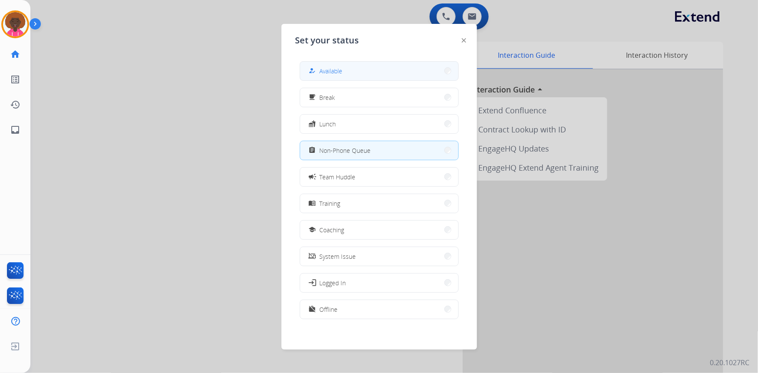
click at [405, 70] on button "how_to_reg Available" at bounding box center [379, 71] width 158 height 19
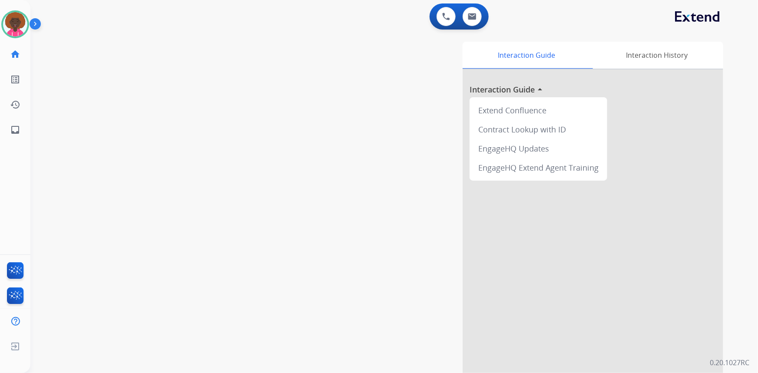
drag, startPoint x: 198, startPoint y: 189, endPoint x: 460, endPoint y: 200, distance: 262.5
click at [460, 200] on div "Interaction Guide Interaction History Interaction Guide arrow_drop_up Extend Co…" at bounding box center [501, 218] width 444 height 352
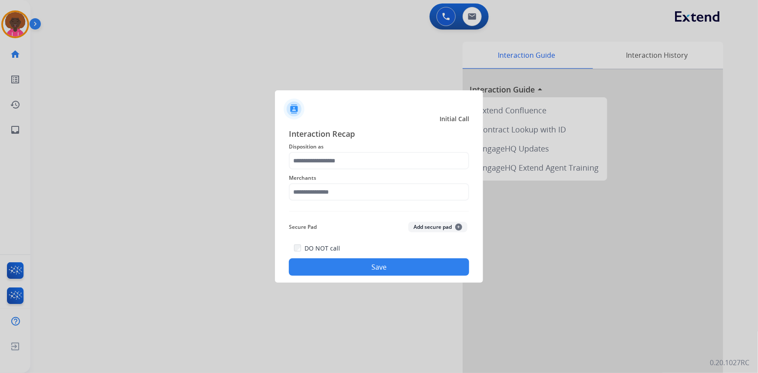
click at [13, 26] on div at bounding box center [379, 186] width 758 height 373
click at [313, 177] on span "Merchants" at bounding box center [379, 178] width 180 height 10
click at [319, 200] on input "text" at bounding box center [379, 191] width 180 height 17
click at [369, 217] on li "Not found" at bounding box center [380, 216] width 165 height 16
type input "*********"
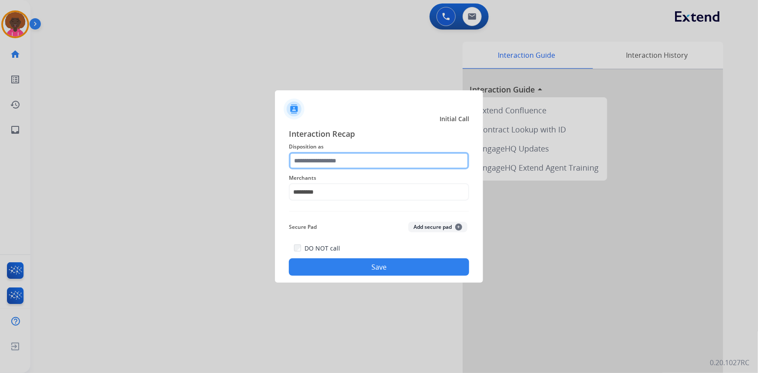
click at [360, 160] on input "text" at bounding box center [379, 160] width 180 height 17
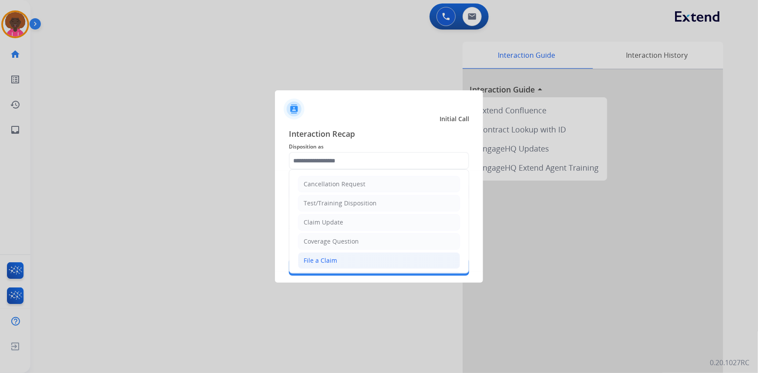
click at [337, 256] on li "File a Claim" at bounding box center [379, 260] width 162 height 16
type input "**********"
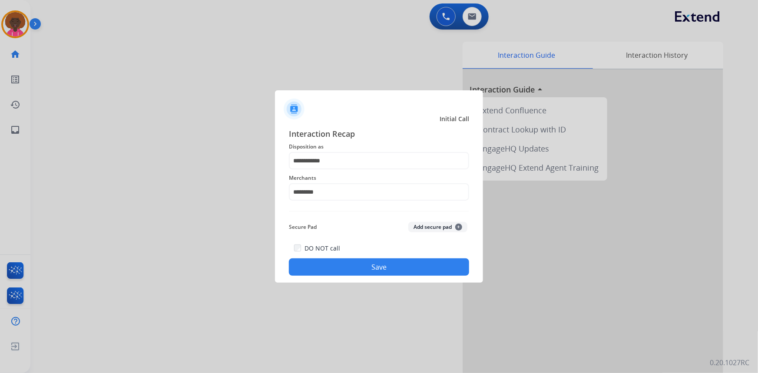
click at [396, 269] on button "Save" at bounding box center [379, 266] width 180 height 17
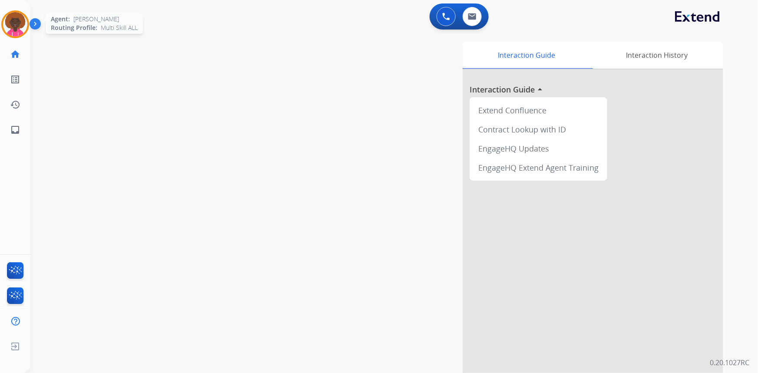
click at [10, 26] on img at bounding box center [15, 24] width 24 height 24
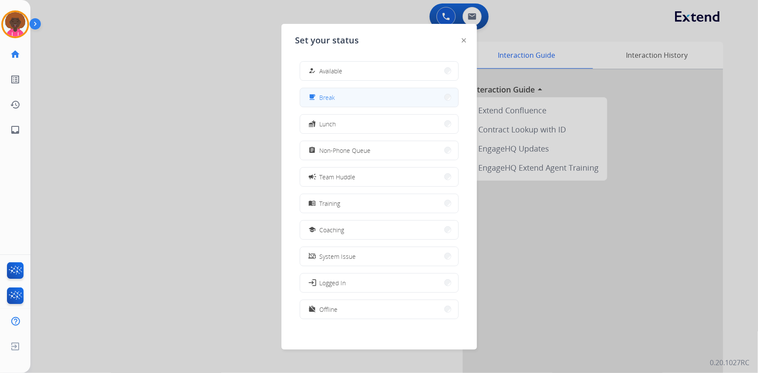
click at [380, 99] on button "free_breakfast Break" at bounding box center [379, 97] width 158 height 19
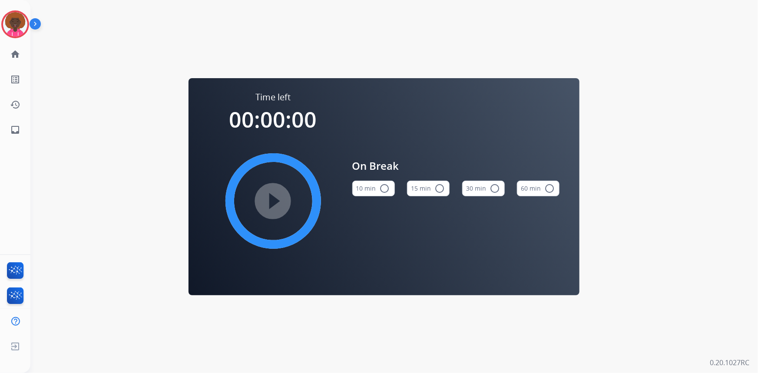
click at [388, 192] on mat-icon "radio_button_unchecked" at bounding box center [384, 188] width 10 height 10
drag, startPoint x: 15, startPoint y: 23, endPoint x: 30, endPoint y: 28, distance: 16.1
click at [15, 23] on img at bounding box center [15, 24] width 24 height 24
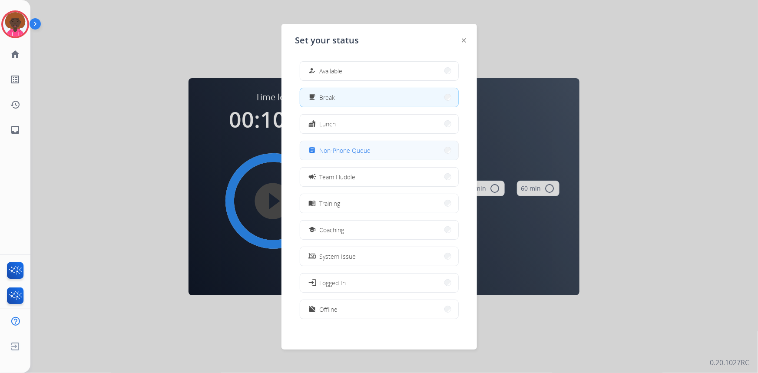
click at [365, 141] on button "assignment Non-Phone Queue" at bounding box center [379, 150] width 158 height 19
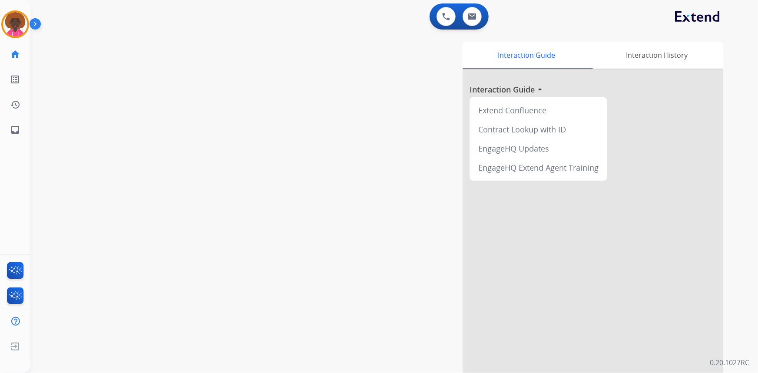
click at [254, 74] on div "swap_horiz Break voice bridge close_fullscreen Connect 3-Way Call merge_type Se…" at bounding box center [383, 212] width 706 height 362
click at [10, 35] on img at bounding box center [15, 24] width 24 height 24
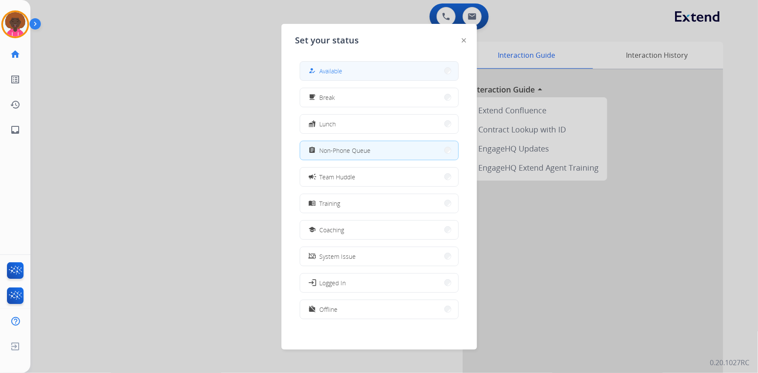
click at [326, 67] on span "Available" at bounding box center [331, 70] width 23 height 9
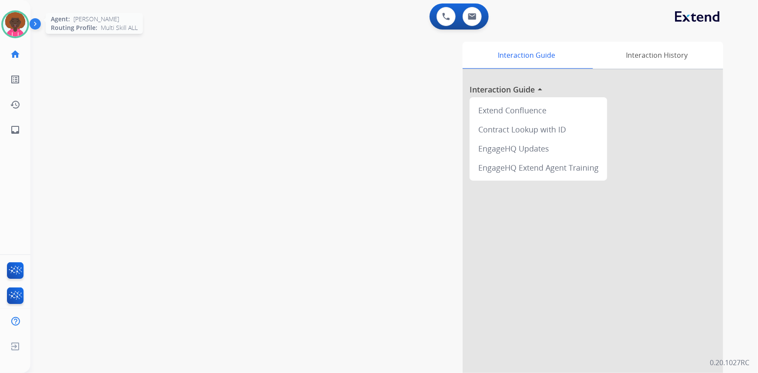
click at [21, 30] on img at bounding box center [15, 24] width 24 height 24
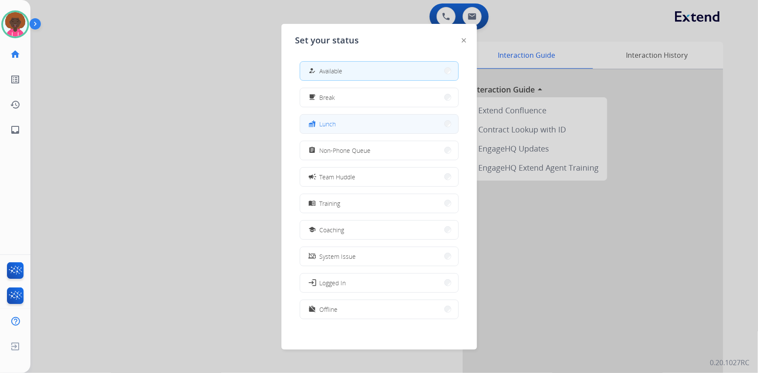
click at [313, 121] on mat-icon "fastfood" at bounding box center [311, 123] width 7 height 7
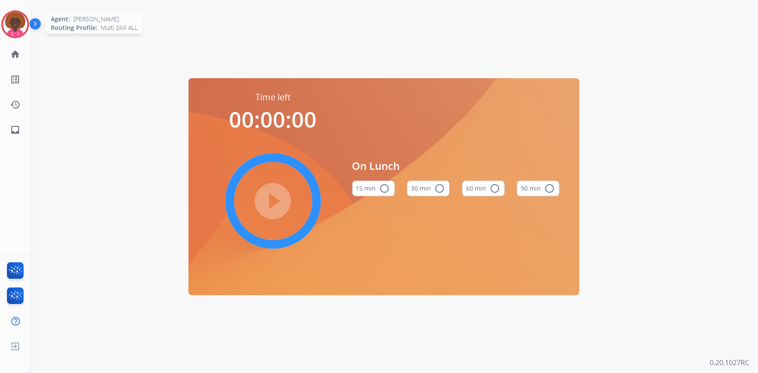
click at [10, 15] on img at bounding box center [15, 24] width 24 height 24
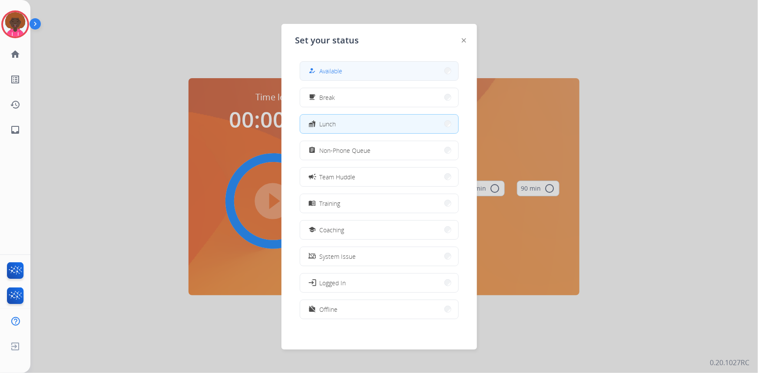
drag, startPoint x: 408, startPoint y: 68, endPoint x: 404, endPoint y: 71, distance: 5.0
click at [404, 71] on button "how_to_reg Available" at bounding box center [379, 71] width 158 height 19
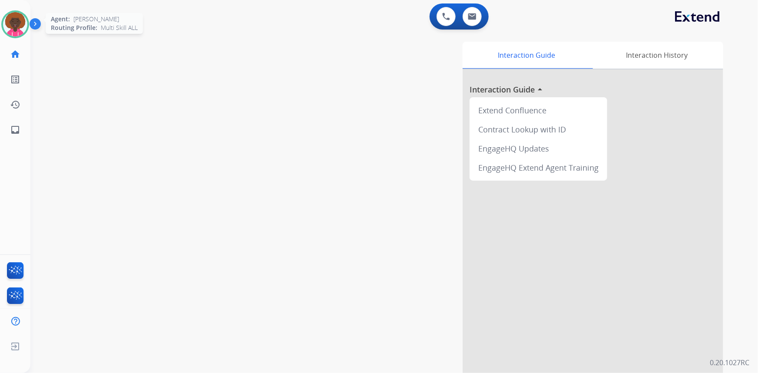
click at [16, 29] on img at bounding box center [15, 24] width 24 height 24
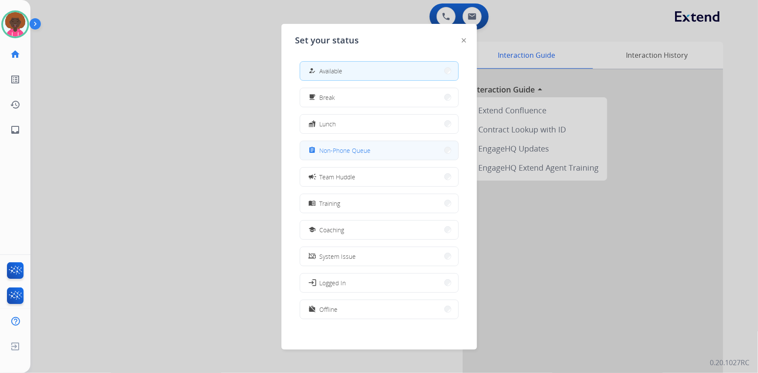
click at [381, 153] on button "assignment Non-Phone Queue" at bounding box center [379, 150] width 158 height 19
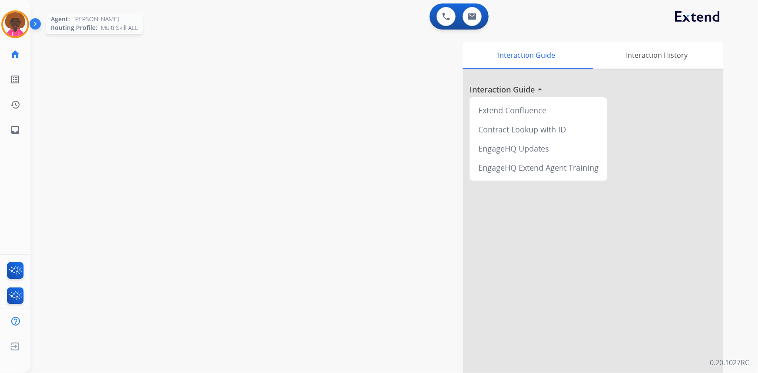
click at [15, 22] on img at bounding box center [15, 24] width 24 height 24
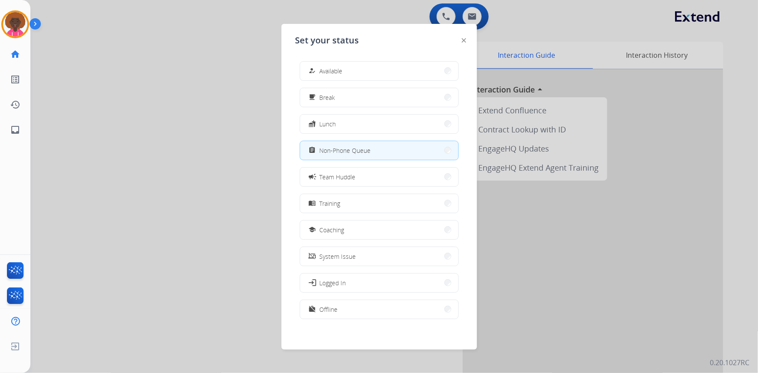
click at [331, 46] on span "Set your status" at bounding box center [327, 40] width 64 height 12
click at [348, 73] on button "how_to_reg Available" at bounding box center [379, 71] width 158 height 19
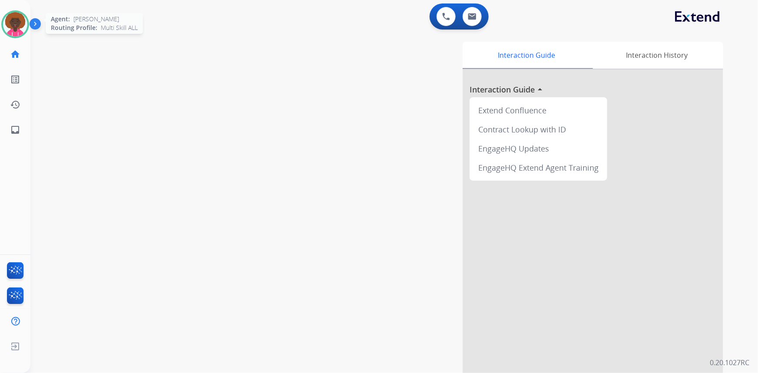
click at [17, 23] on img at bounding box center [15, 24] width 24 height 24
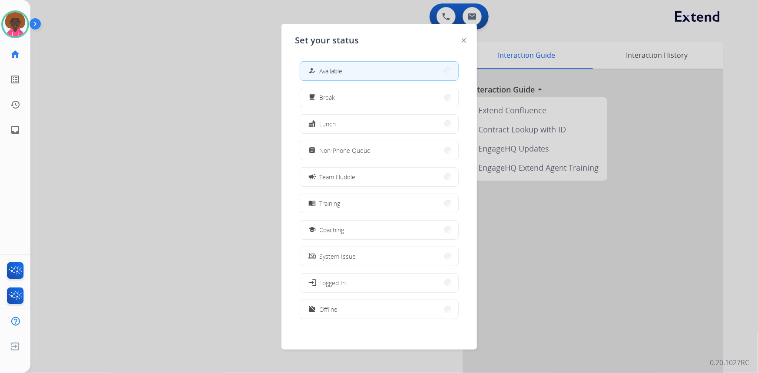
click at [343, 149] on span "Non-Phone Queue" at bounding box center [345, 150] width 51 height 9
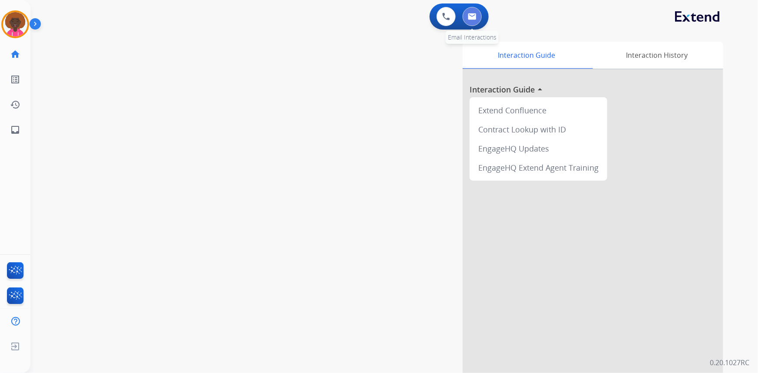
click at [465, 18] on button at bounding box center [471, 16] width 19 height 19
select select "**********"
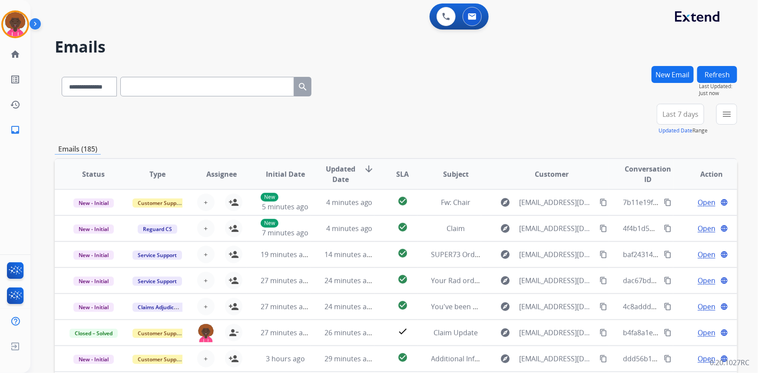
drag, startPoint x: 662, startPoint y: 73, endPoint x: 662, endPoint y: 78, distance: 5.2
click at [662, 78] on button "New Email" at bounding box center [672, 74] width 42 height 17
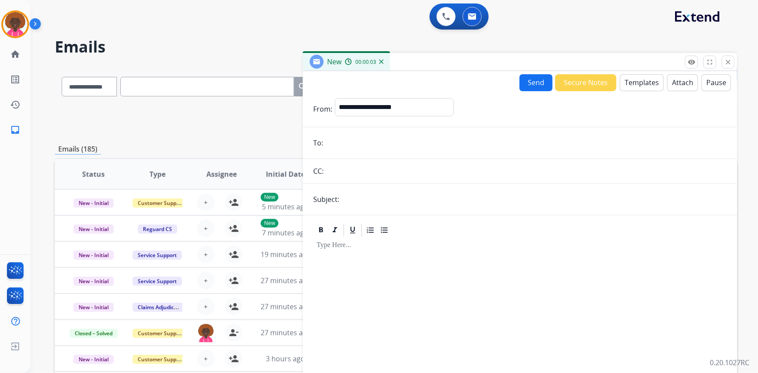
click at [376, 142] on input "email" at bounding box center [526, 142] width 401 height 17
paste input "**********"
type input "**********"
click at [449, 186] on form "**********" at bounding box center [520, 241] width 434 height 301
click at [396, 203] on input "text" at bounding box center [534, 199] width 385 height 17
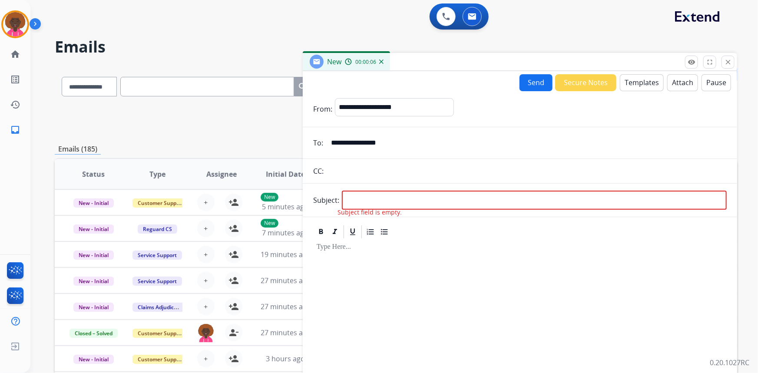
click at [366, 164] on input "text" at bounding box center [526, 170] width 400 height 17
click at [11, 21] on img at bounding box center [15, 24] width 24 height 24
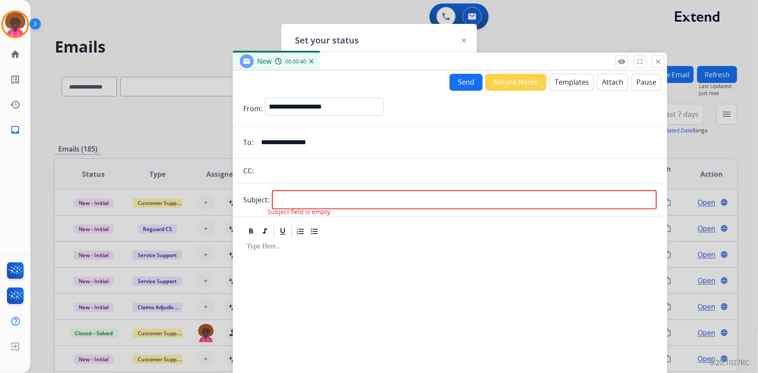
drag, startPoint x: 411, startPoint y: 64, endPoint x: 341, endPoint y: 64, distance: 69.9
click at [341, 64] on div "New 00:00:40" at bounding box center [450, 62] width 434 height 18
drag, startPoint x: 294, startPoint y: 99, endPoint x: 286, endPoint y: 113, distance: 15.7
click at [294, 99] on select "**********" at bounding box center [324, 106] width 118 height 17
select select "**********"
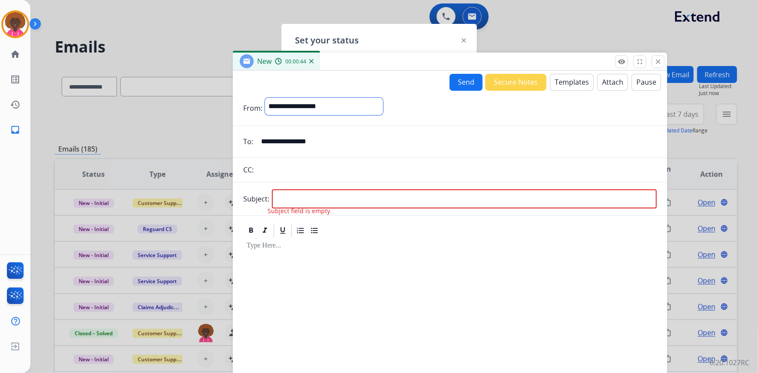
click at [265, 98] on select "**********" at bounding box center [324, 106] width 118 height 17
click at [338, 174] on input "text" at bounding box center [456, 170] width 400 height 17
click at [572, 85] on button "Templates" at bounding box center [572, 82] width 44 height 17
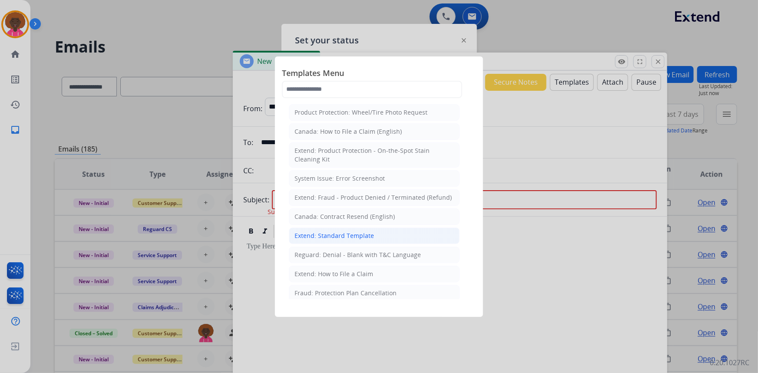
click at [347, 238] on div "Extend: Standard Template" at bounding box center [333, 235] width 79 height 9
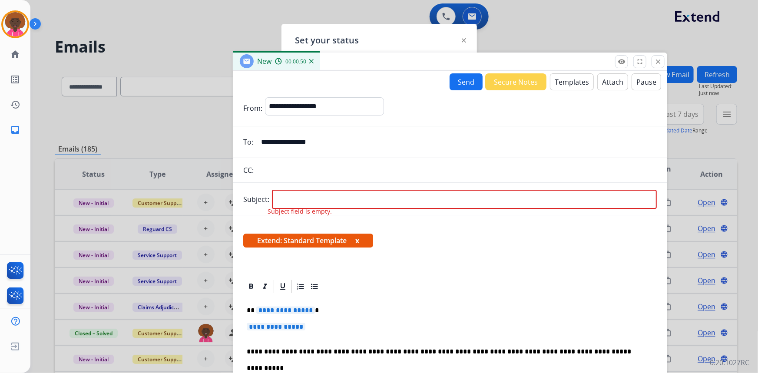
click at [313, 175] on input "text" at bounding box center [456, 170] width 400 height 17
click at [292, 328] on span "**********" at bounding box center [276, 326] width 59 height 7
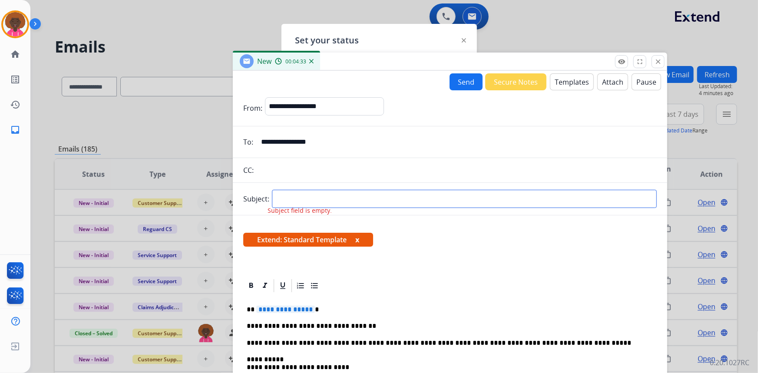
click at [361, 198] on input "text" at bounding box center [464, 199] width 385 height 18
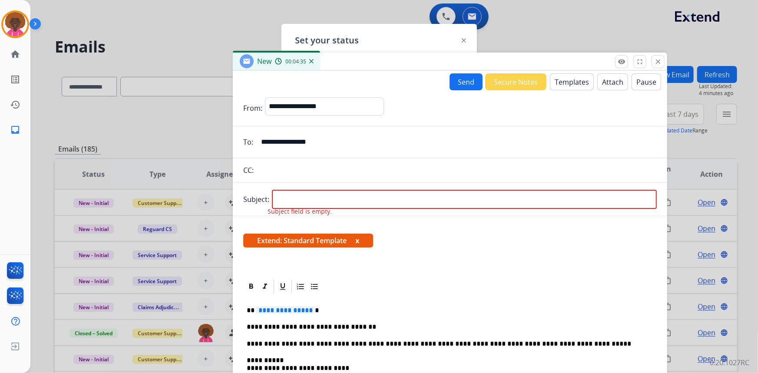
click at [299, 214] on span "Subject field is empty." at bounding box center [299, 211] width 64 height 9
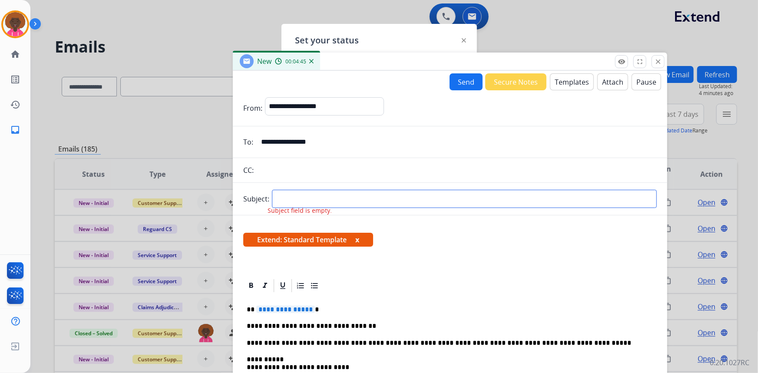
click at [321, 197] on input "text" at bounding box center [464, 199] width 385 height 18
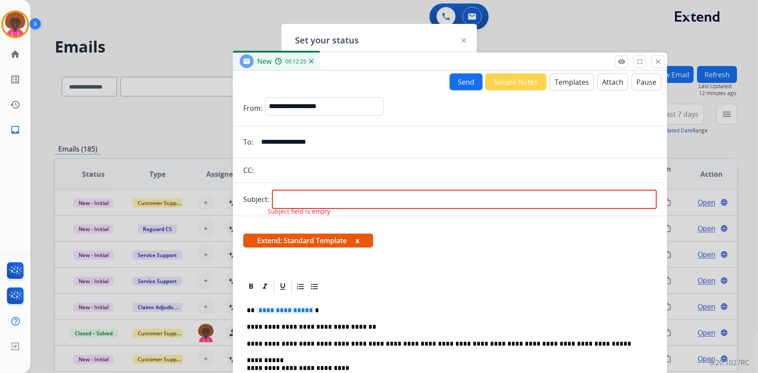
click at [378, 323] on p "**********" at bounding box center [447, 327] width 400 height 8
click at [287, 307] on span "**********" at bounding box center [285, 310] width 59 height 7
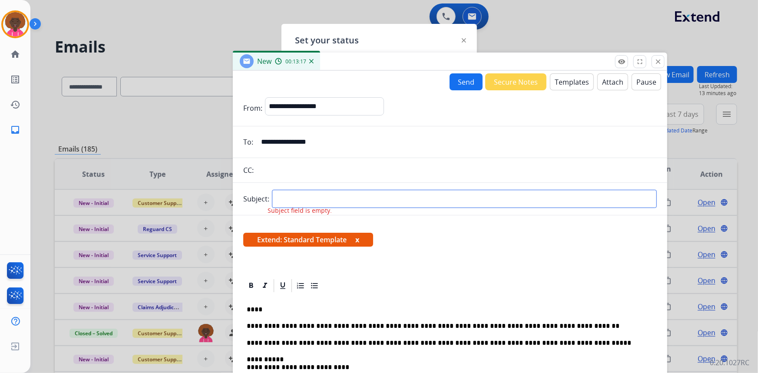
click at [286, 190] on input "text" at bounding box center [464, 199] width 385 height 18
type input "**********"
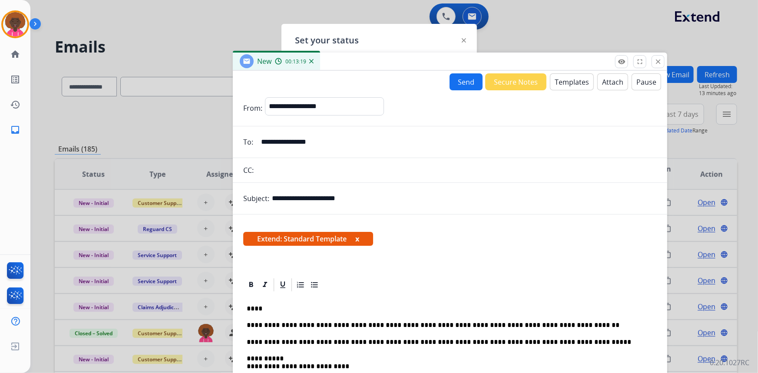
click at [461, 168] on input "text" at bounding box center [456, 170] width 400 height 17
drag, startPoint x: 477, startPoint y: 74, endPoint x: 474, endPoint y: 79, distance: 5.7
click at [474, 79] on button "Send" at bounding box center [465, 81] width 33 height 17
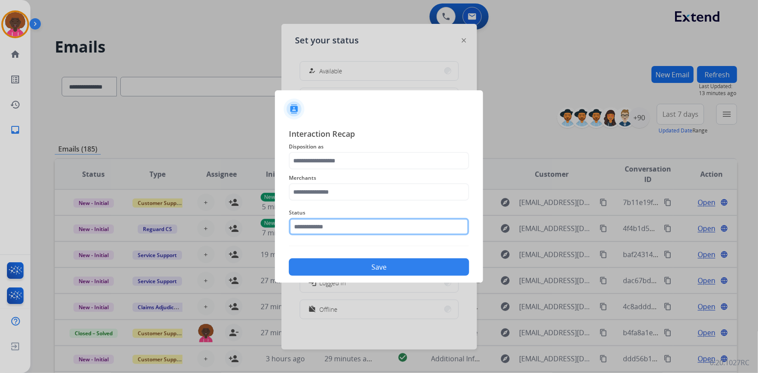
click at [349, 219] on input "text" at bounding box center [379, 226] width 180 height 17
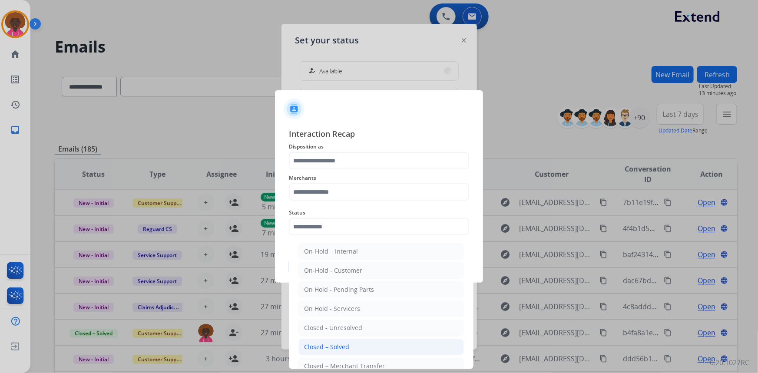
click at [330, 340] on li "Closed – Solved" at bounding box center [380, 347] width 165 height 16
type input "**********"
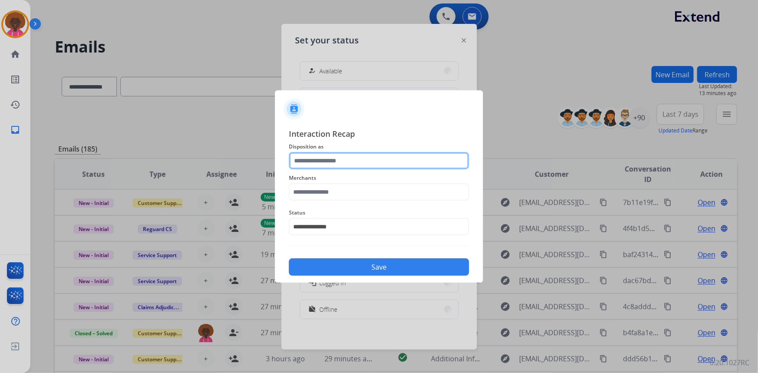
click at [352, 169] on div at bounding box center [379, 160] width 180 height 17
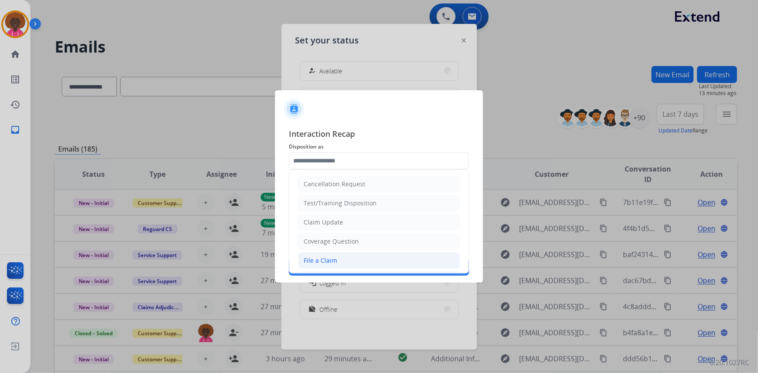
click at [322, 261] on div "File a Claim" at bounding box center [319, 260] width 33 height 9
type input "**********"
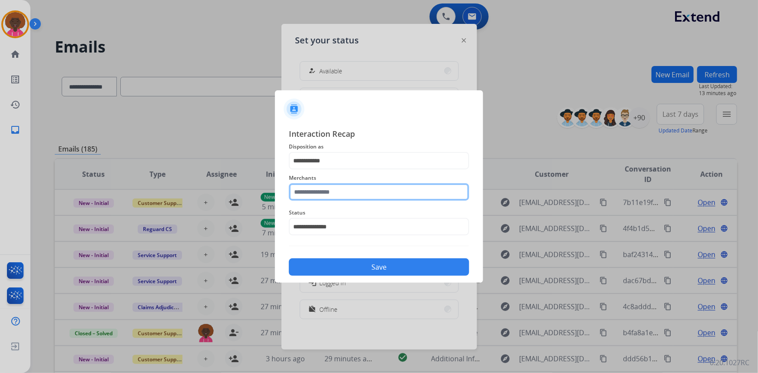
click at [365, 189] on input "text" at bounding box center [379, 191] width 180 height 17
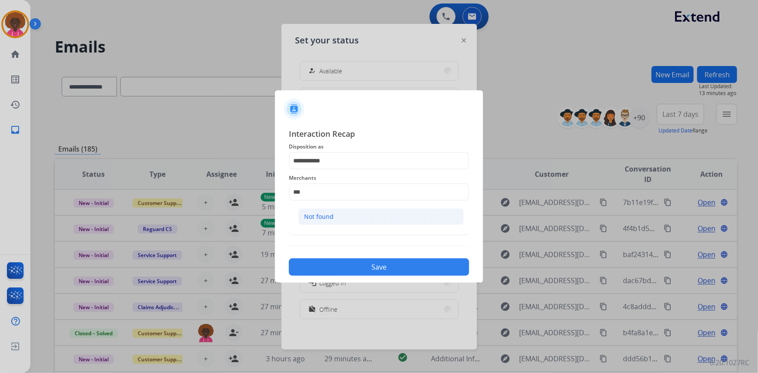
click at [359, 222] on li "Not found" at bounding box center [380, 216] width 165 height 16
type input "*********"
click at [371, 262] on button "Save" at bounding box center [379, 266] width 180 height 17
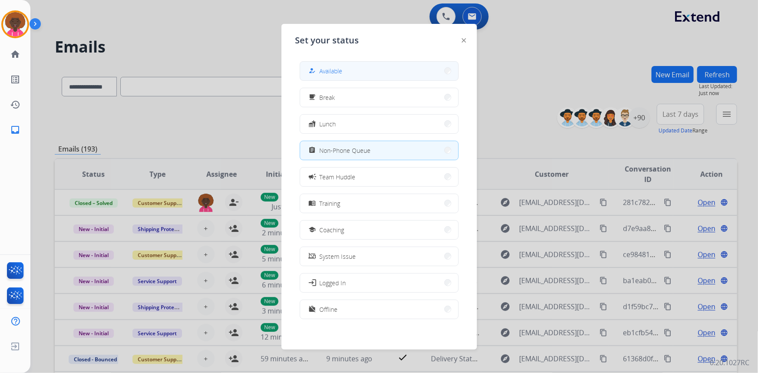
click at [390, 66] on button "how_to_reg Available" at bounding box center [379, 71] width 158 height 19
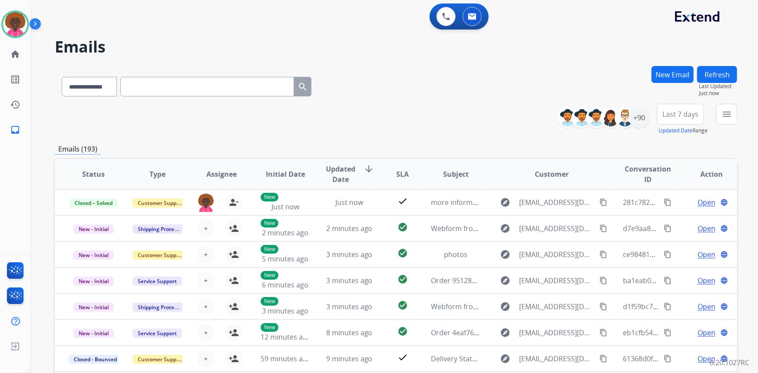
click at [547, 105] on div "**********" at bounding box center [396, 119] width 682 height 31
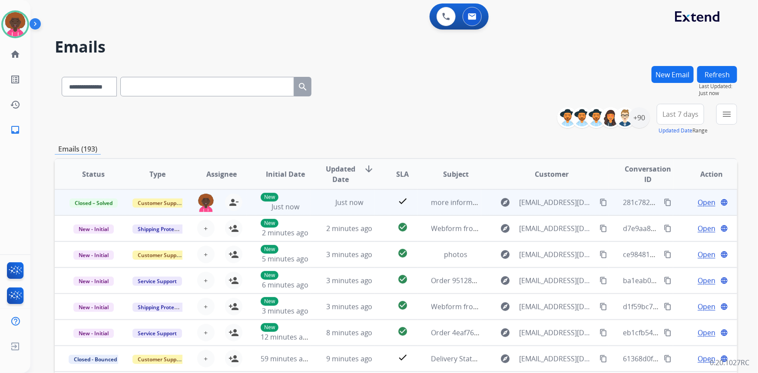
click at [665, 199] on button "content_copy" at bounding box center [667, 202] width 10 height 10
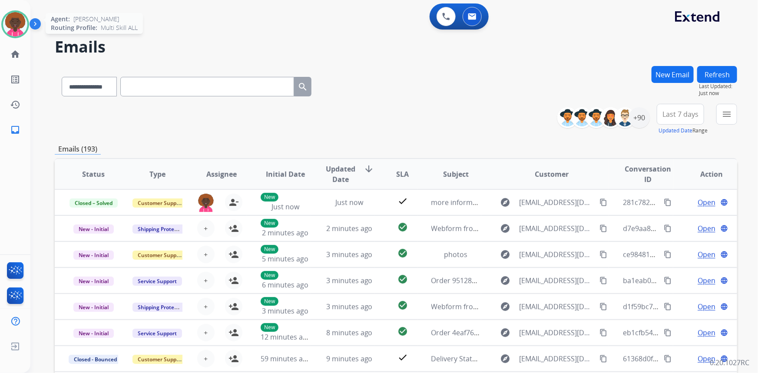
click at [28, 23] on div at bounding box center [15, 24] width 28 height 28
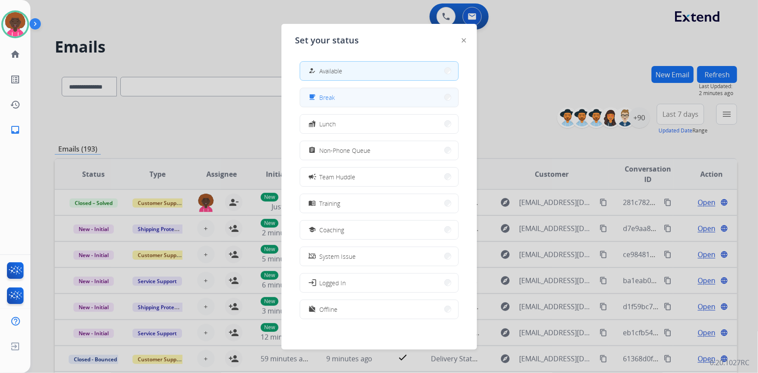
click at [348, 100] on button "free_breakfast Break" at bounding box center [379, 97] width 158 height 19
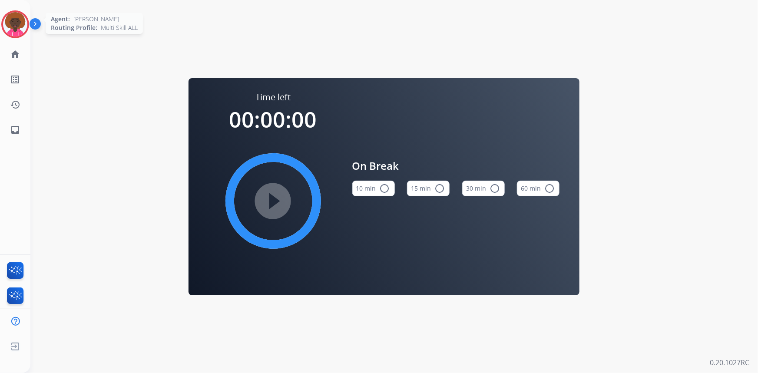
click at [11, 32] on img at bounding box center [15, 24] width 24 height 24
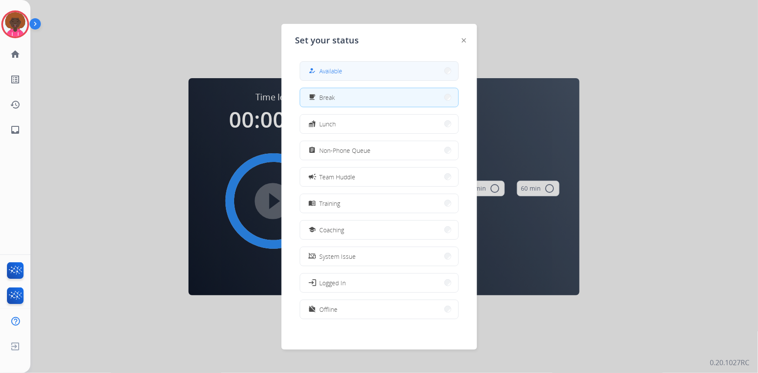
click at [305, 70] on button "how_to_reg Available" at bounding box center [379, 71] width 158 height 19
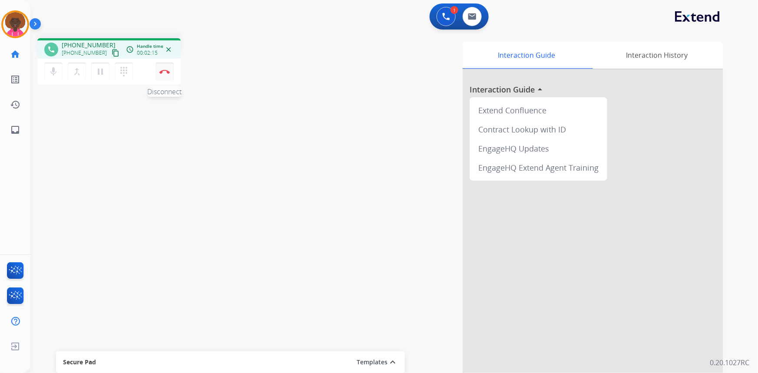
click at [162, 76] on button "Disconnect" at bounding box center [164, 72] width 18 height 18
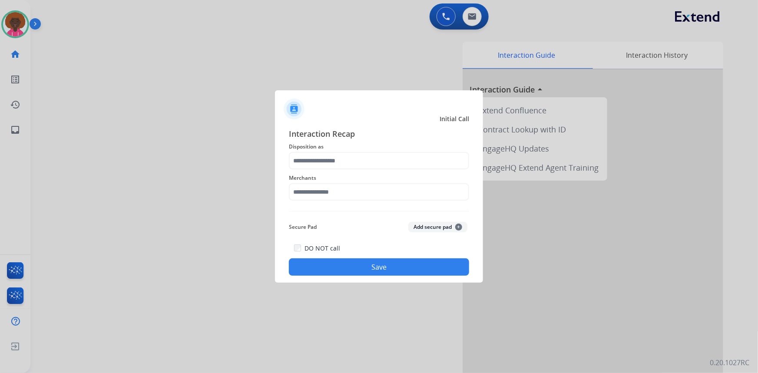
click at [20, 27] on div at bounding box center [379, 186] width 758 height 373
click at [383, 199] on input "text" at bounding box center [379, 191] width 180 height 17
drag, startPoint x: 316, startPoint y: 207, endPoint x: 317, endPoint y: 215, distance: 8.7
click at [317, 211] on ul "Not found" at bounding box center [381, 219] width 171 height 30
click at [317, 216] on div "Not found" at bounding box center [319, 216] width 30 height 9
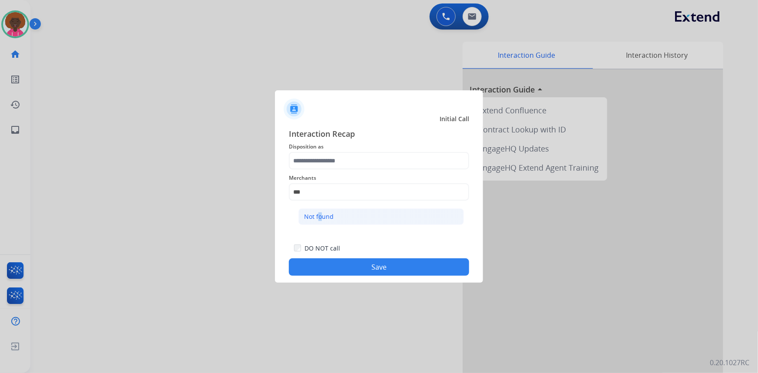
type input "*********"
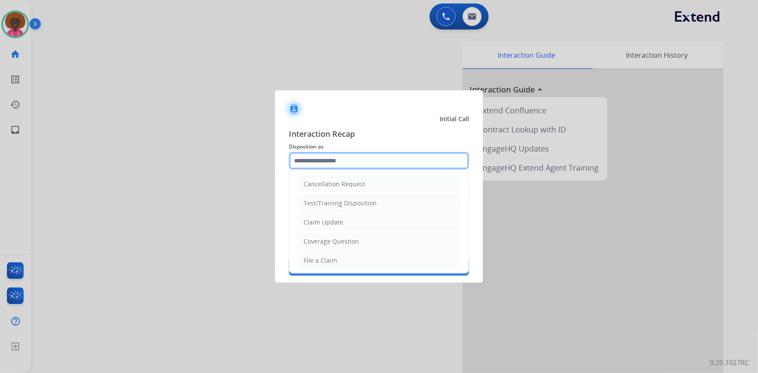
click at [322, 156] on input "text" at bounding box center [379, 160] width 180 height 17
click at [335, 260] on div "File a Claim" at bounding box center [319, 260] width 33 height 9
type input "**********"
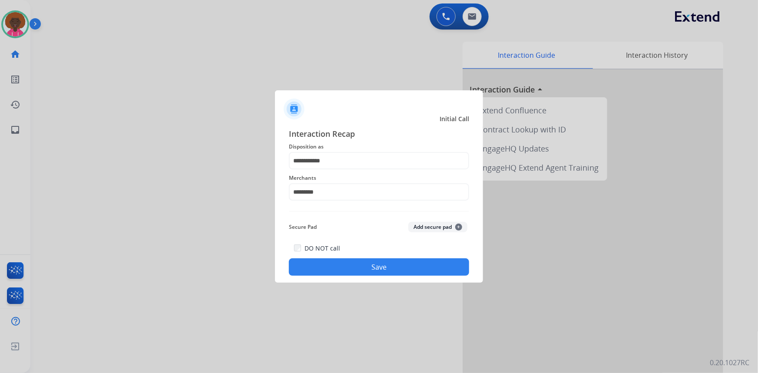
click at [360, 257] on div "DO NOT call Save" at bounding box center [379, 259] width 180 height 33
click at [379, 279] on div "**********" at bounding box center [379, 202] width 208 height 162
click at [354, 275] on div "DO NOT call Save" at bounding box center [379, 259] width 180 height 33
click at [365, 268] on button "Save" at bounding box center [379, 266] width 180 height 17
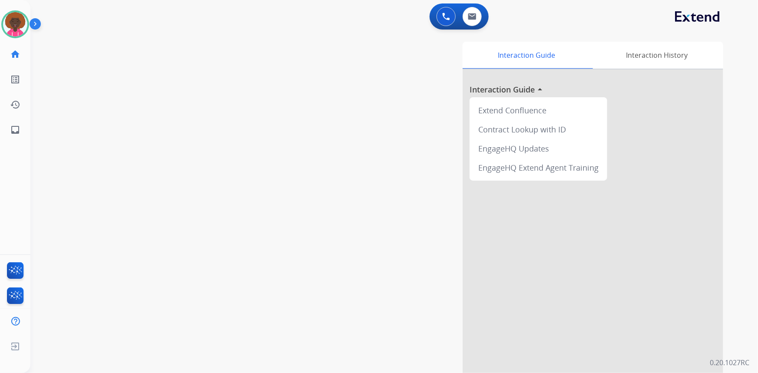
click at [31, 32] on img at bounding box center [37, 25] width 15 height 16
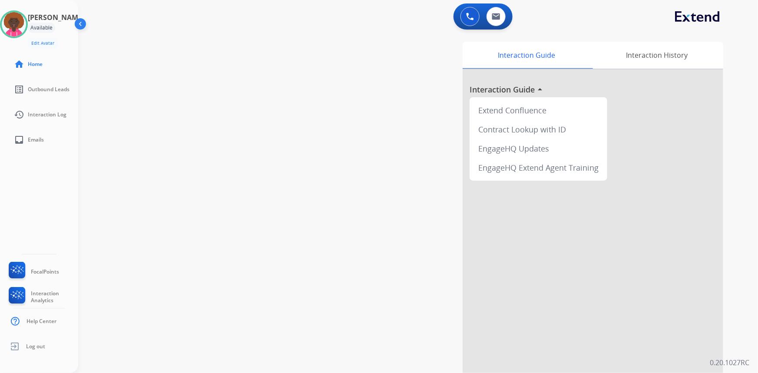
click at [22, 26] on img at bounding box center [14, 24] width 24 height 24
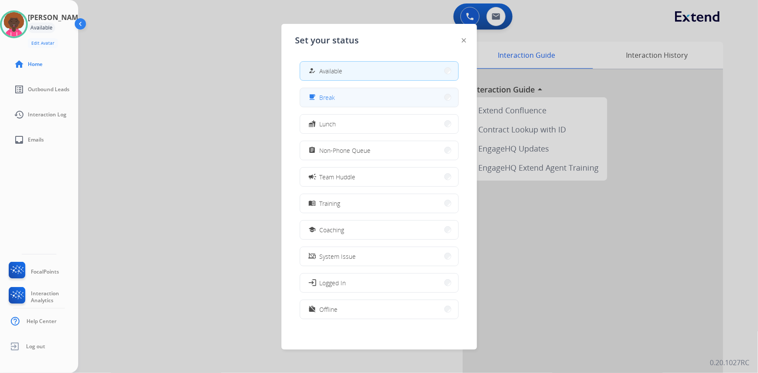
click at [416, 104] on button "free_breakfast Break" at bounding box center [379, 97] width 158 height 19
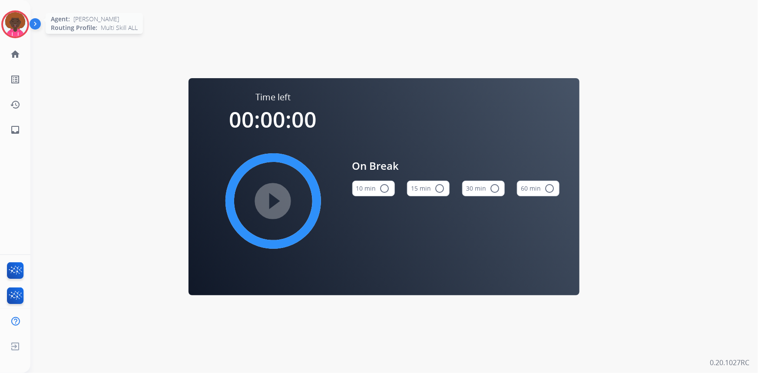
click at [11, 26] on img at bounding box center [15, 24] width 24 height 24
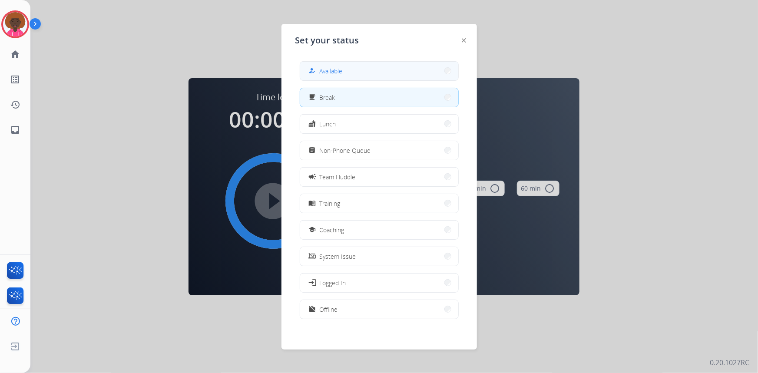
click at [382, 78] on button "how_to_reg Available" at bounding box center [379, 71] width 158 height 19
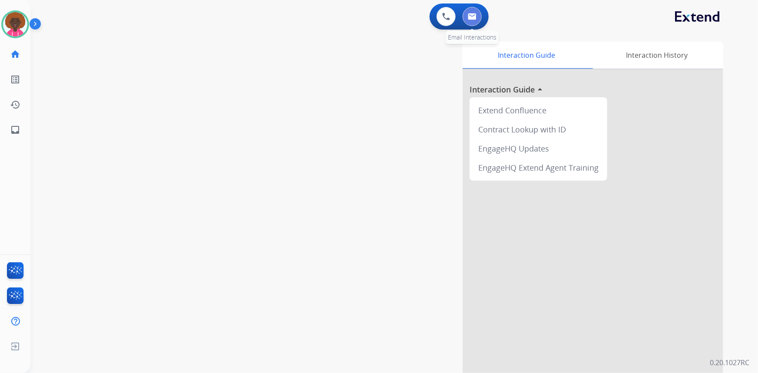
click at [468, 16] on img at bounding box center [472, 16] width 9 height 7
select select "**********"
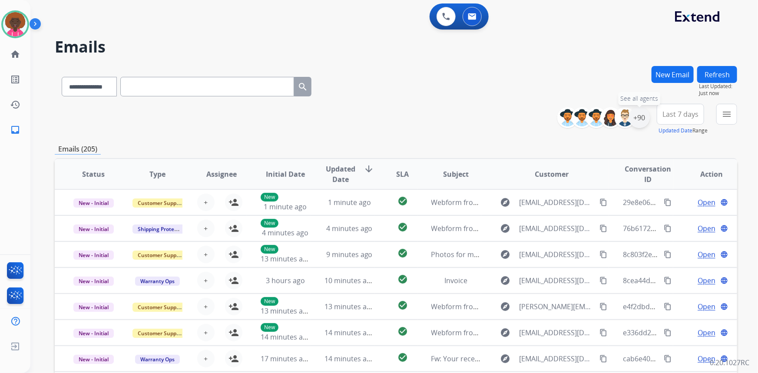
drag, startPoint x: 644, startPoint y: 119, endPoint x: 639, endPoint y: 122, distance: 5.8
click at [642, 119] on div "+90" at bounding box center [639, 117] width 21 height 21
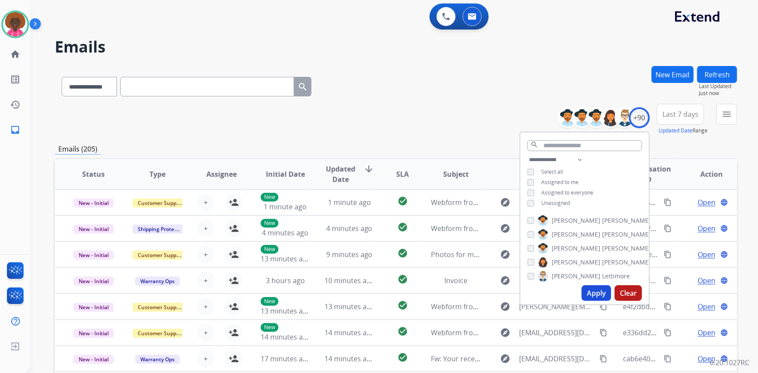
click at [529, 198] on div "**********" at bounding box center [584, 183] width 129 height 56
click at [590, 288] on button "Apply" at bounding box center [596, 293] width 30 height 16
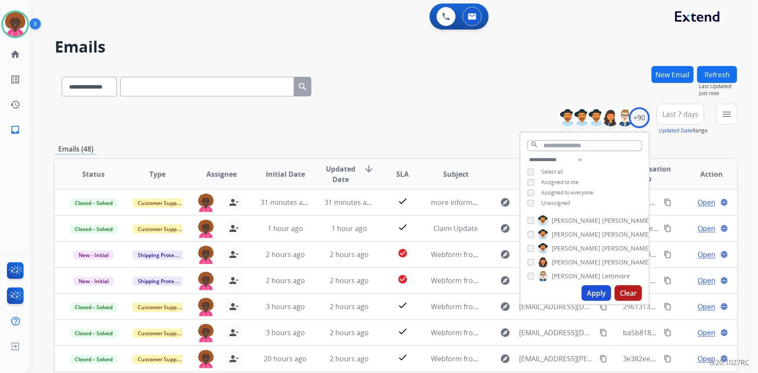
click at [586, 68] on div "**********" at bounding box center [396, 85] width 682 height 38
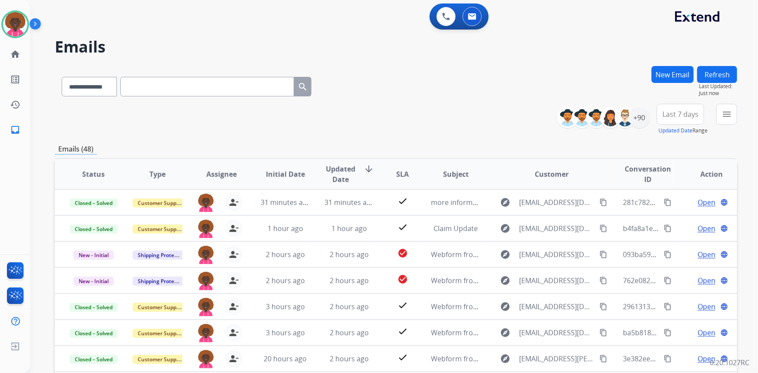
scroll to position [79, 0]
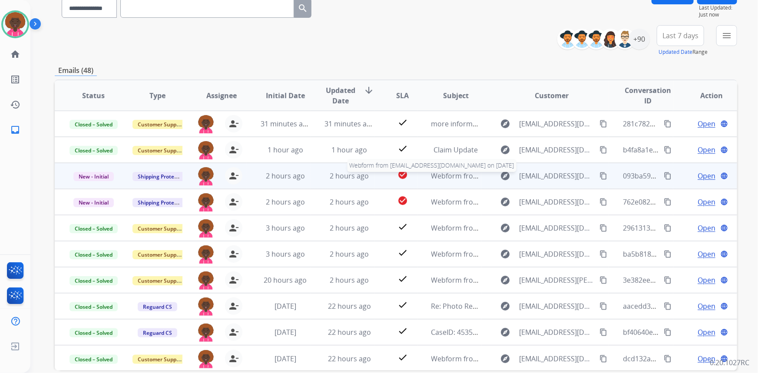
click at [466, 177] on span "Webform from madamelola13@gmail.com on 10/03/2025" at bounding box center [529, 176] width 197 height 10
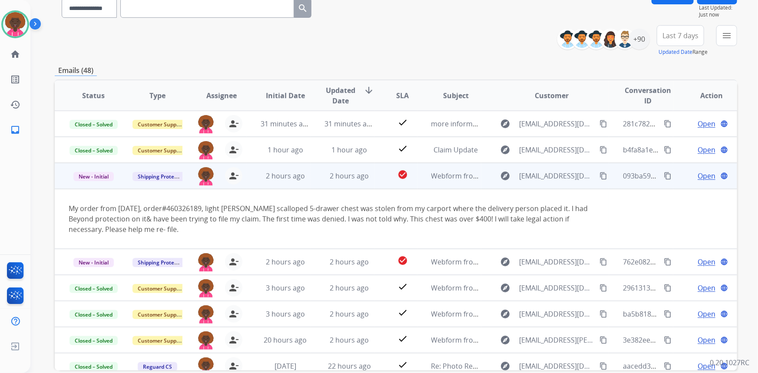
scroll to position [52, 0]
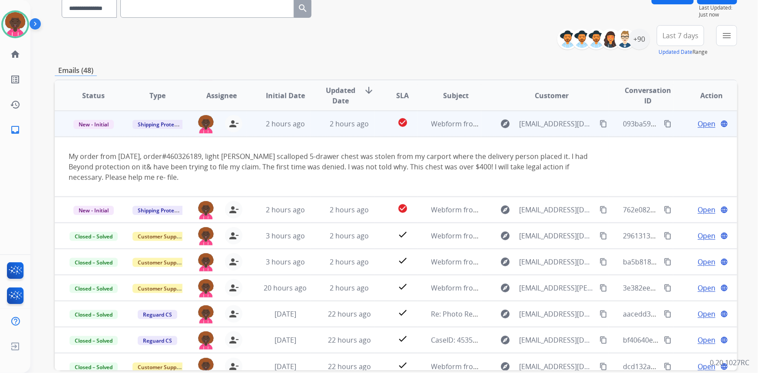
click at [703, 125] on span "Open" at bounding box center [706, 124] width 18 height 10
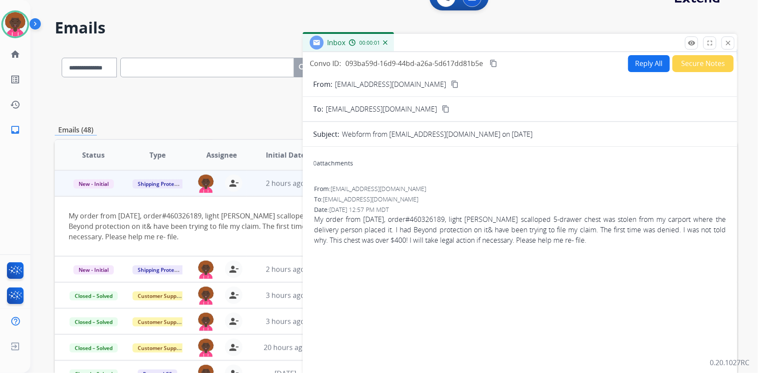
scroll to position [0, 0]
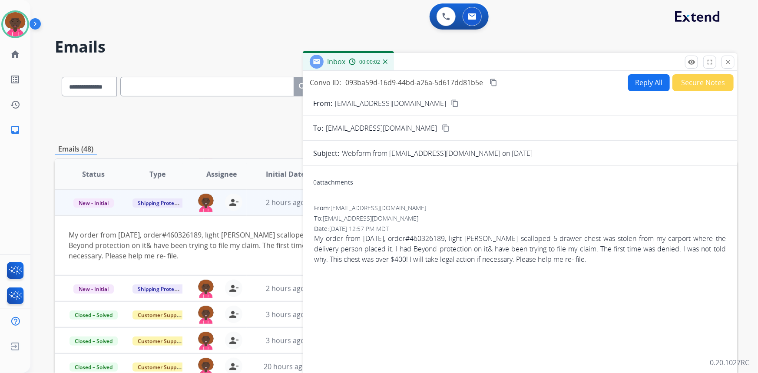
click at [645, 86] on button "Reply All" at bounding box center [649, 82] width 42 height 17
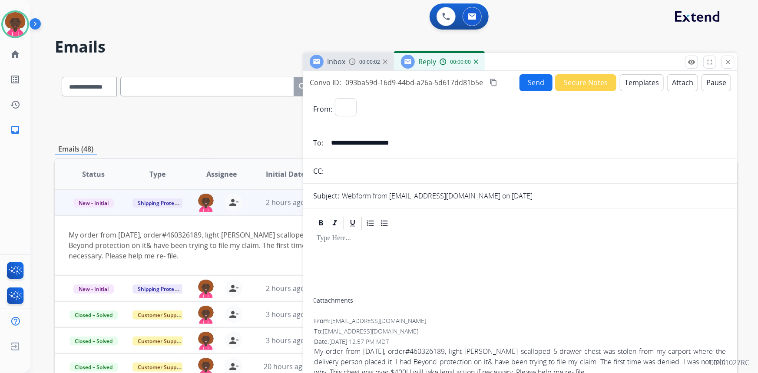
select select "**********"
click at [630, 80] on button "Templates" at bounding box center [642, 82] width 44 height 17
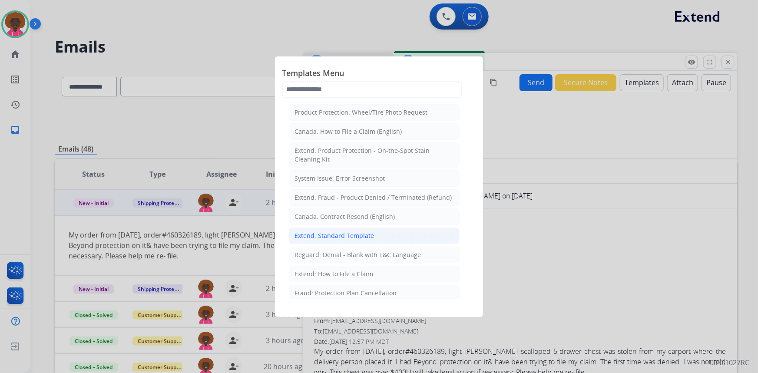
click at [314, 228] on li "Extend: Standard Template" at bounding box center [374, 236] width 171 height 16
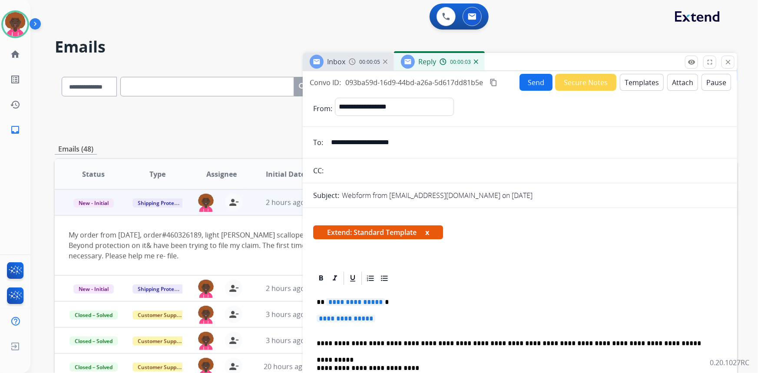
click at [373, 318] on span "**********" at bounding box center [346, 318] width 59 height 7
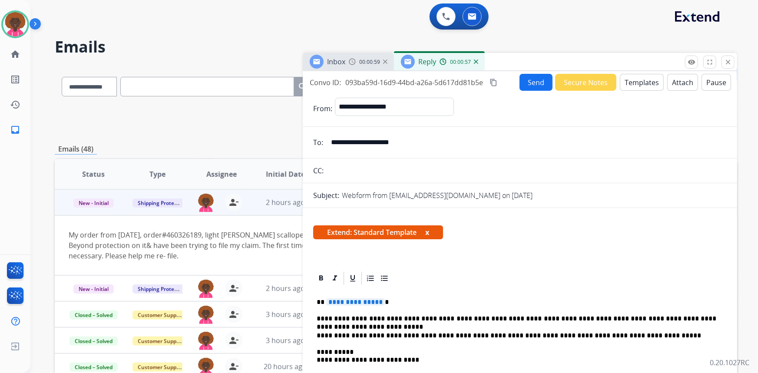
click at [656, 318] on p "**********" at bounding box center [517, 319] width 400 height 8
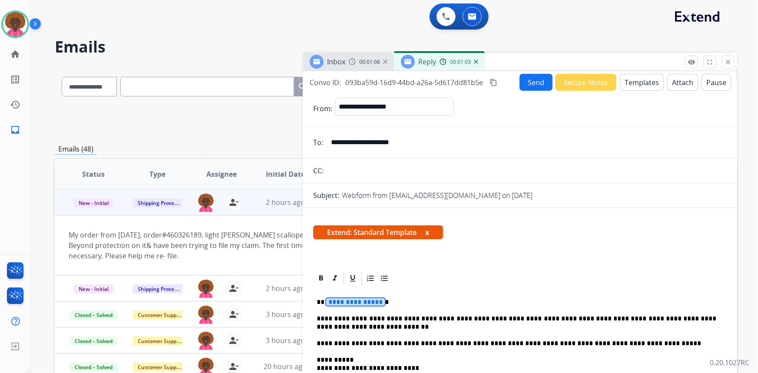
click at [360, 300] on span "**********" at bounding box center [355, 301] width 59 height 7
drag, startPoint x: 532, startPoint y: 67, endPoint x: 530, endPoint y: 78, distance: 10.6
click at [531, 69] on div "Inbox 00:01:13 Reply 00:01:11" at bounding box center [520, 62] width 434 height 18
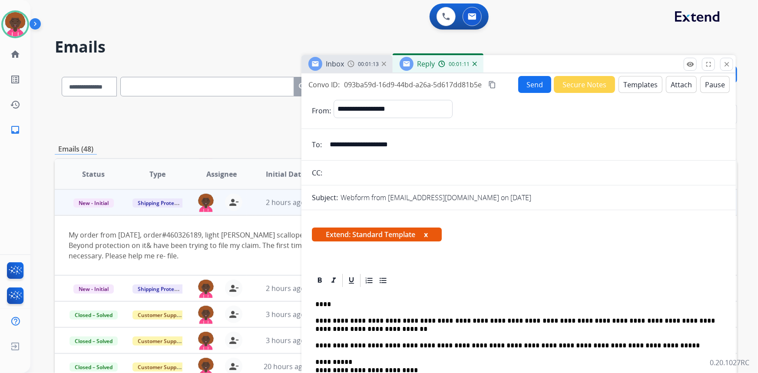
click at [530, 78] on button "Send" at bounding box center [534, 84] width 33 height 17
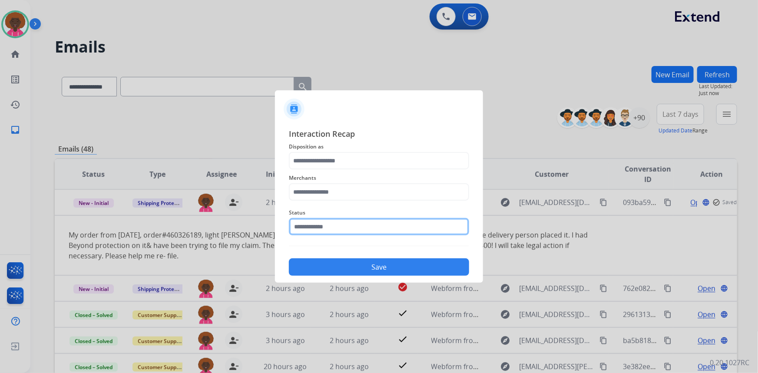
click at [365, 228] on input "text" at bounding box center [379, 226] width 180 height 17
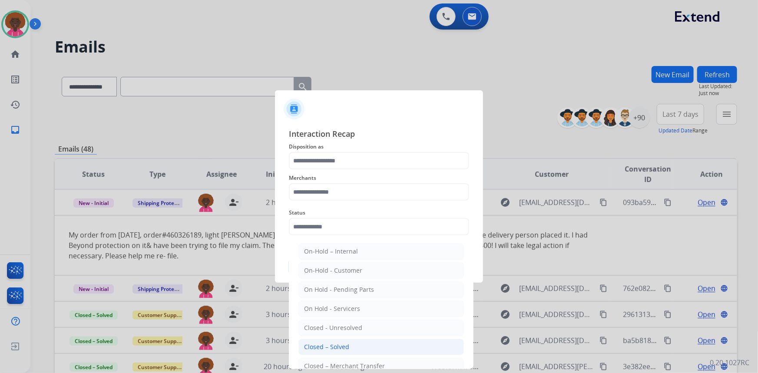
click at [341, 346] on div "Closed – Solved" at bounding box center [326, 347] width 45 height 9
type input "**********"
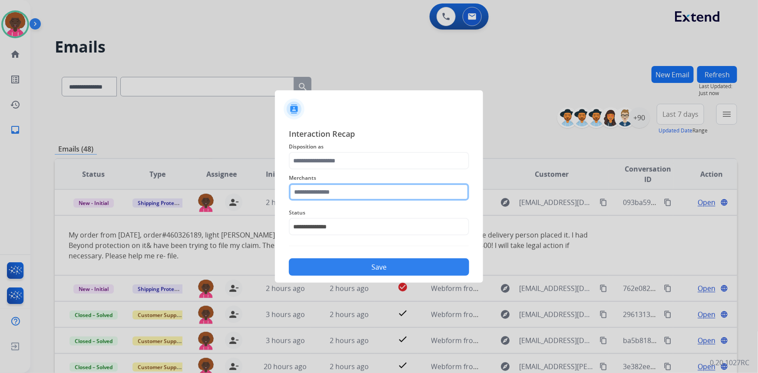
click at [347, 198] on input "text" at bounding box center [379, 191] width 180 height 17
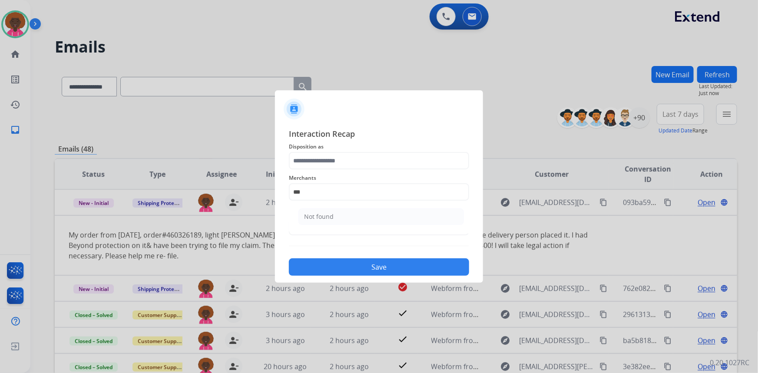
click at [324, 209] on li "Not found" at bounding box center [380, 216] width 165 height 16
type input "*********"
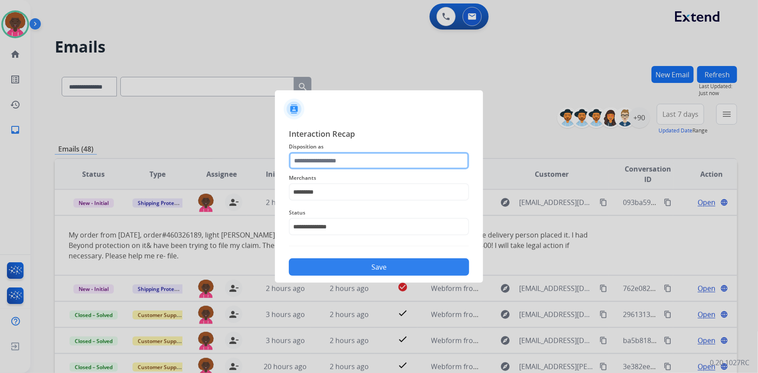
drag, startPoint x: 330, startPoint y: 159, endPoint x: 331, endPoint y: 165, distance: 5.7
click at [330, 159] on input "text" at bounding box center [379, 160] width 180 height 17
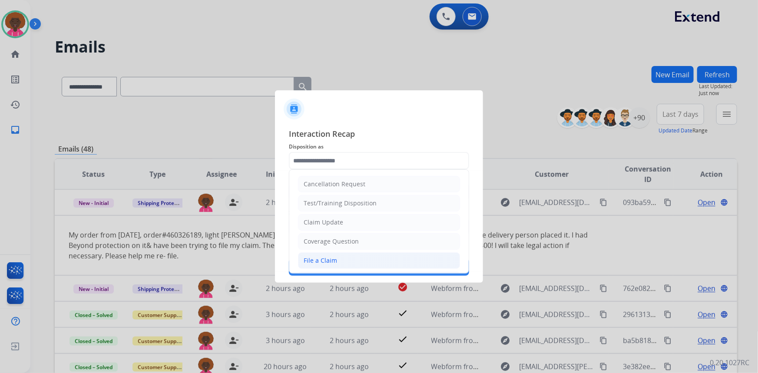
click at [352, 263] on li "File a Claim" at bounding box center [379, 260] width 162 height 16
type input "**********"
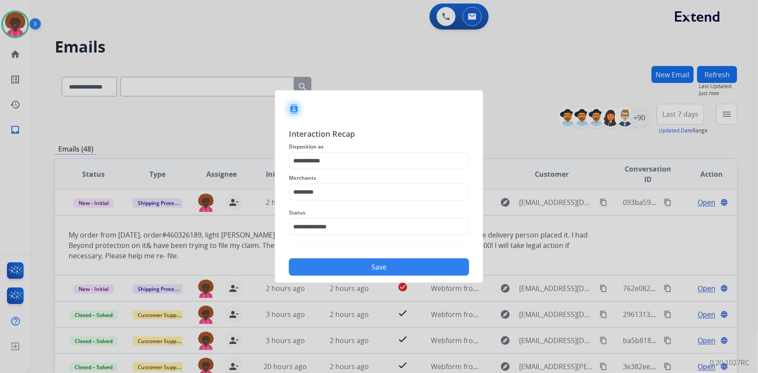
click at [388, 256] on div "Save" at bounding box center [379, 264] width 180 height 23
click at [388, 267] on button "Save" at bounding box center [379, 266] width 180 height 17
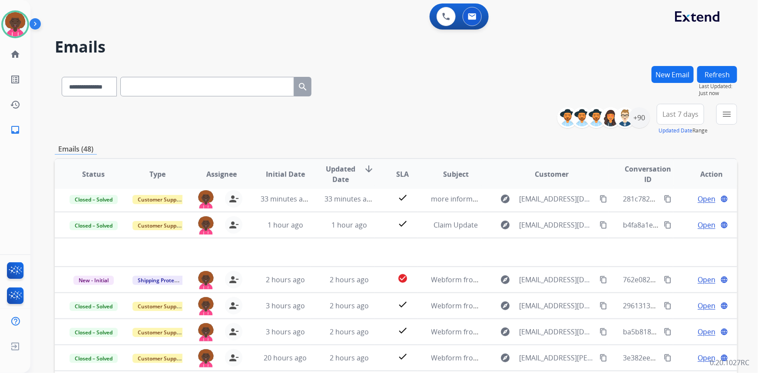
scroll to position [29, 0]
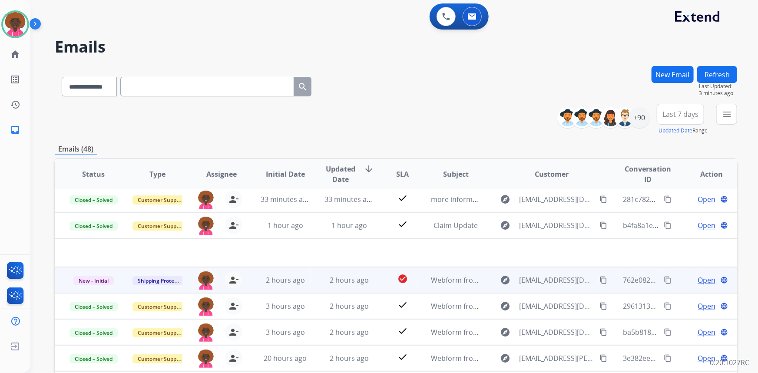
click at [481, 285] on td "explore realtormelissa@aol.com content_copy" at bounding box center [545, 280] width 128 height 26
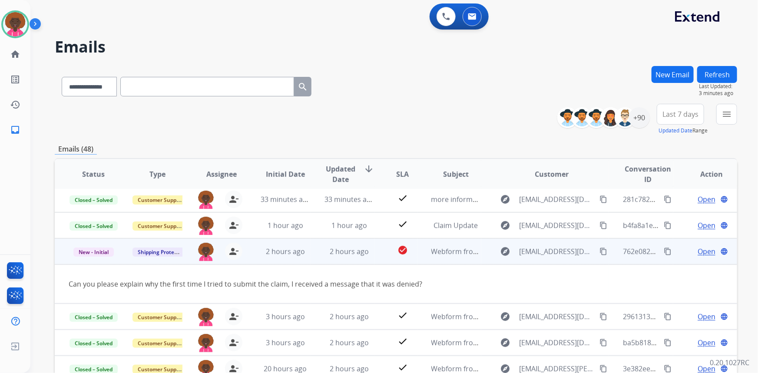
scroll to position [40, 0]
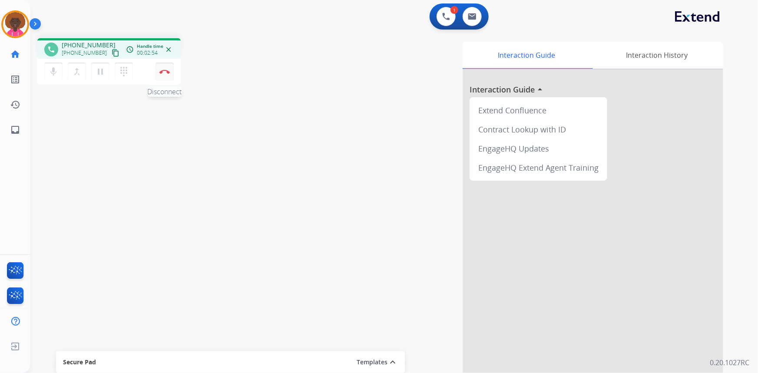
click at [165, 75] on button "Disconnect" at bounding box center [164, 72] width 18 height 18
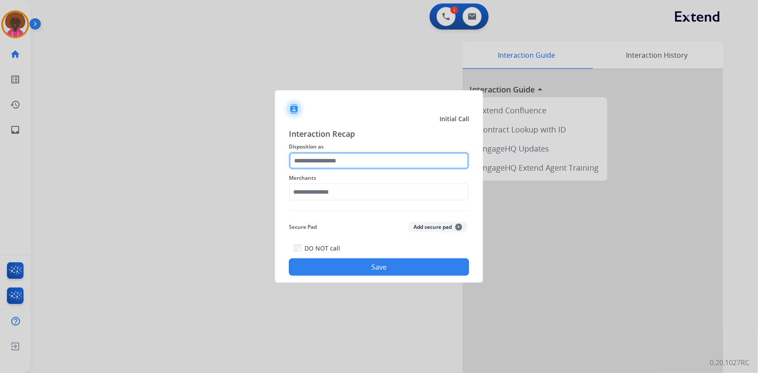
click at [336, 158] on input "text" at bounding box center [379, 160] width 180 height 17
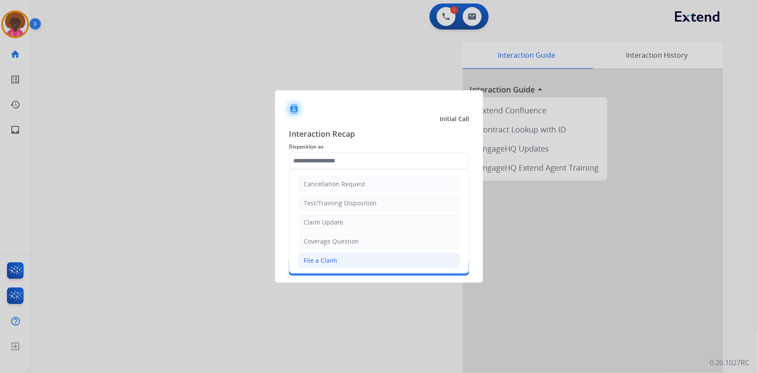
click at [344, 257] on li "File a Claim" at bounding box center [379, 260] width 162 height 16
type input "**********"
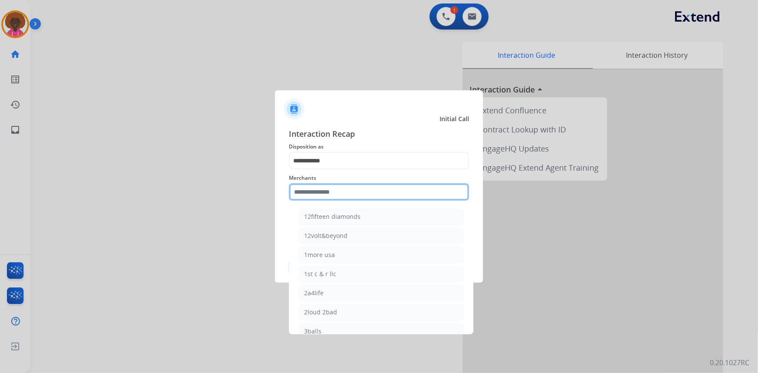
click at [326, 198] on input "text" at bounding box center [379, 191] width 180 height 17
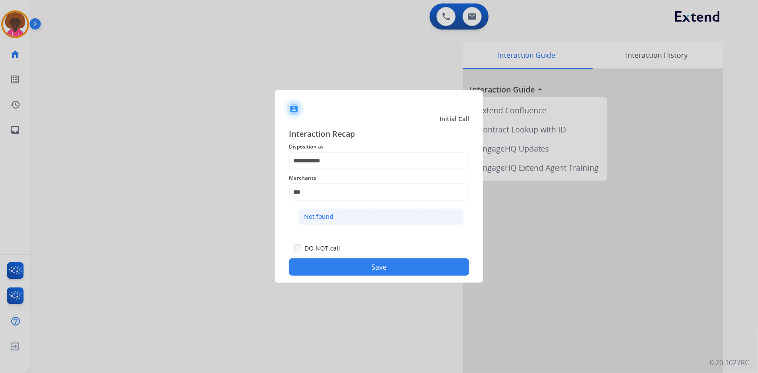
click at [364, 221] on li "Not found" at bounding box center [380, 216] width 165 height 16
type input "*********"
click at [378, 247] on div "DO NOT call Save" at bounding box center [379, 259] width 180 height 33
click at [410, 274] on button "Save" at bounding box center [379, 266] width 180 height 17
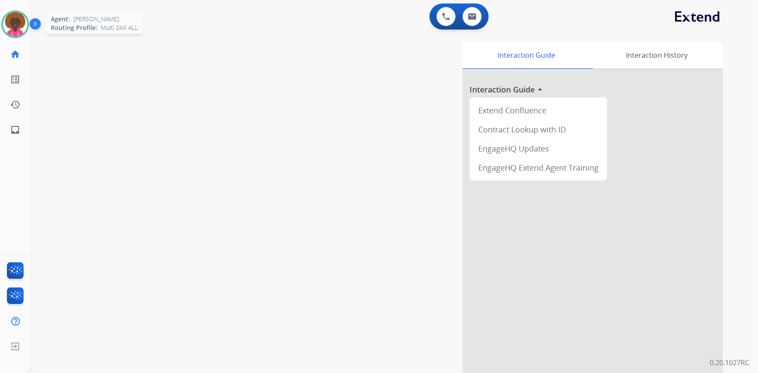
click at [13, 18] on img at bounding box center [15, 24] width 24 height 24
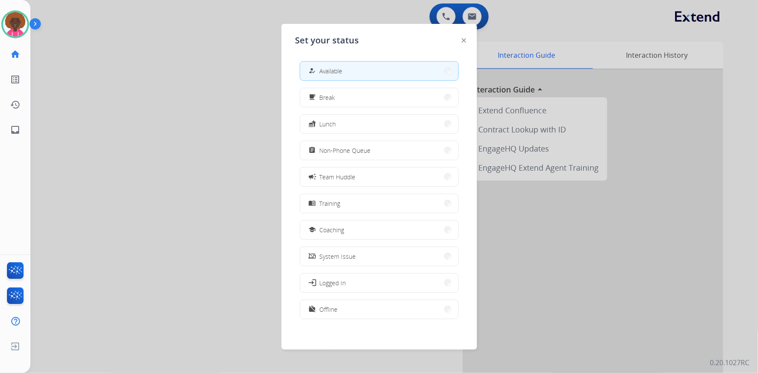
click at [385, 110] on div "how_to_reg Available free_breakfast Break fastfood Lunch assignment Non-Phone Q…" at bounding box center [379, 191] width 168 height 274
click at [386, 100] on button "free_breakfast Break" at bounding box center [379, 97] width 158 height 19
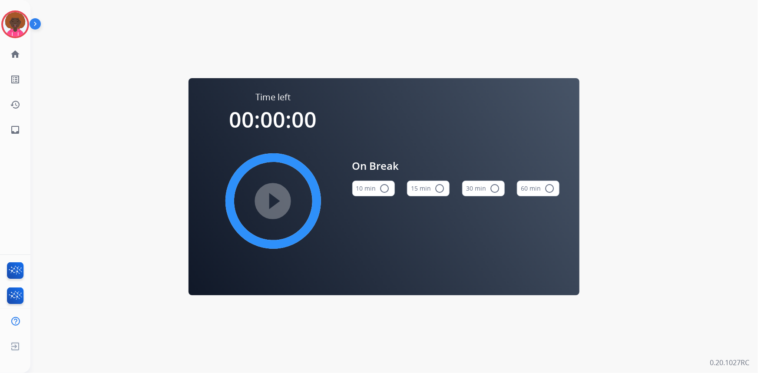
click at [3, 9] on div "Stephanie Break Edit Avatar Agent: Stephanie Routing Profile: Multi Skill ALL h…" at bounding box center [15, 71] width 30 height 142
click at [11, 13] on img at bounding box center [15, 24] width 24 height 24
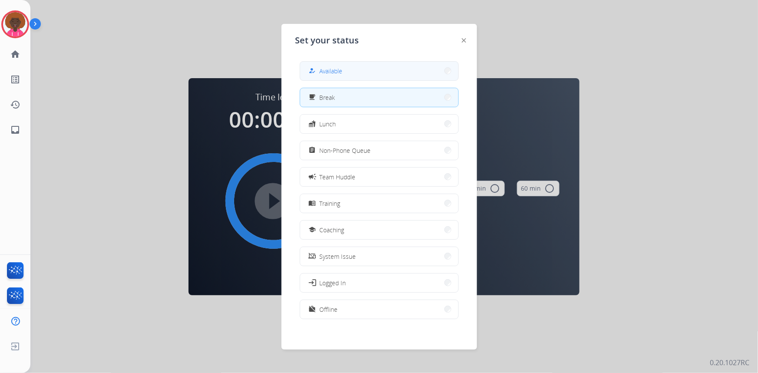
click at [399, 65] on button "how_to_reg Available" at bounding box center [379, 71] width 158 height 19
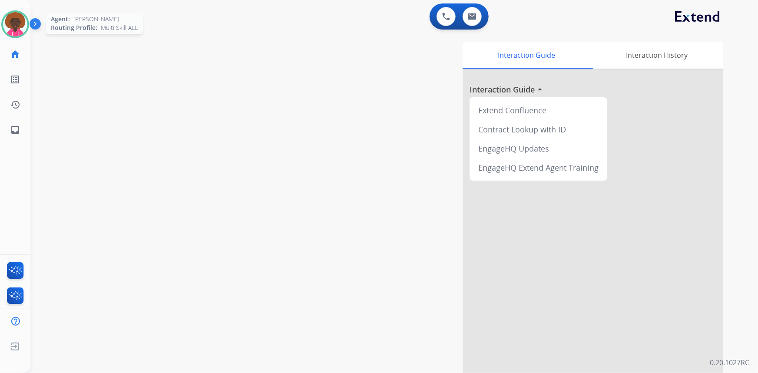
click at [13, 22] on img at bounding box center [15, 24] width 24 height 24
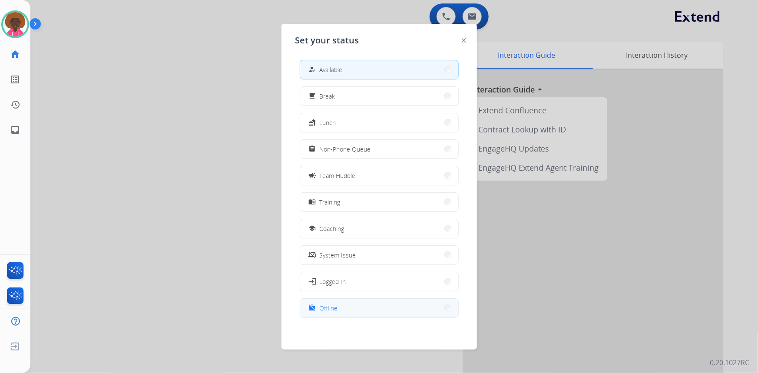
scroll to position [2, 0]
click at [383, 306] on button "work_off Offline" at bounding box center [379, 307] width 158 height 19
